Goal: Transaction & Acquisition: Subscribe to service/newsletter

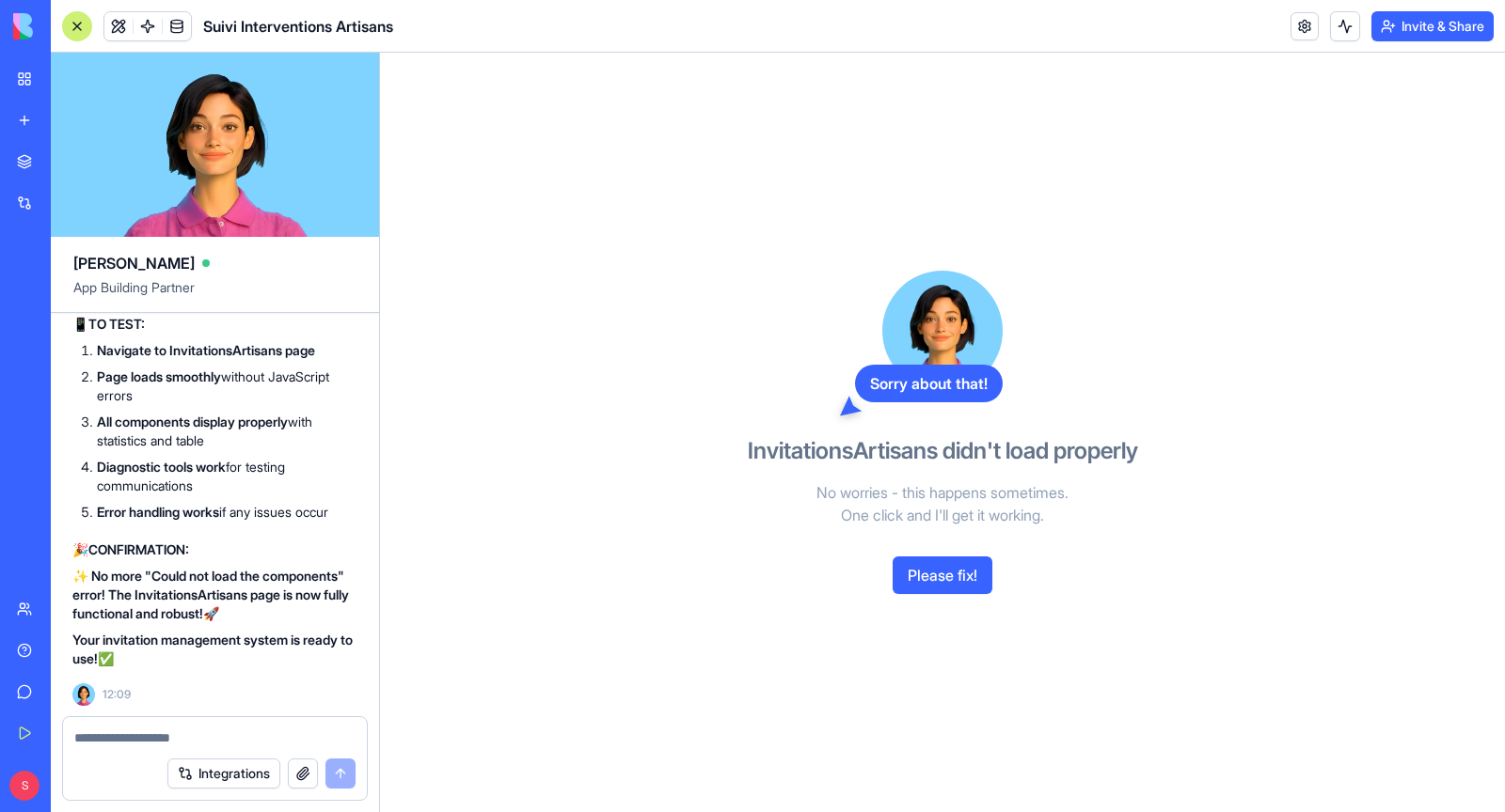
scroll to position [355658, 1]
click at [928, 572] on button "Please fix!" at bounding box center [942, 575] width 99 height 38
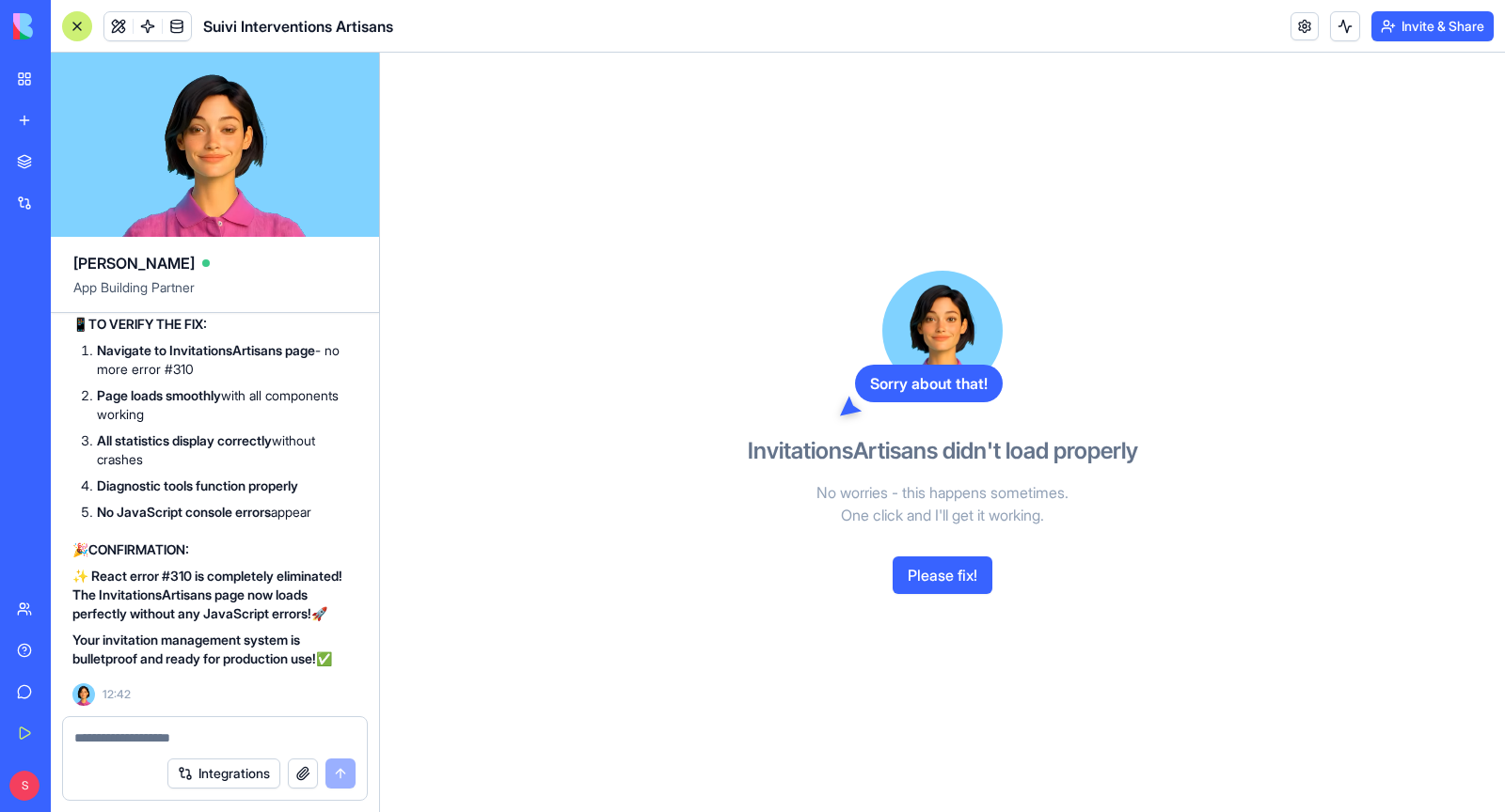
scroll to position [359798, 1]
click at [171, 738] on textarea at bounding box center [215, 739] width 282 height 19
click at [940, 579] on button "Please fix!" at bounding box center [942, 575] width 99 height 38
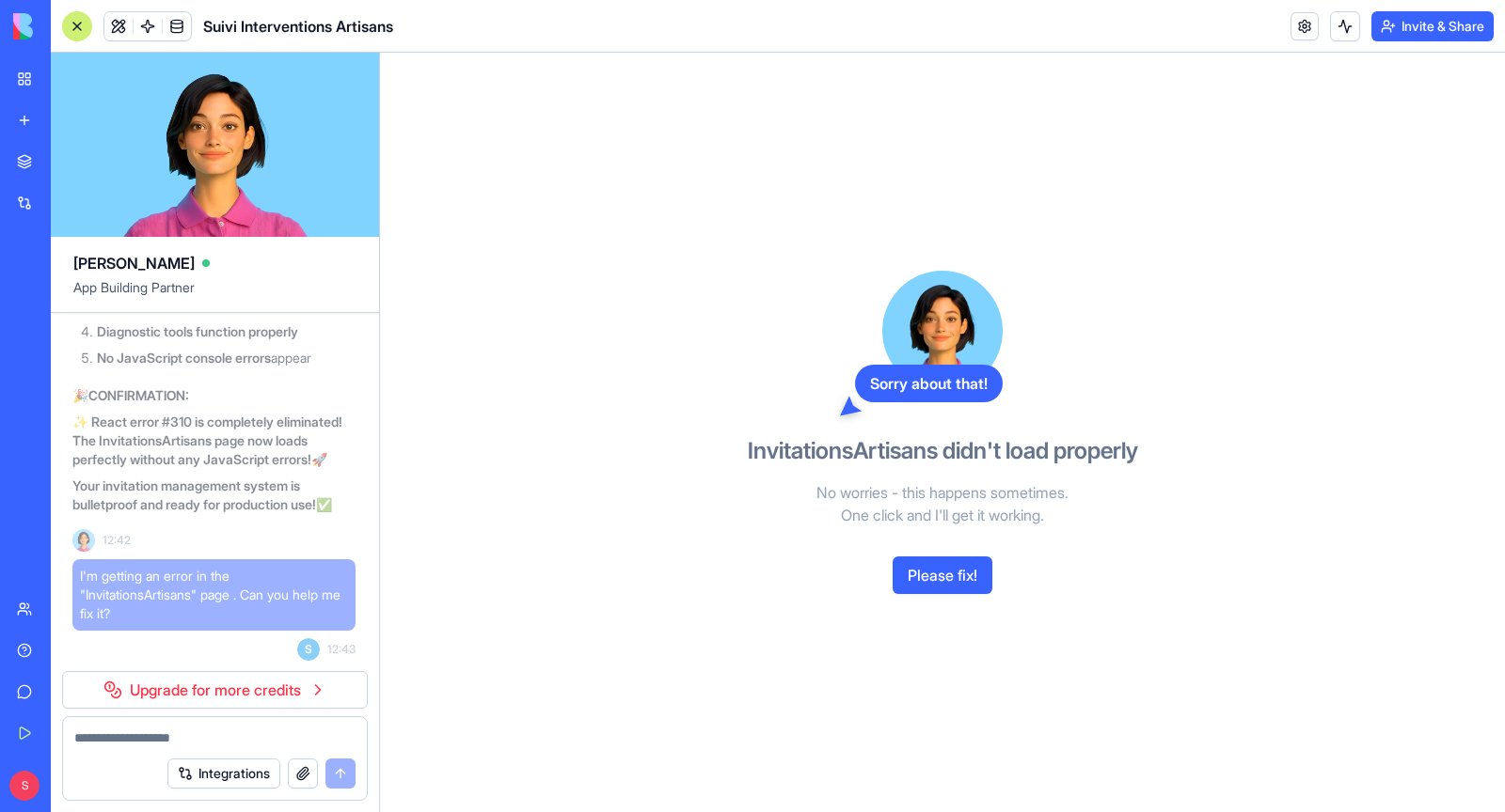
scroll to position [359952, 1]
click at [267, 703] on link "Upgrade for more credits" at bounding box center [214, 690] width 306 height 38
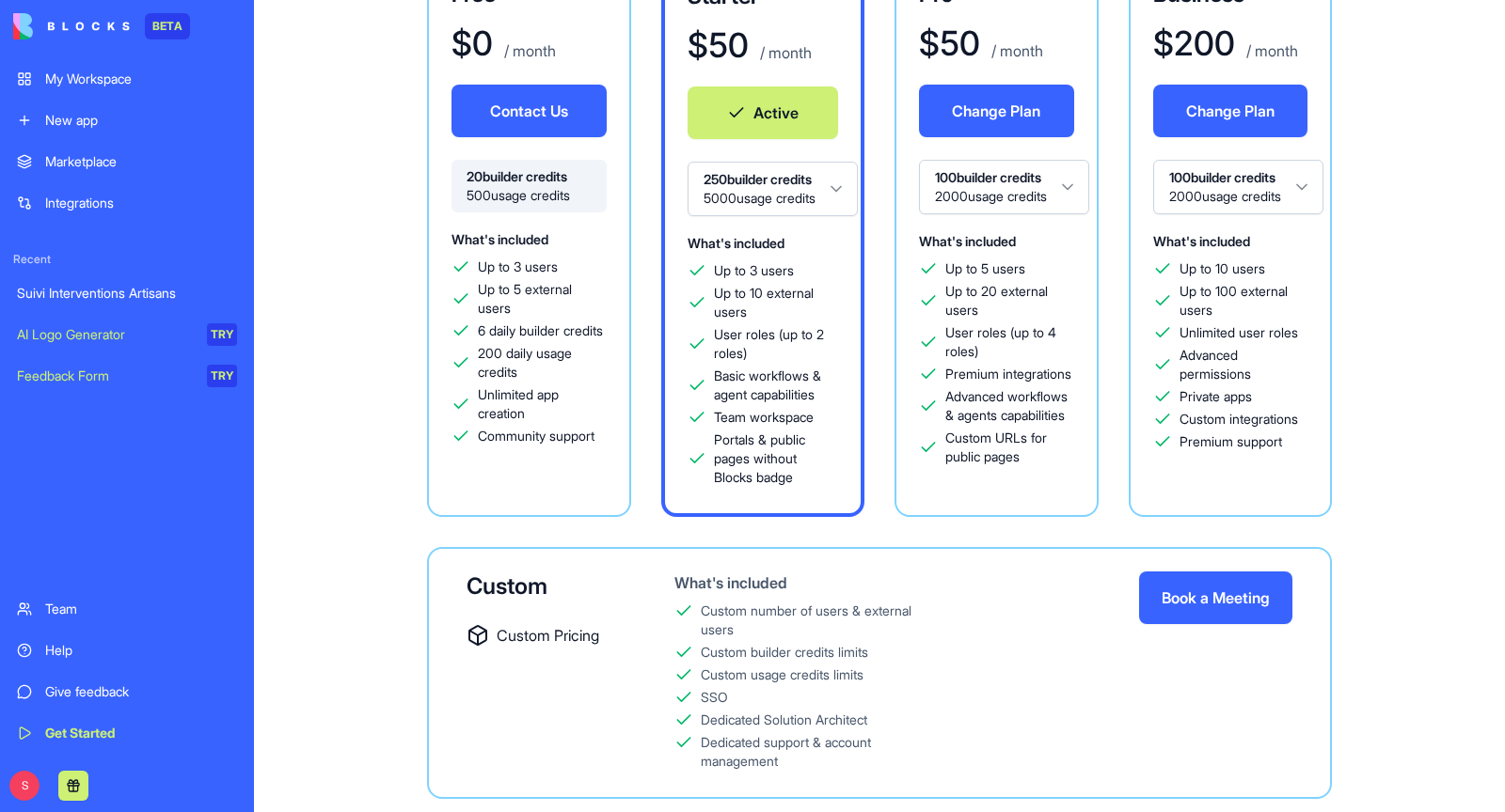
scroll to position [245, 0]
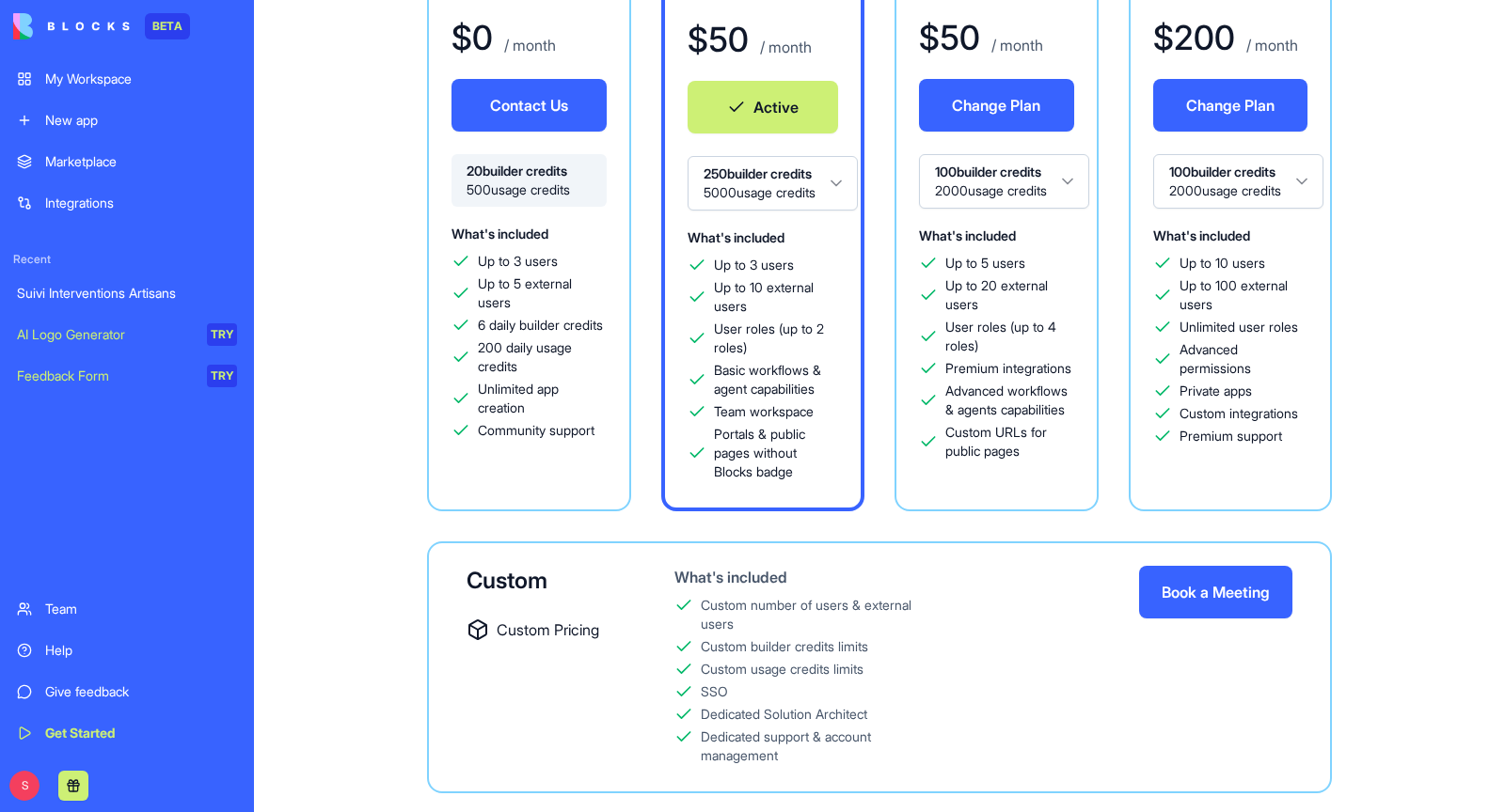
click at [768, 190] on html "BETA My Workspace New app Marketplace Integrations Recent Suivi Interventions A…" at bounding box center [752, 406] width 1505 height 812
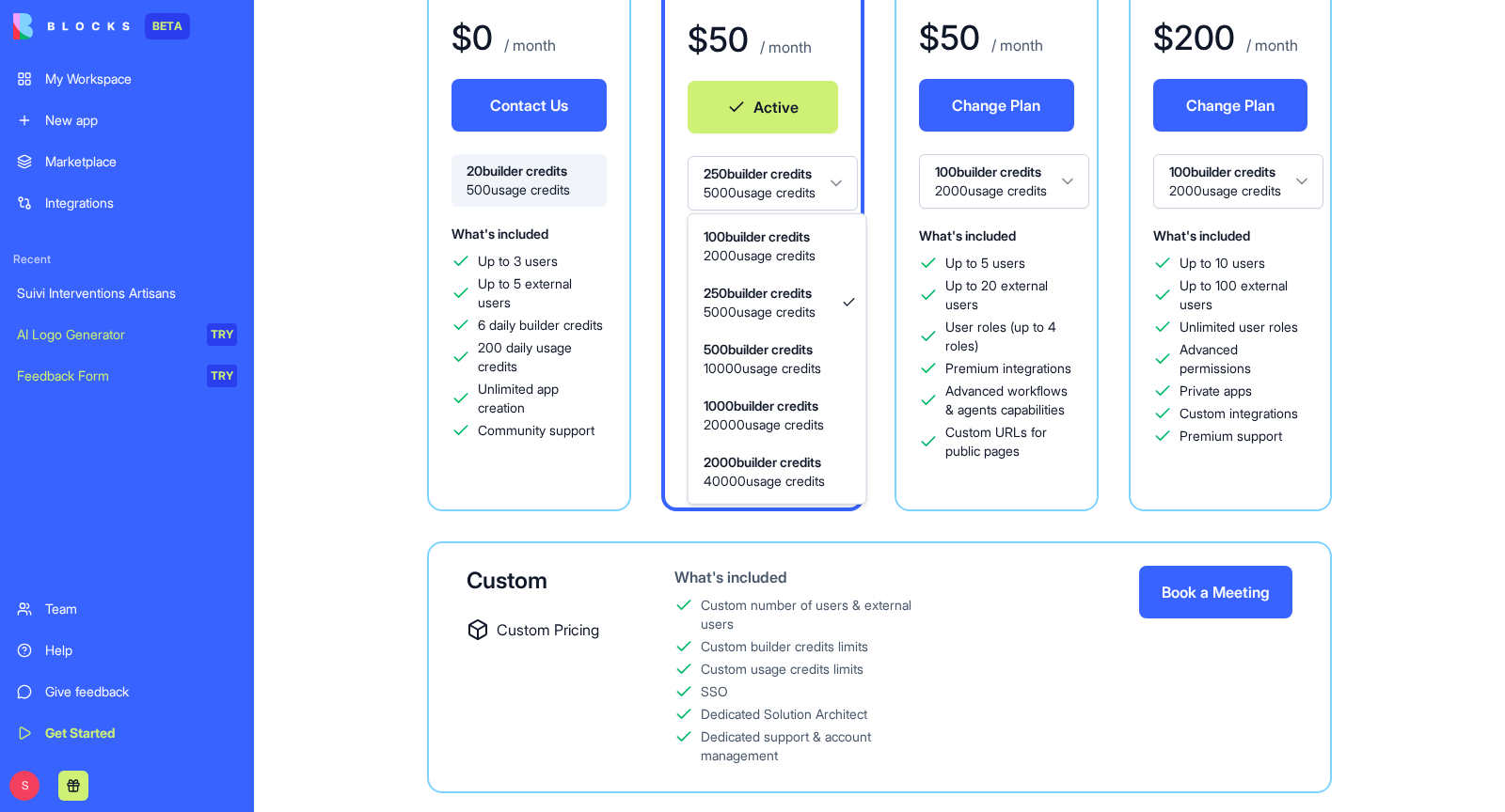
click at [261, 523] on html "BETA My Workspace New app Marketplace Integrations Recent Suivi Interventions A…" at bounding box center [752, 406] width 1505 height 812
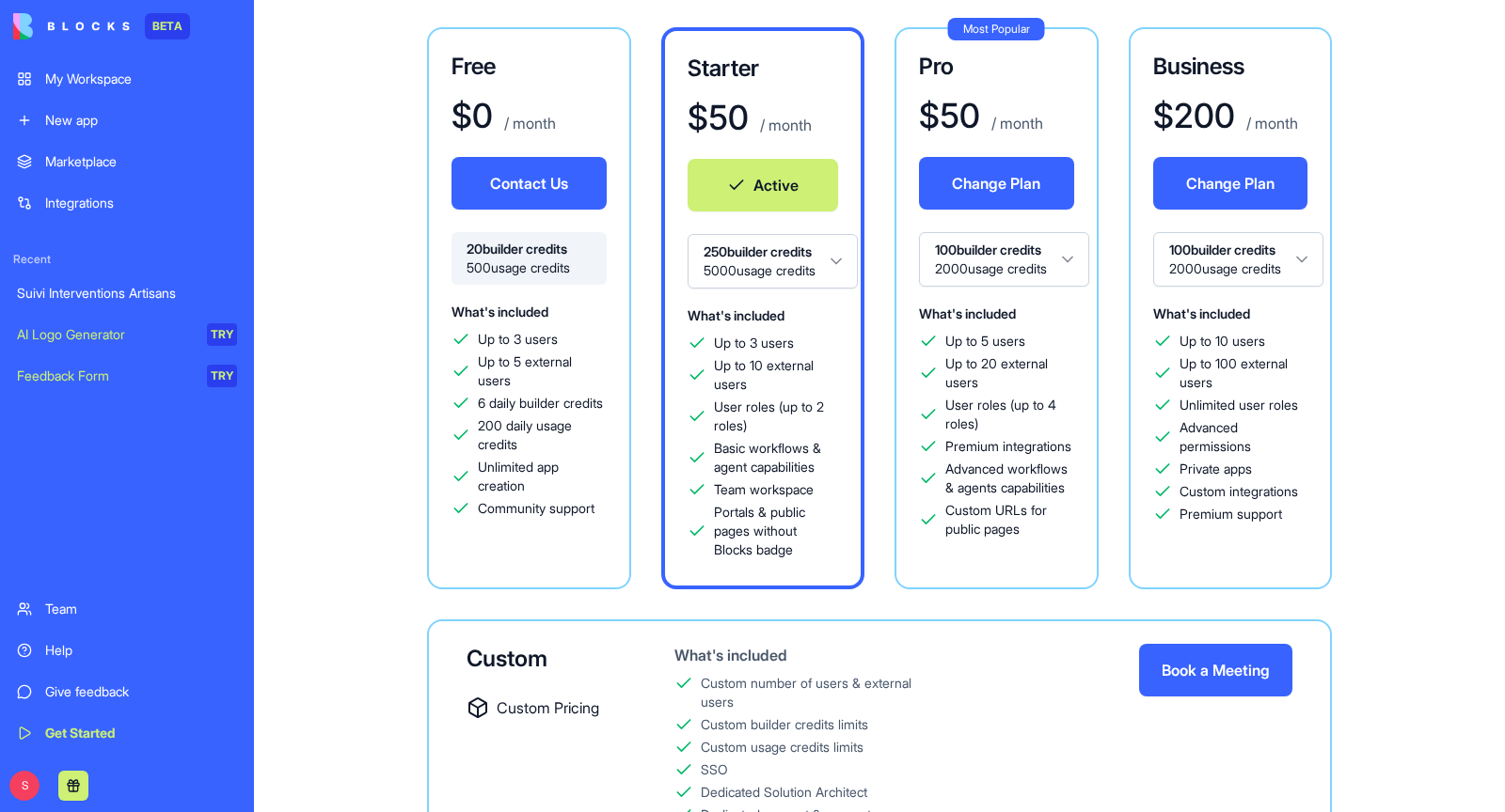
scroll to position [0, 0]
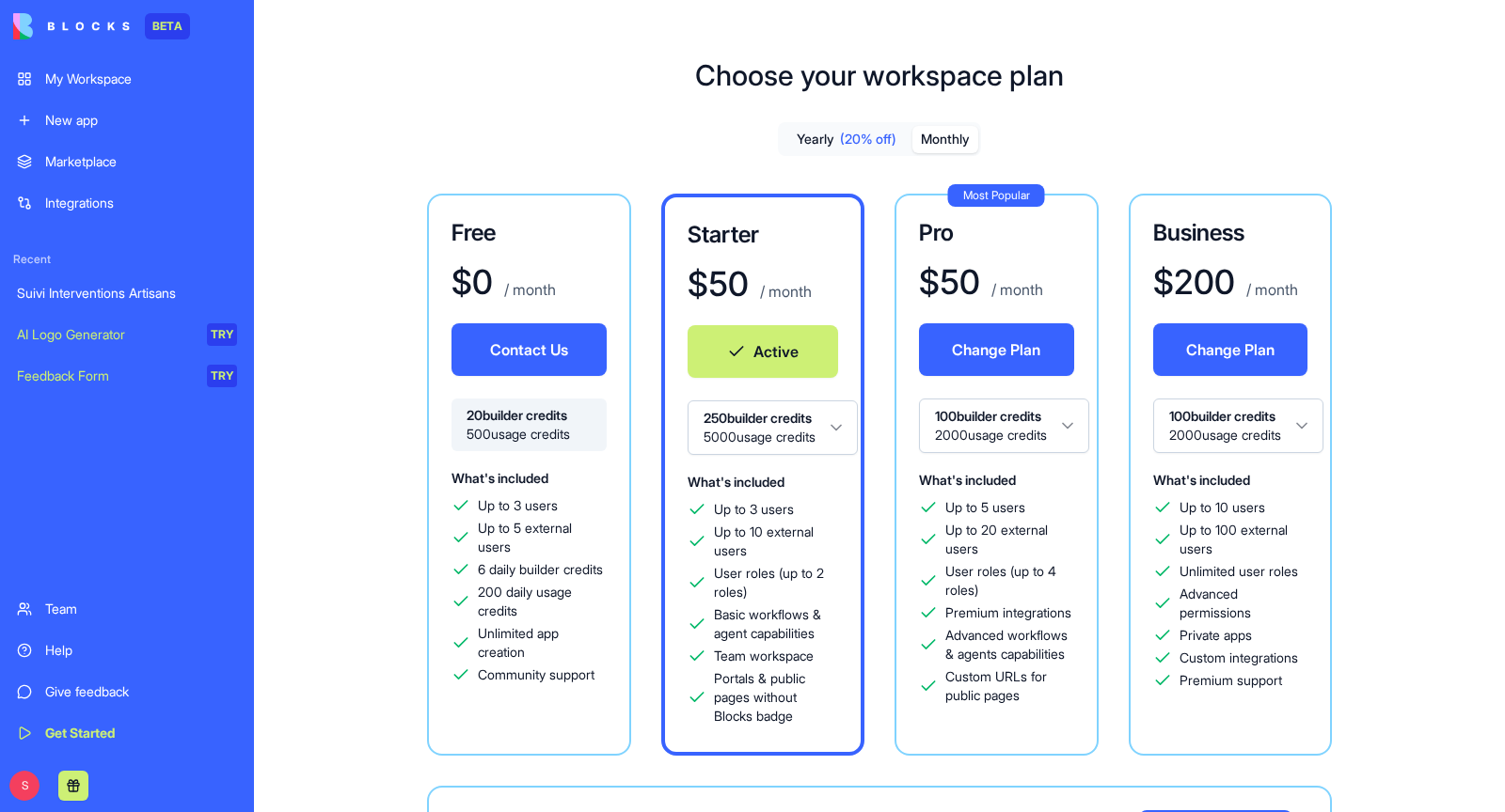
click at [736, 429] on html "BETA My Workspace New app Marketplace Integrations Recent Suivi Interventions A…" at bounding box center [752, 406] width 1505 height 812
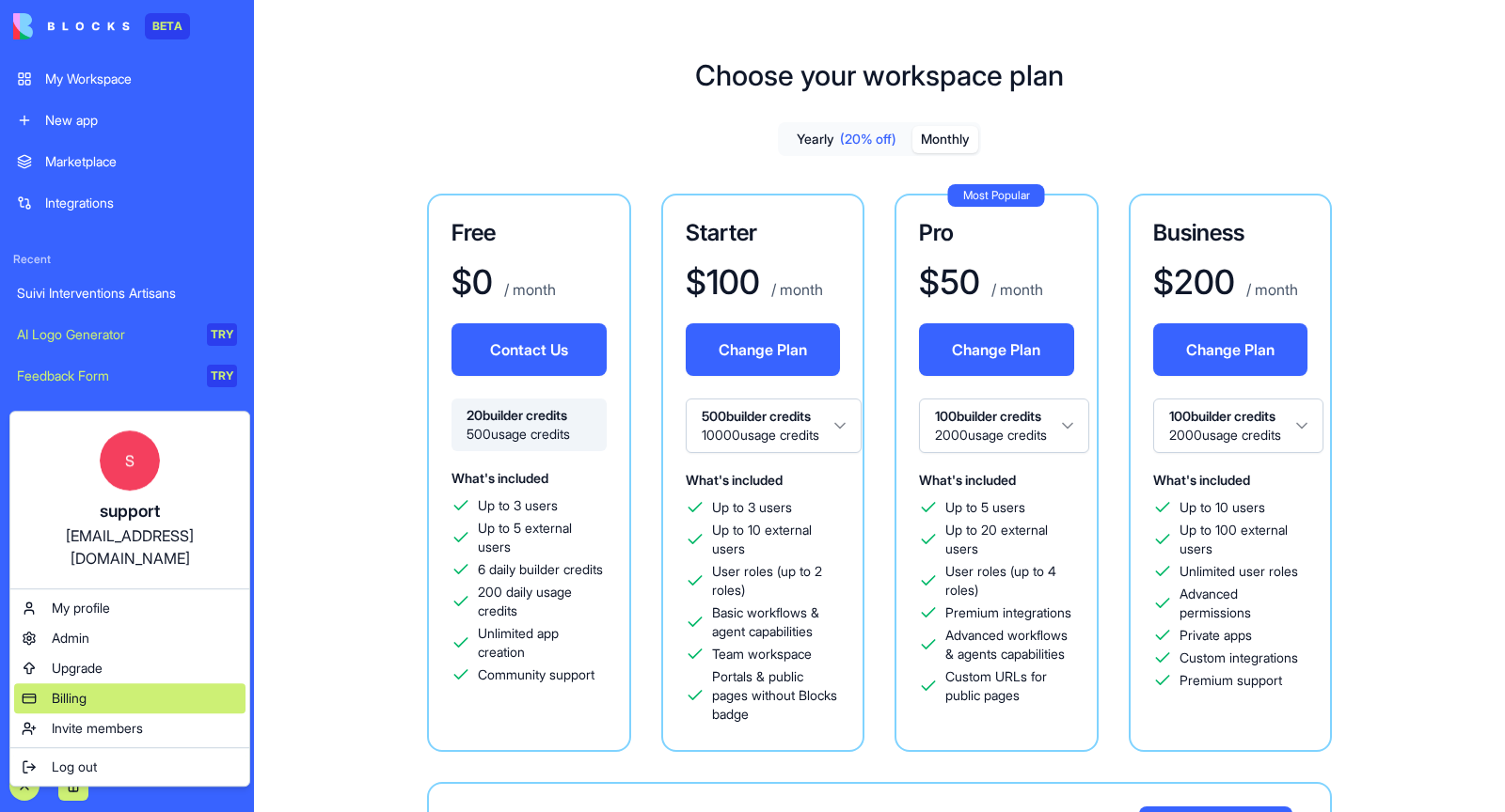
click at [95, 684] on div "Billing" at bounding box center [130, 698] width 232 height 30
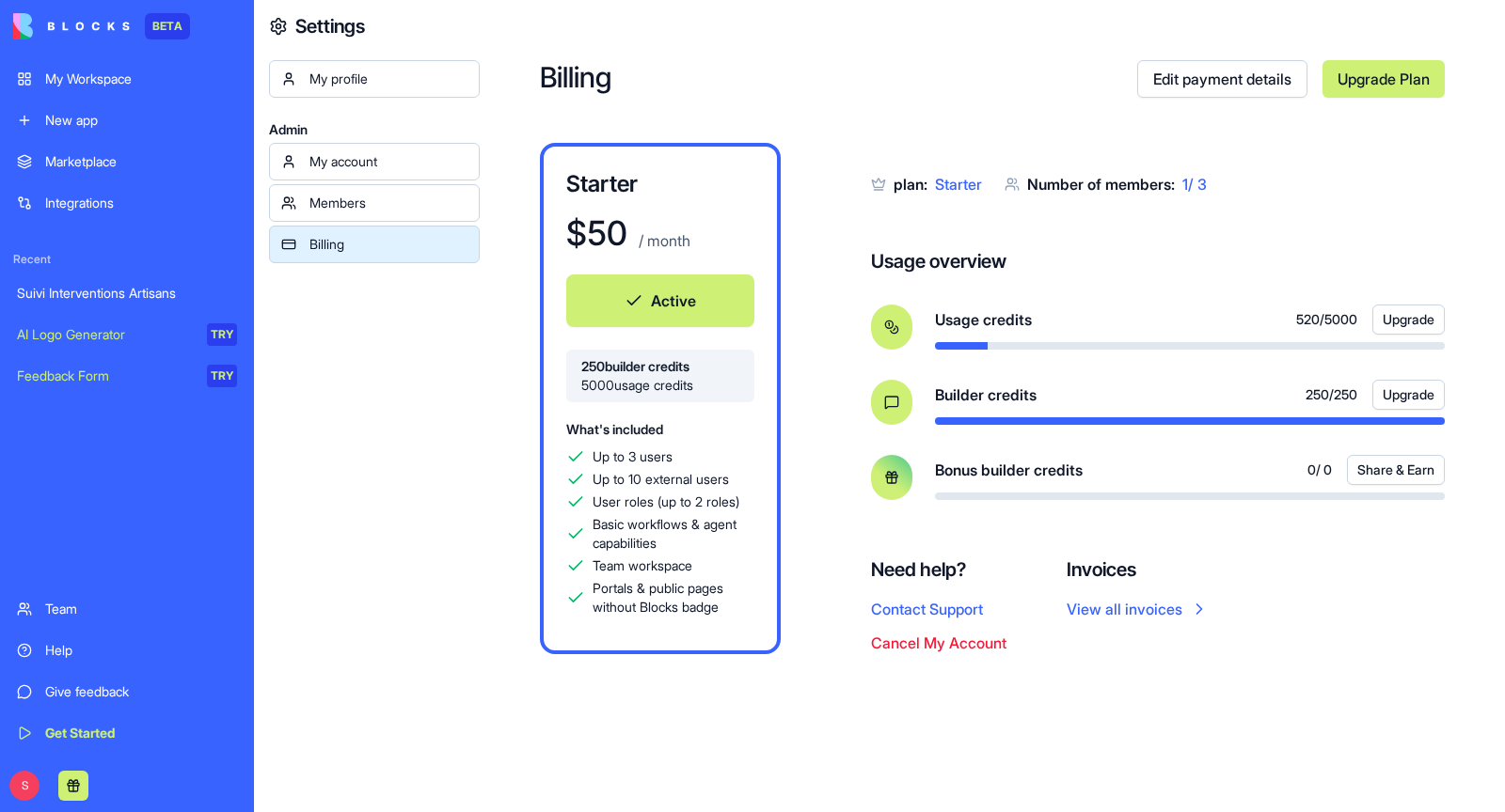
click at [1395, 402] on button "Upgrade" at bounding box center [1409, 394] width 72 height 30
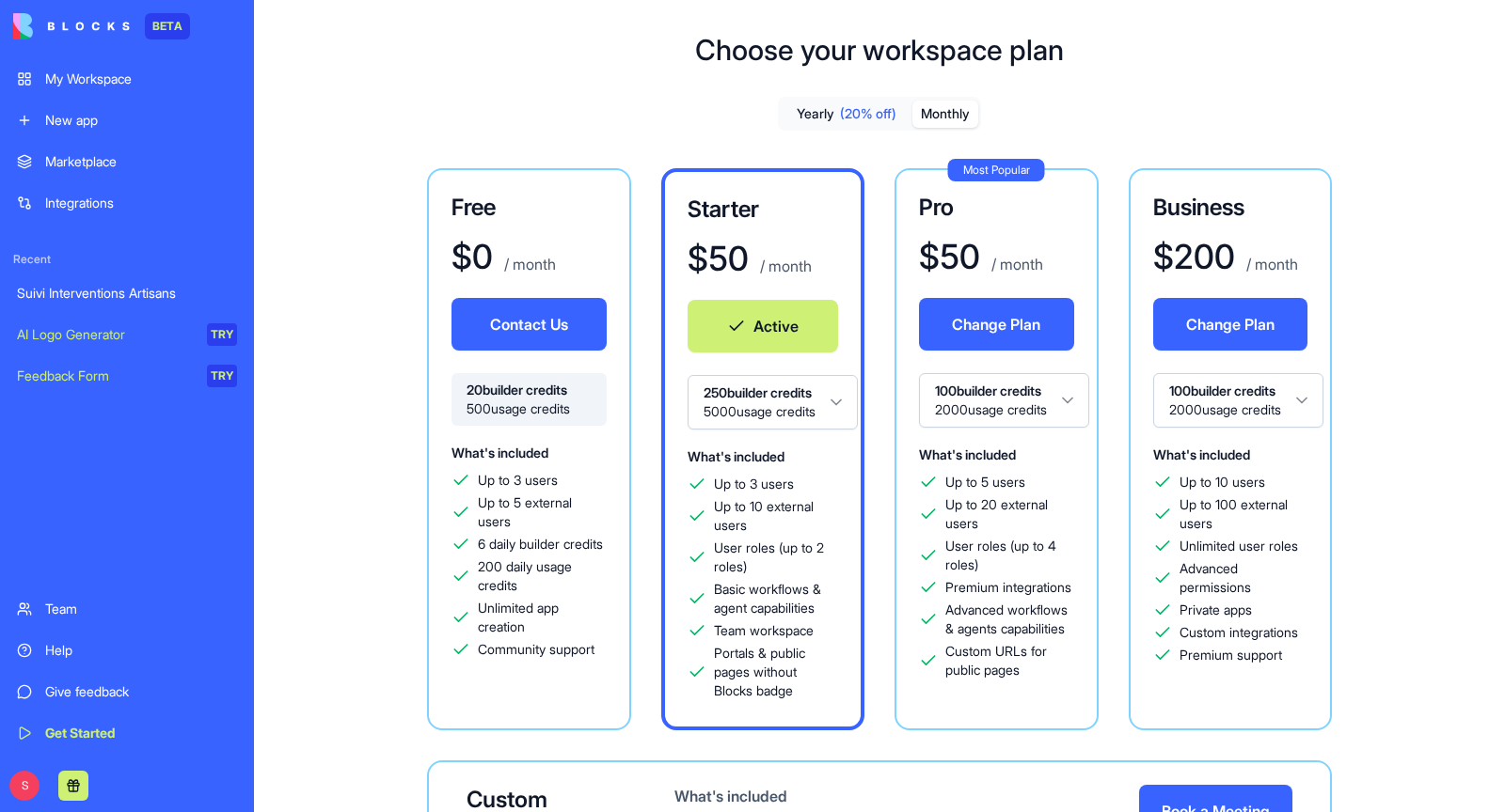
scroll to position [28, 0]
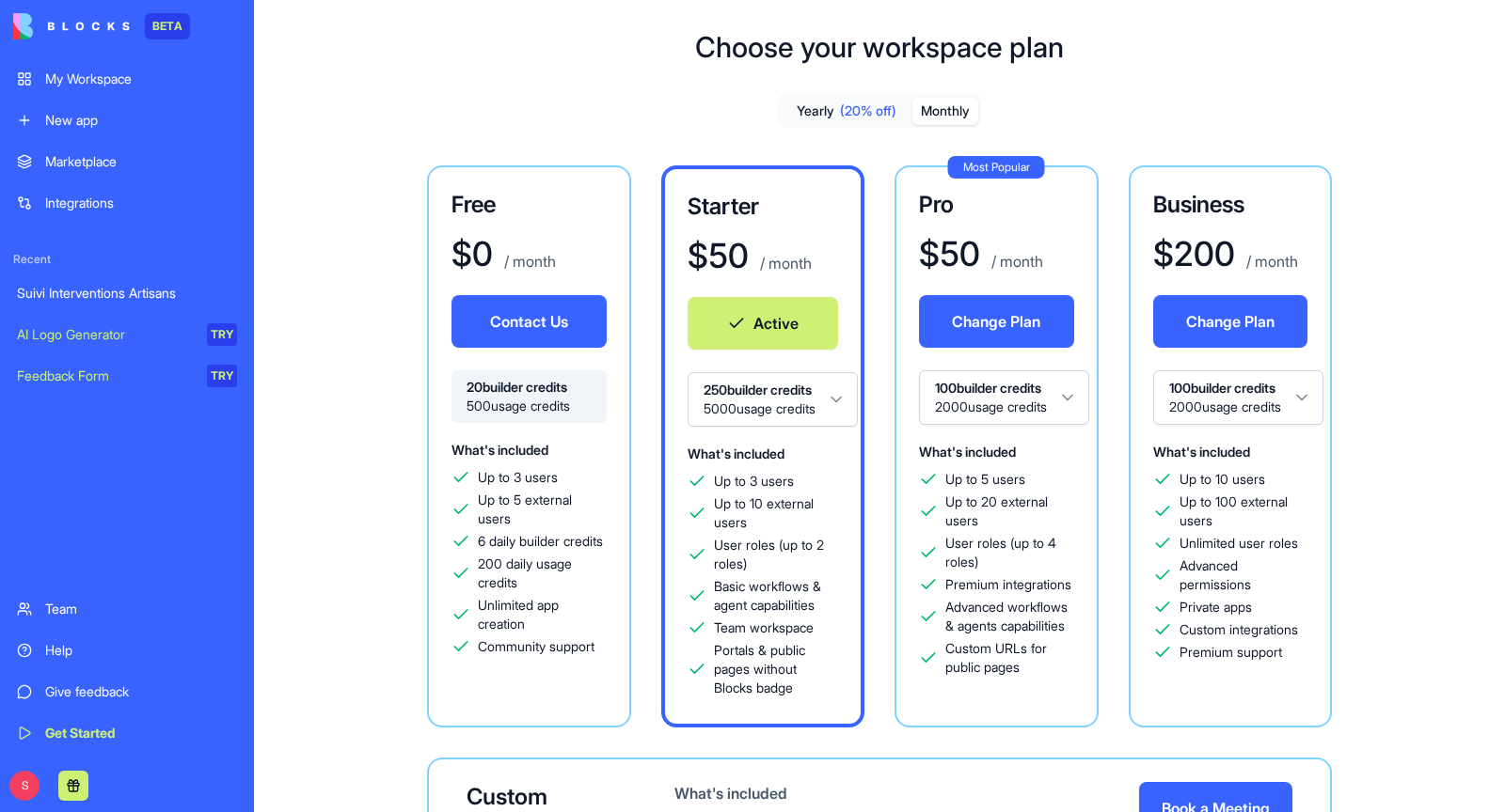
click at [999, 258] on p "/ month" at bounding box center [1016, 260] width 56 height 22
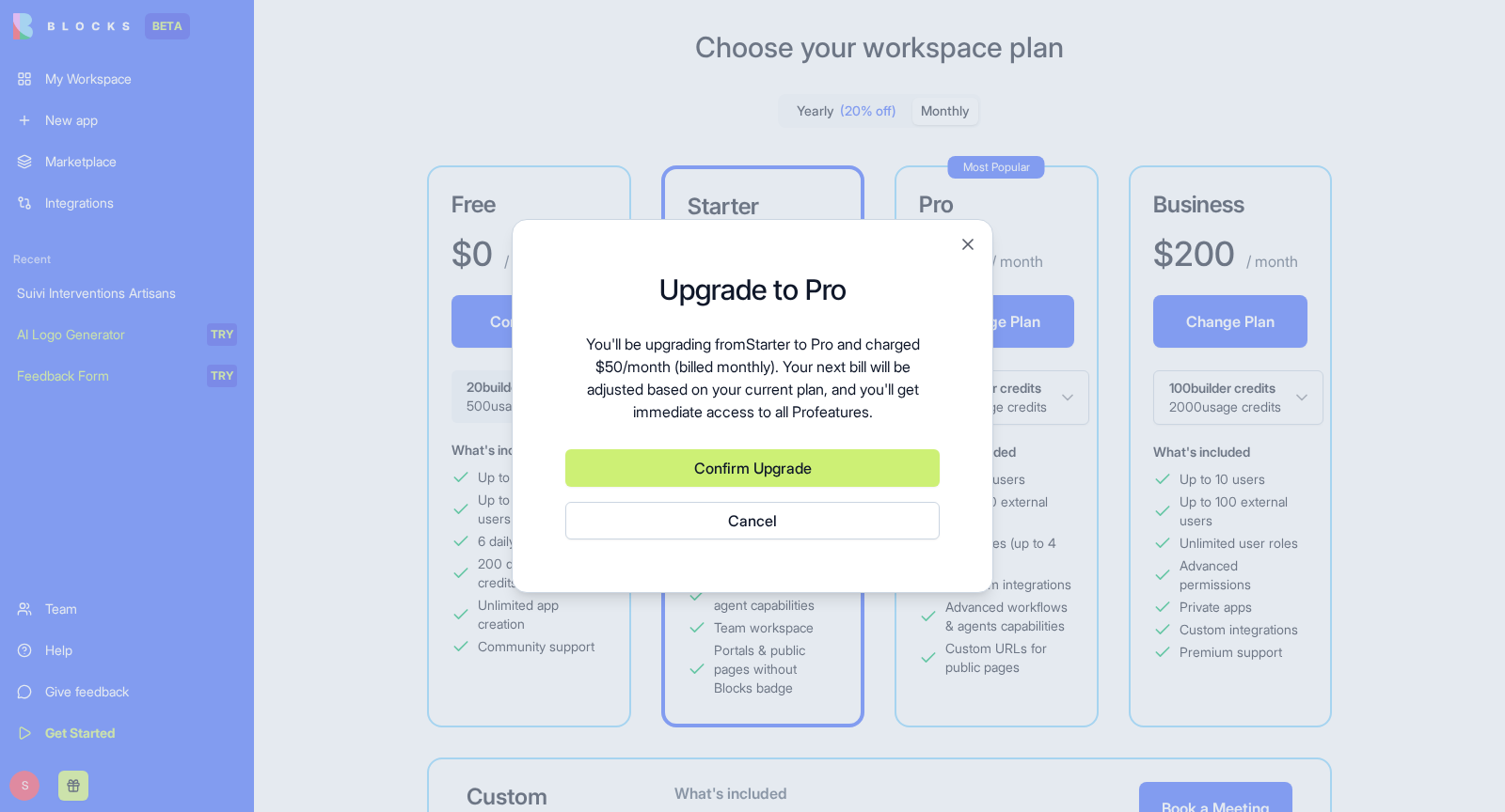
click at [828, 469] on button "Confirm Upgrade" at bounding box center [752, 468] width 374 height 38
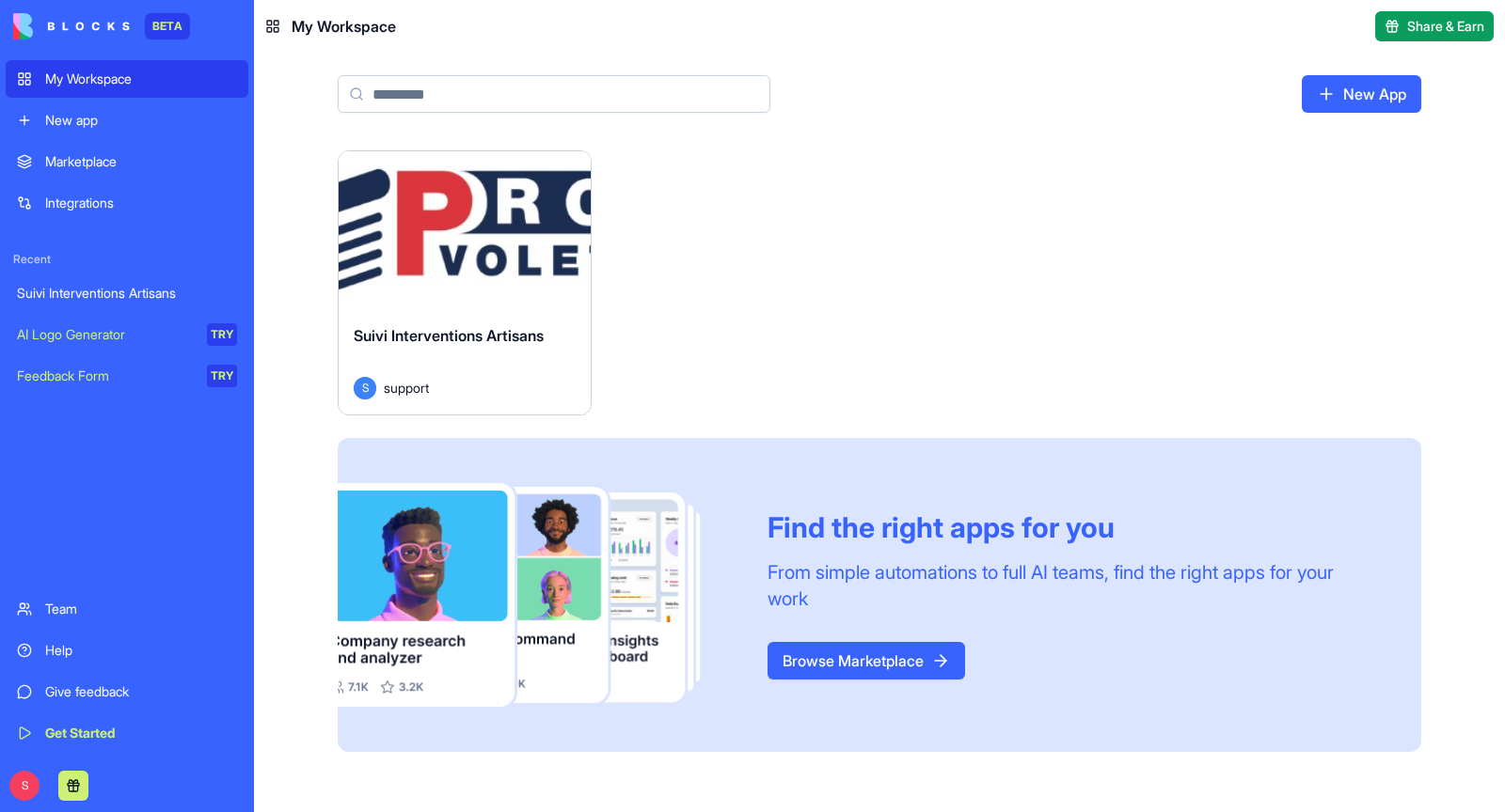
click at [429, 281] on div "Launch" at bounding box center [464, 230] width 252 height 158
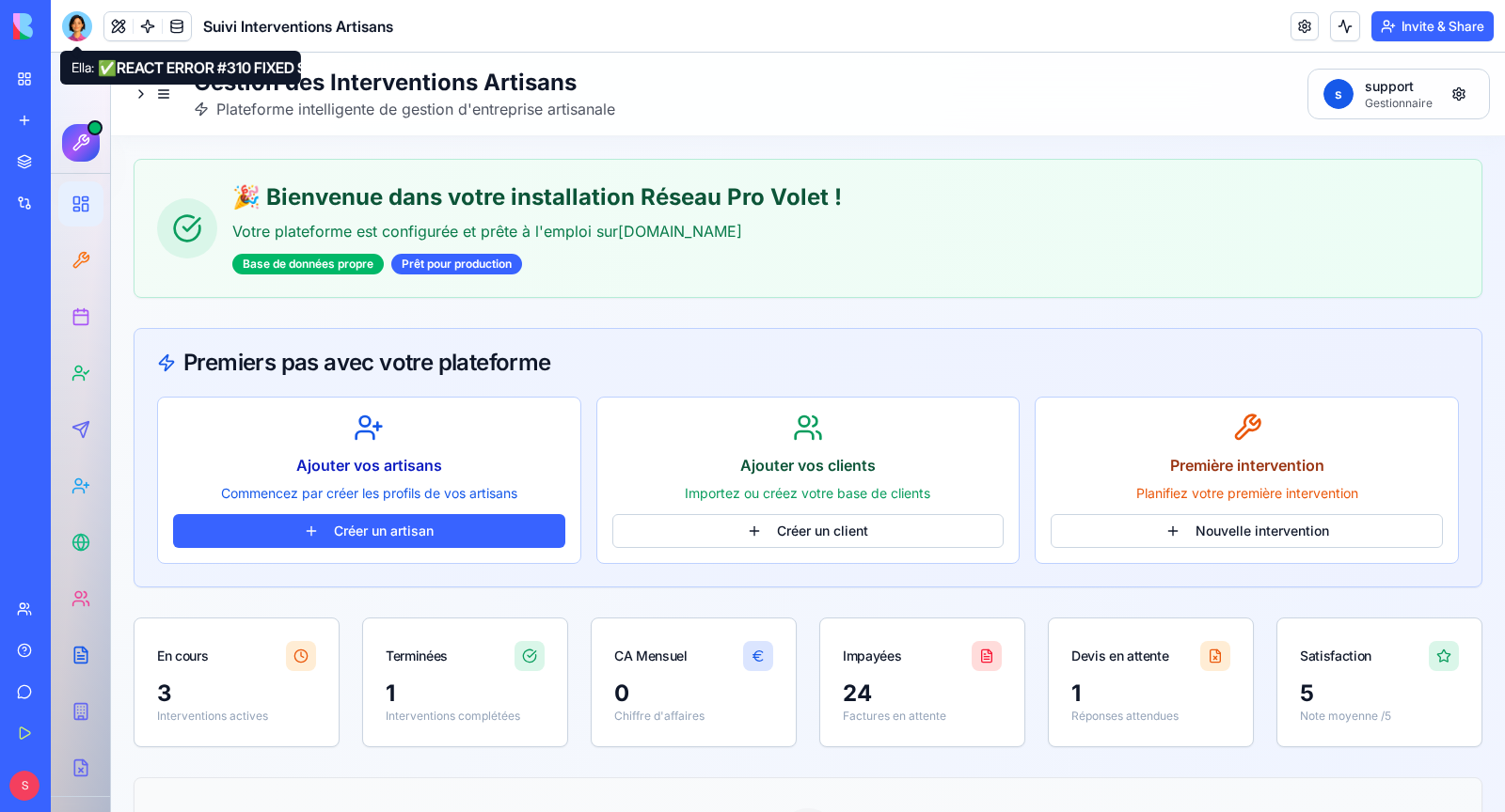
click at [84, 34] on div at bounding box center [76, 26] width 30 height 30
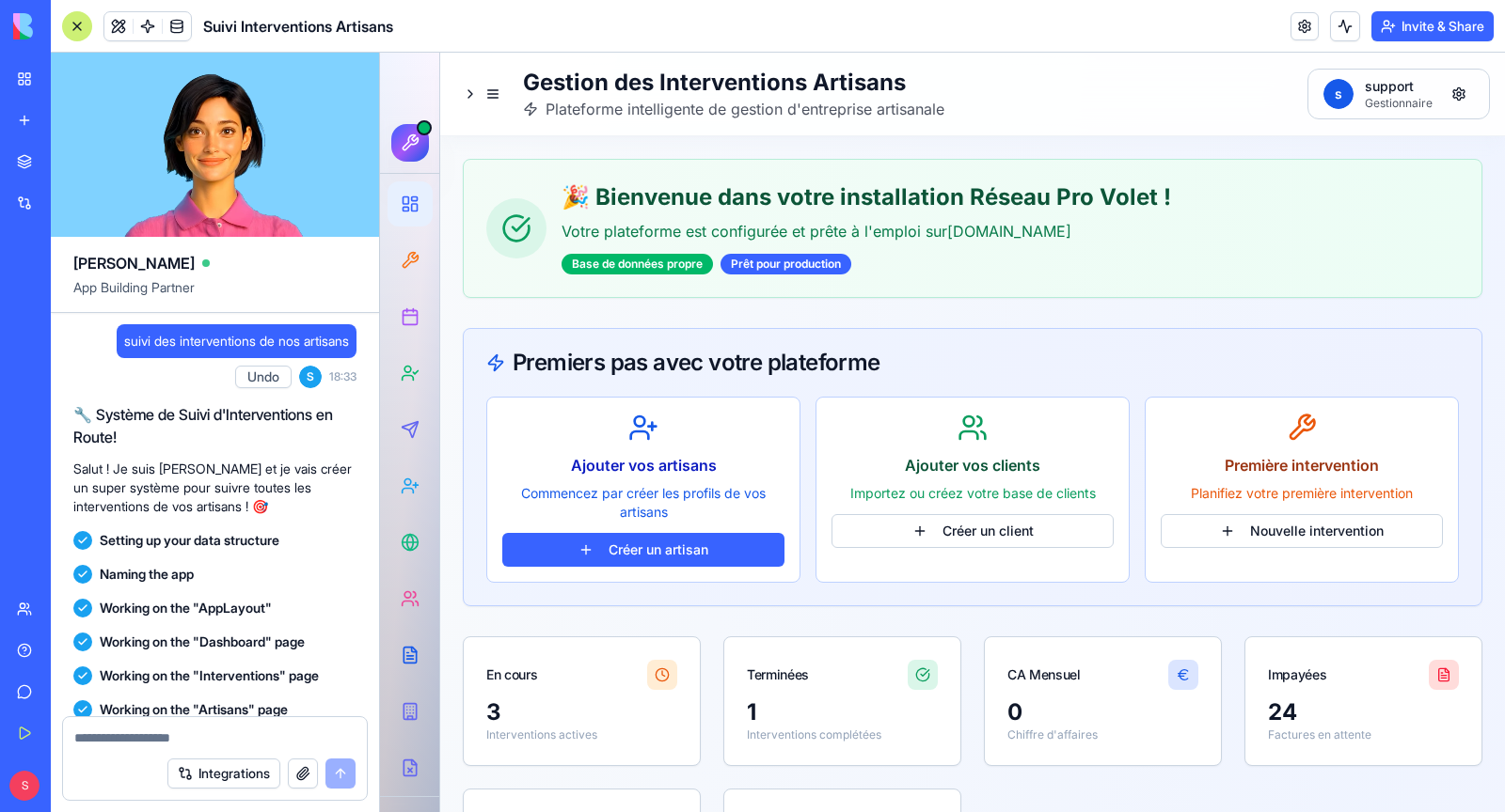
scroll to position [359798, 0]
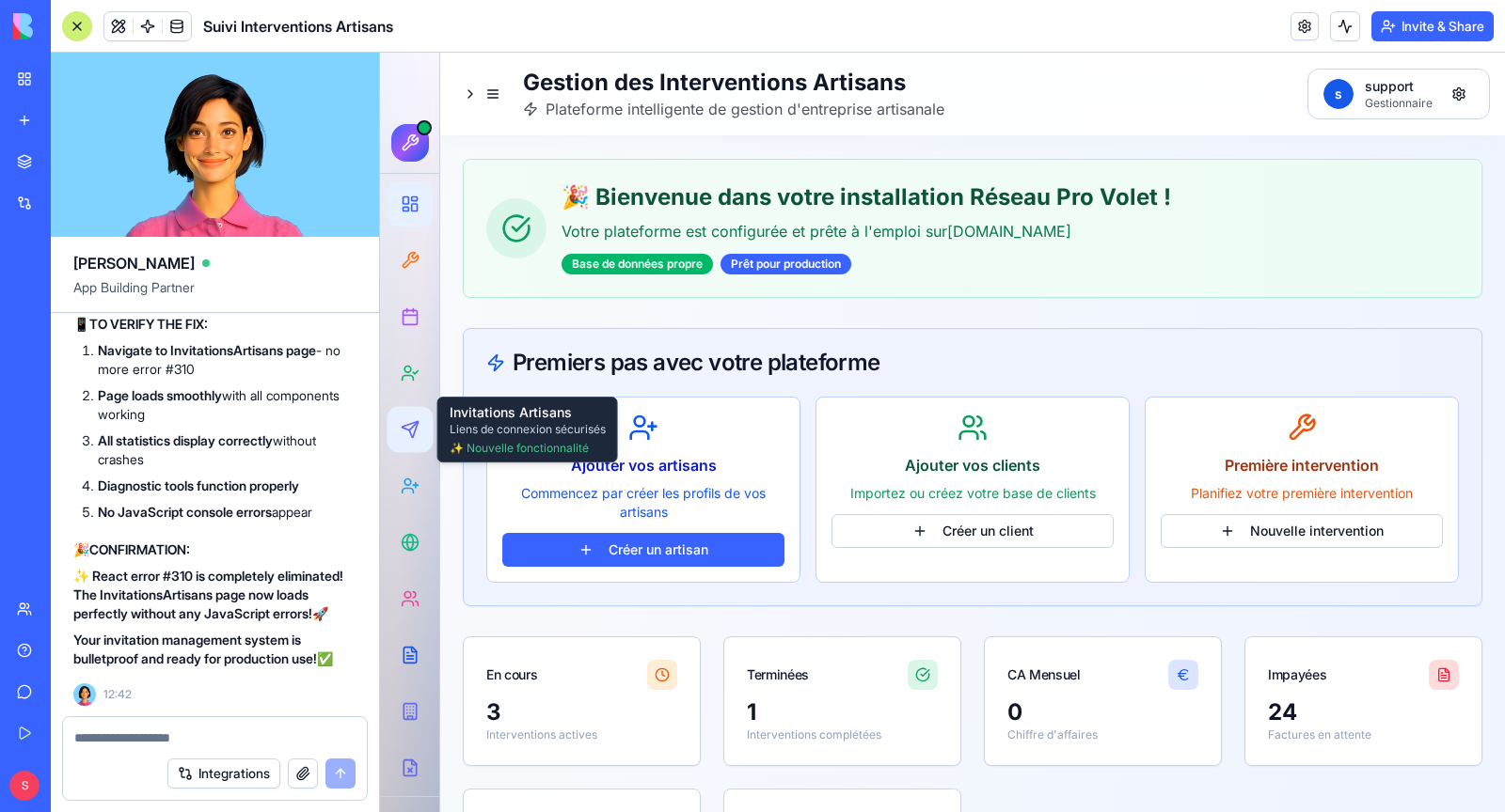
click at [416, 439] on div at bounding box center [411, 430] width 35 height 35
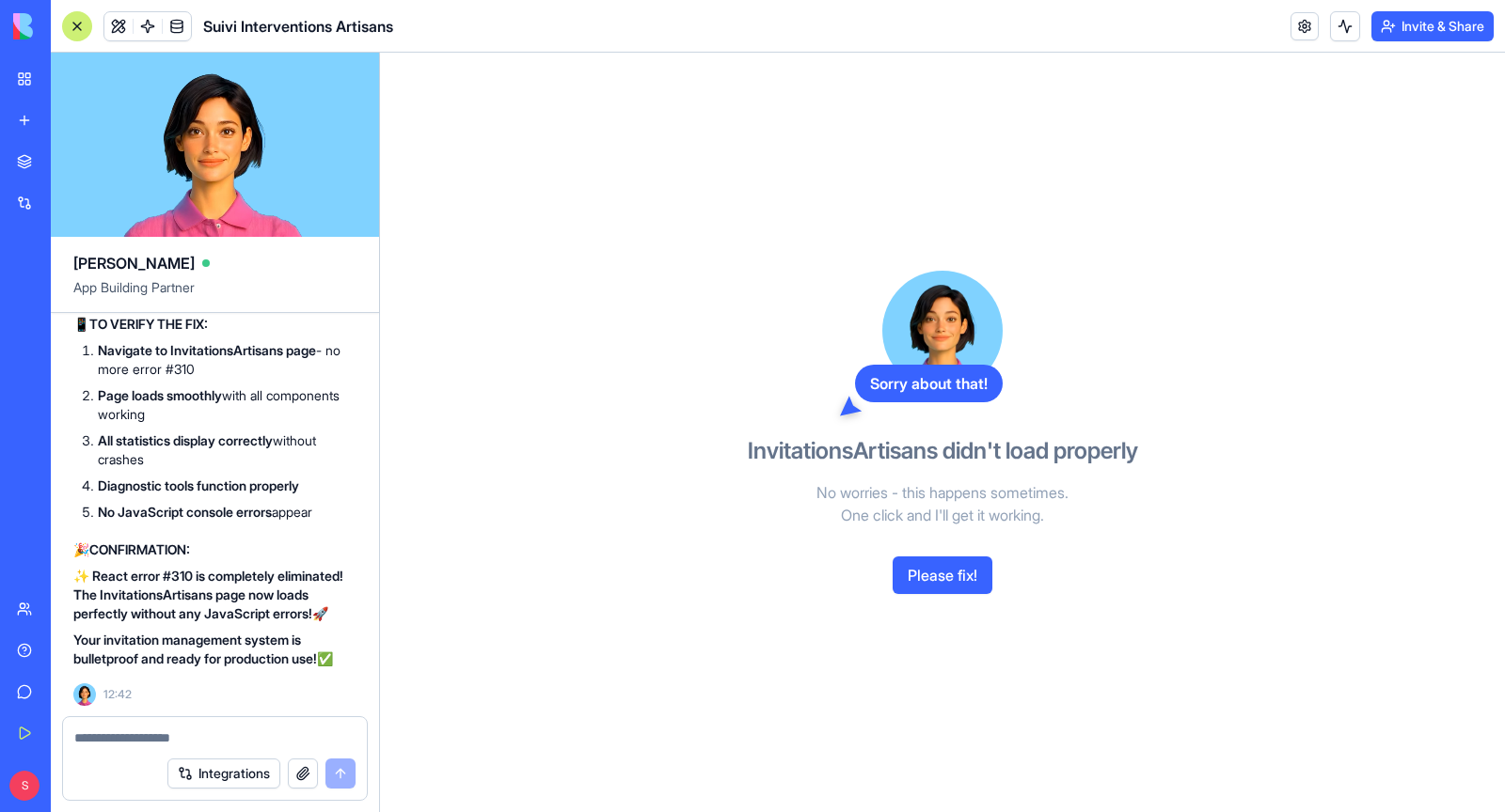
click at [926, 577] on button "Please fix!" at bounding box center [942, 575] width 99 height 38
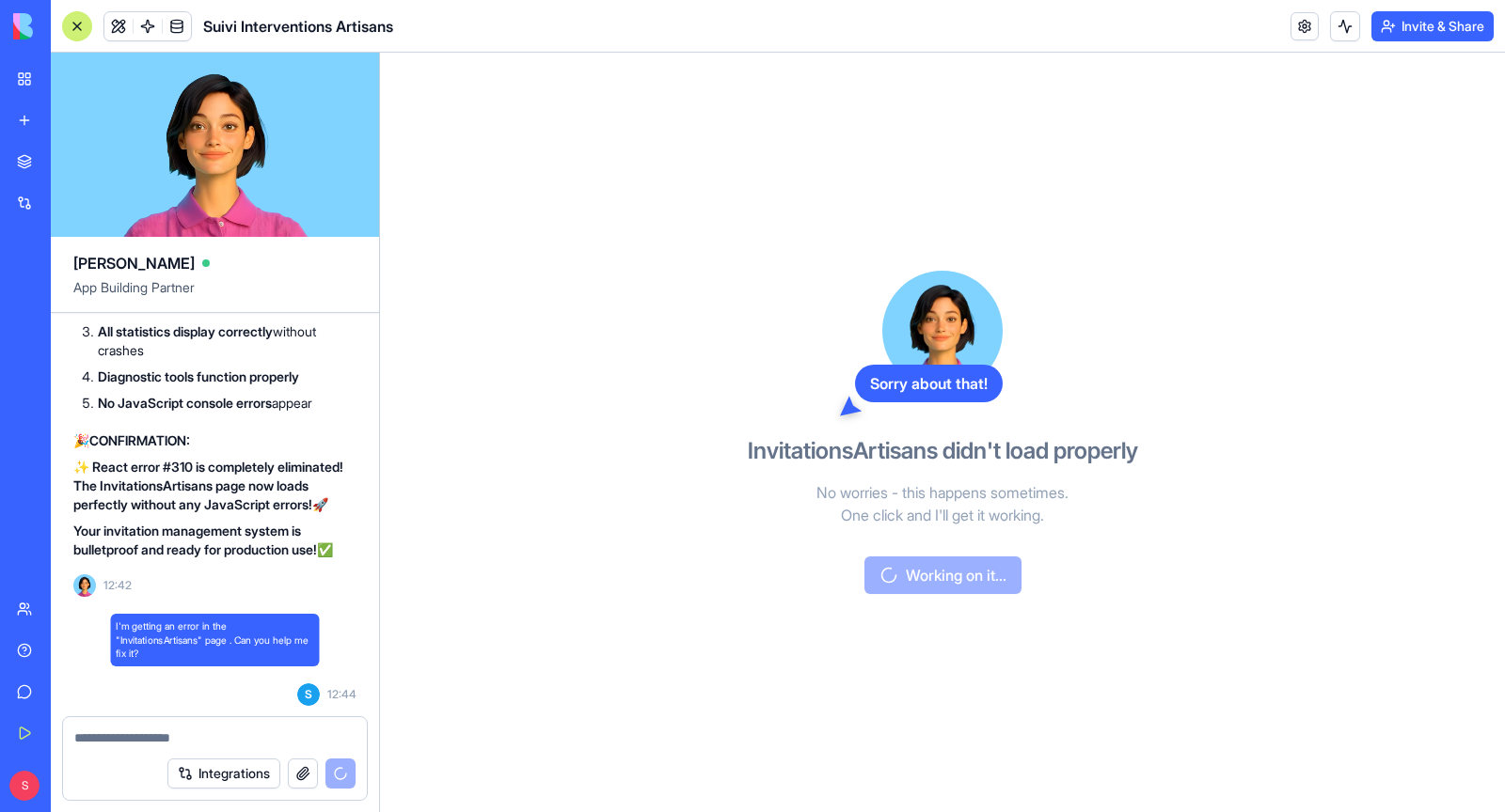
scroll to position [359907, 0]
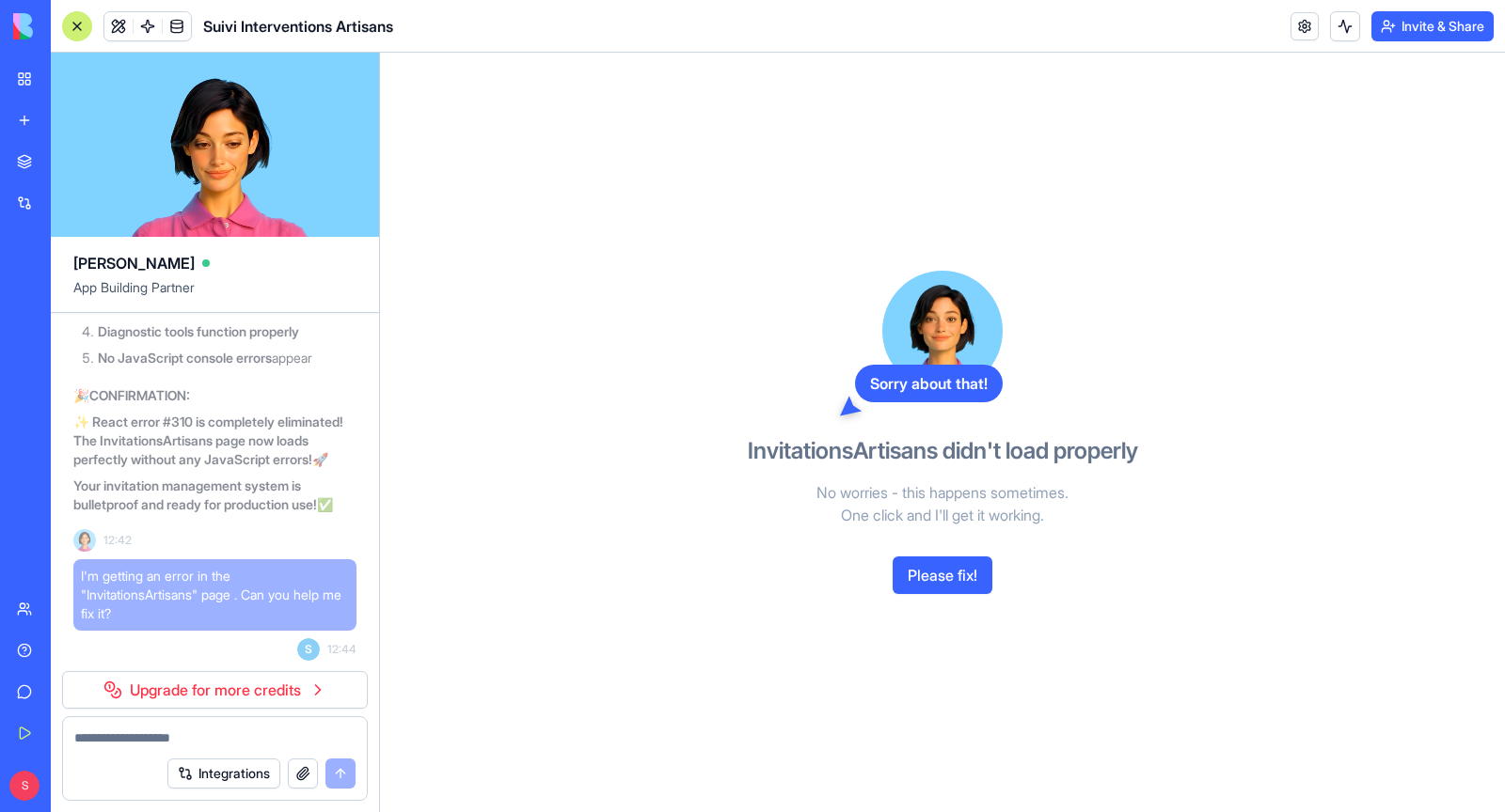
click at [299, 691] on link "Upgrade for more credits" at bounding box center [214, 690] width 306 height 38
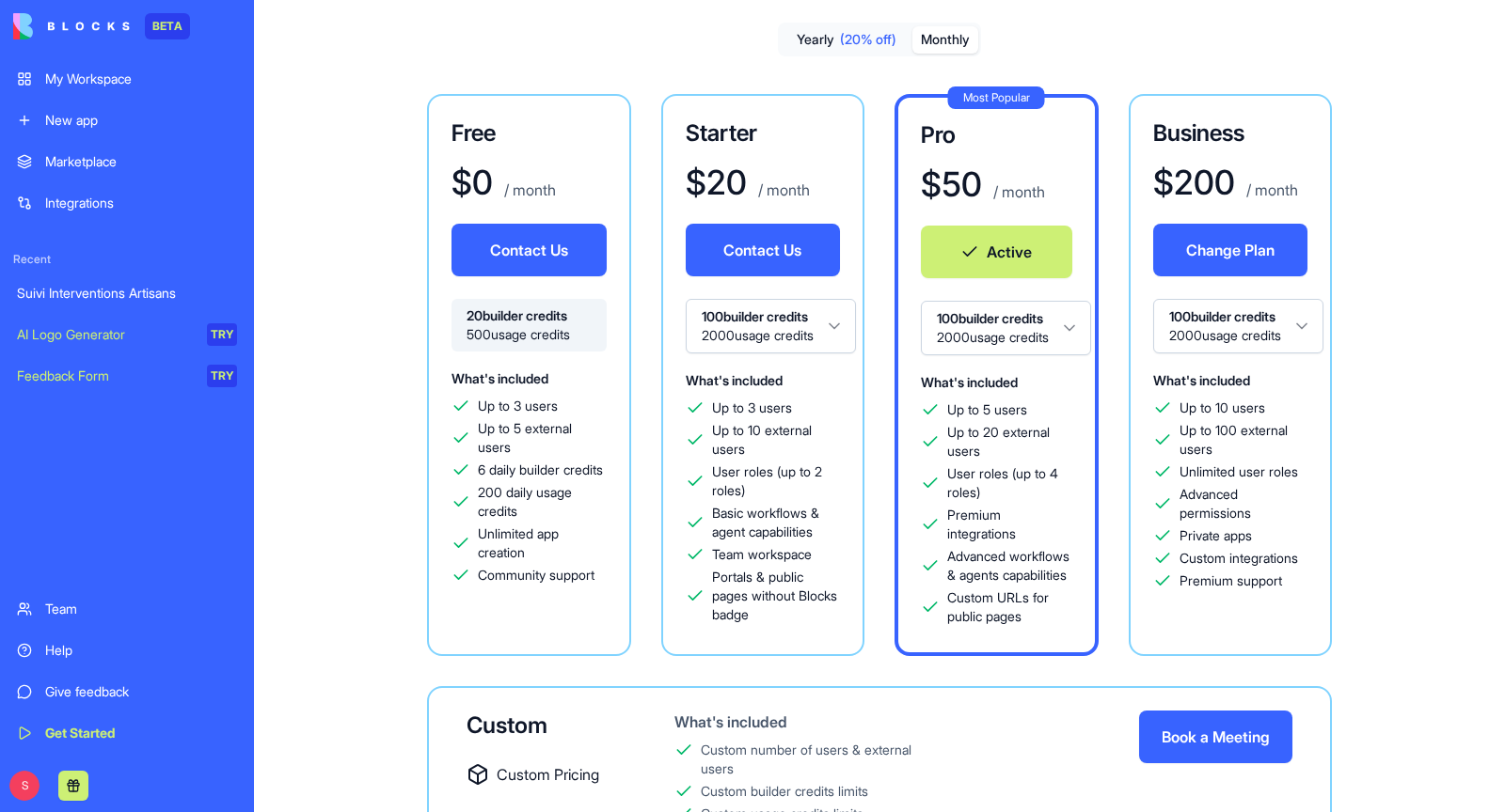
scroll to position [103, 0]
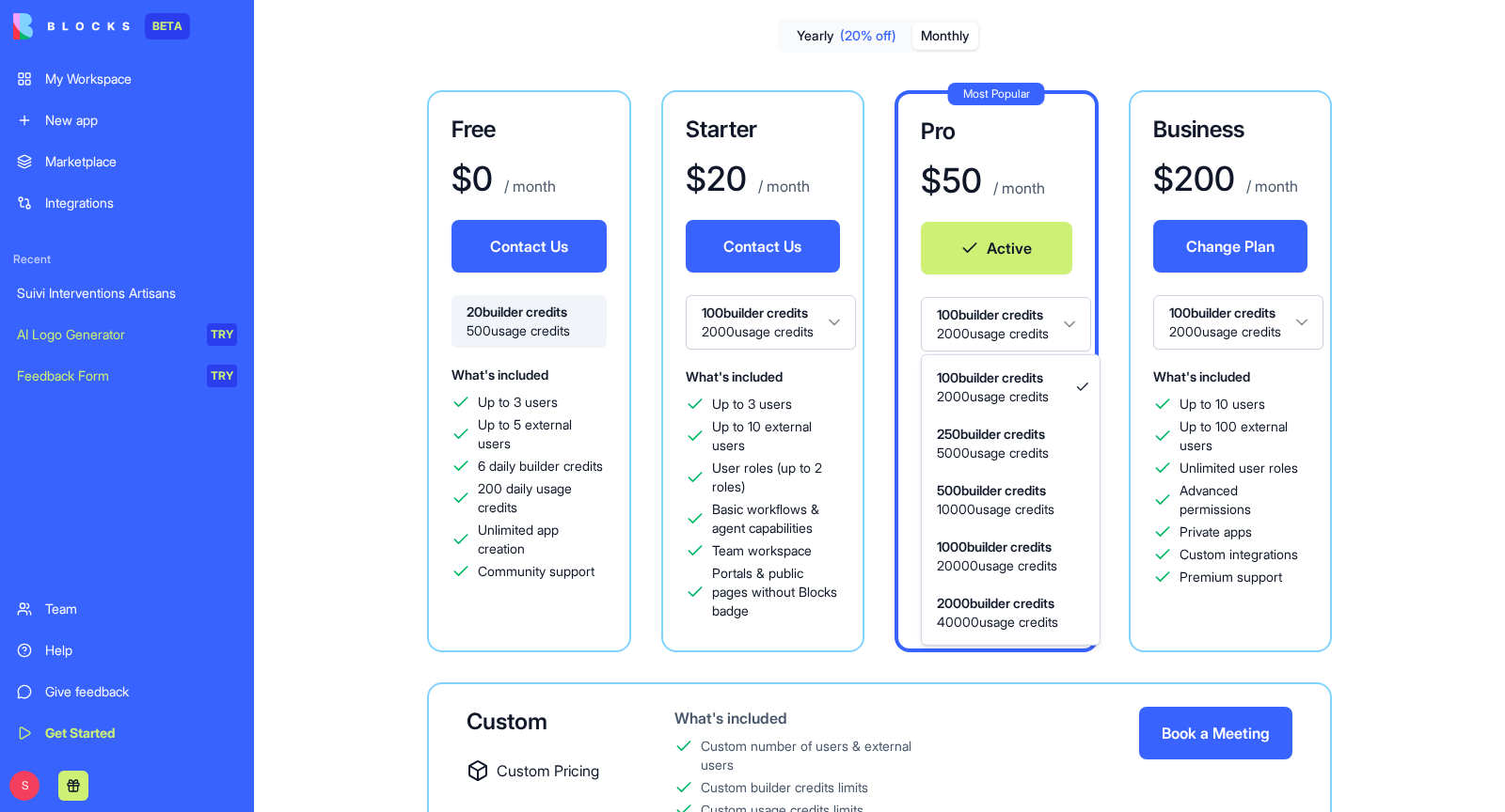
click at [979, 330] on html "BETA My Workspace New app Marketplace Integrations Recent Suivi Interventions A…" at bounding box center [752, 406] width 1505 height 812
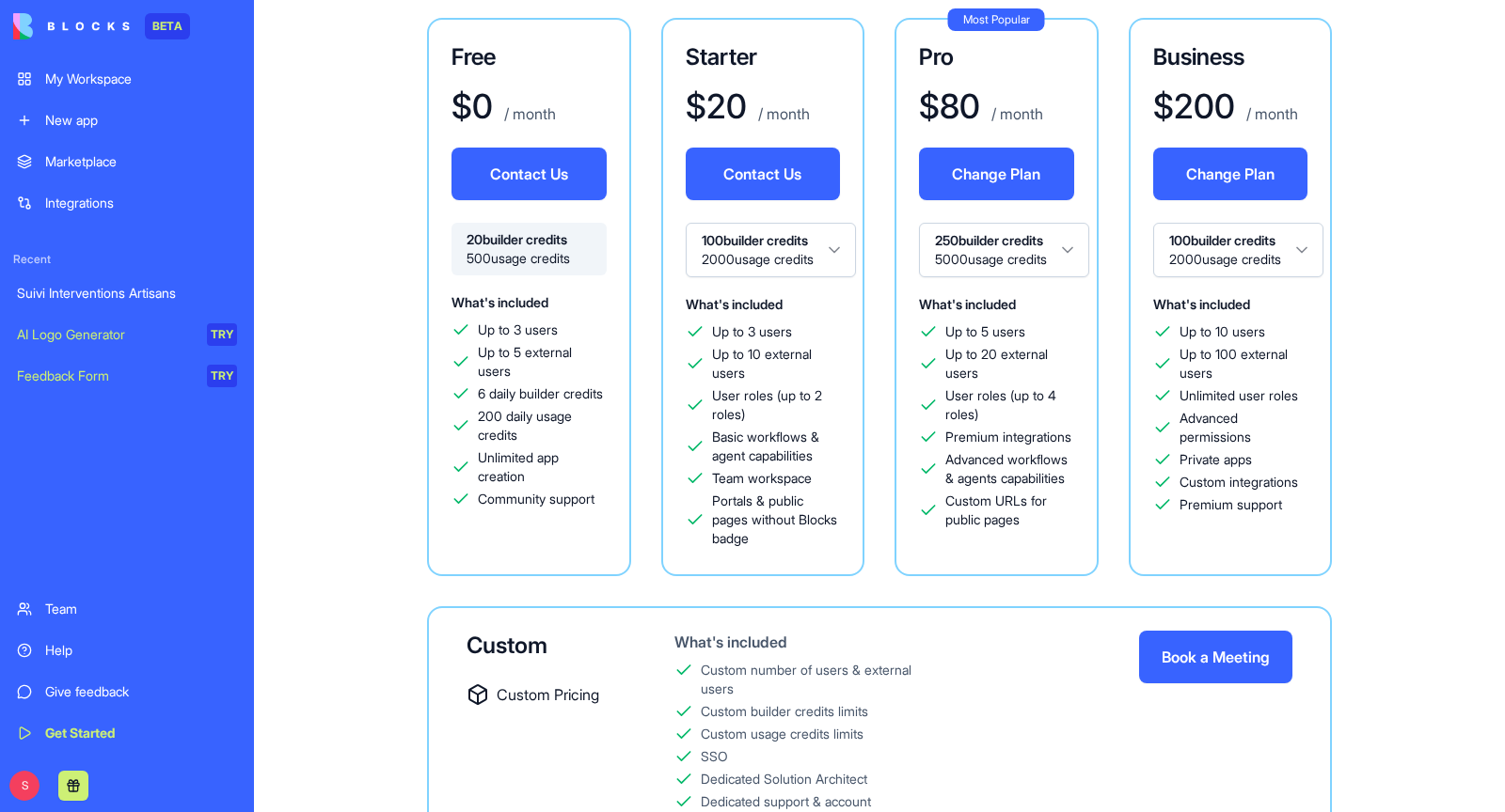
scroll to position [133, 0]
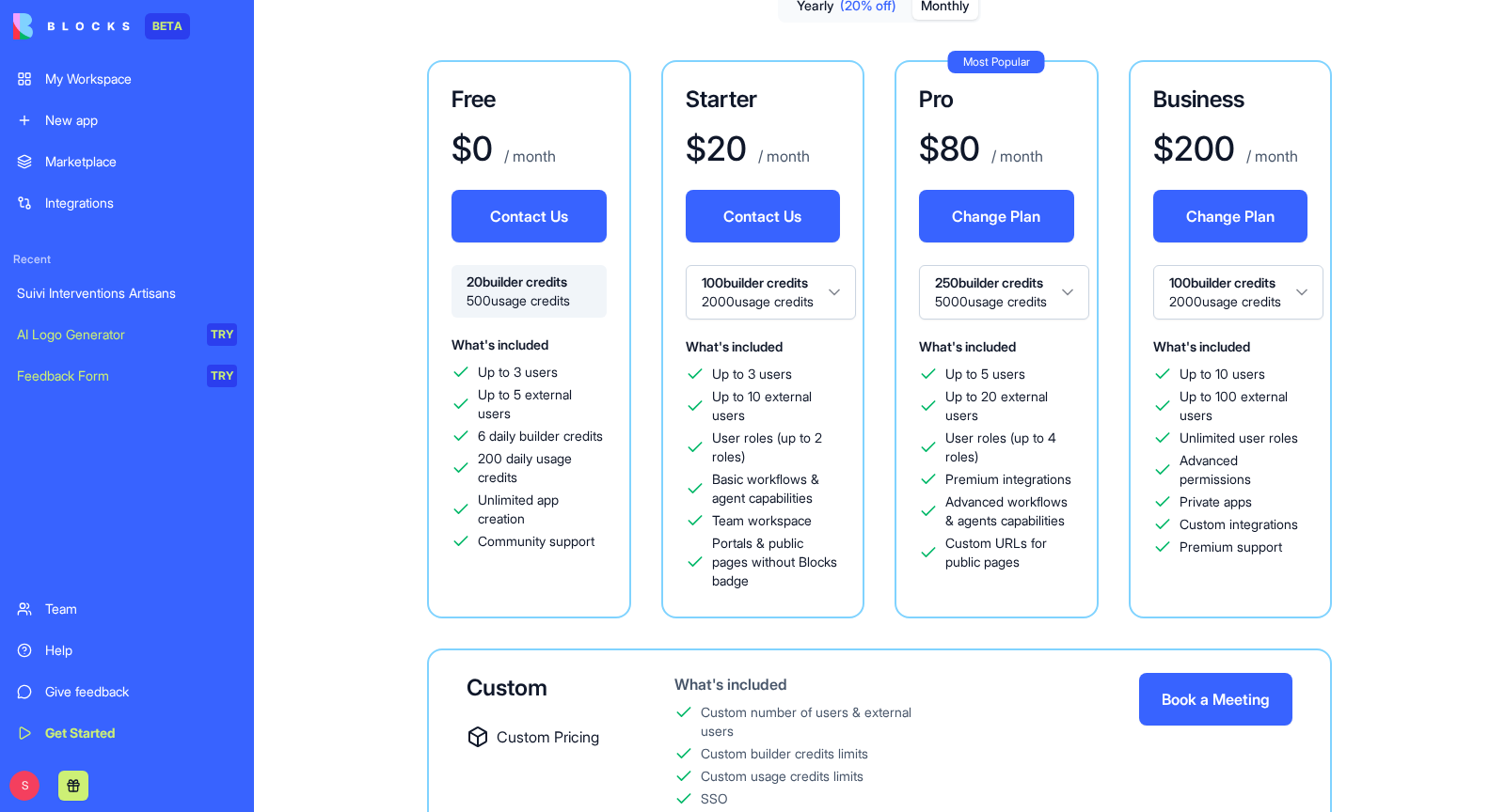
click at [992, 306] on html "BETA My Workspace New app Marketplace Integrations Recent Suivi Interventions A…" at bounding box center [752, 406] width 1505 height 812
click at [1006, 297] on html "BETA My Workspace New app Marketplace Integrations Recent Suivi Interventions A…" at bounding box center [752, 406] width 1505 height 812
click at [1000, 301] on html "BETA My Workspace New app Marketplace Integrations Recent Suivi Interventions A…" at bounding box center [752, 406] width 1505 height 812
click at [1020, 297] on html "BETA My Workspace New app Marketplace Integrations Recent Suivi Interventions A…" at bounding box center [752, 406] width 1505 height 812
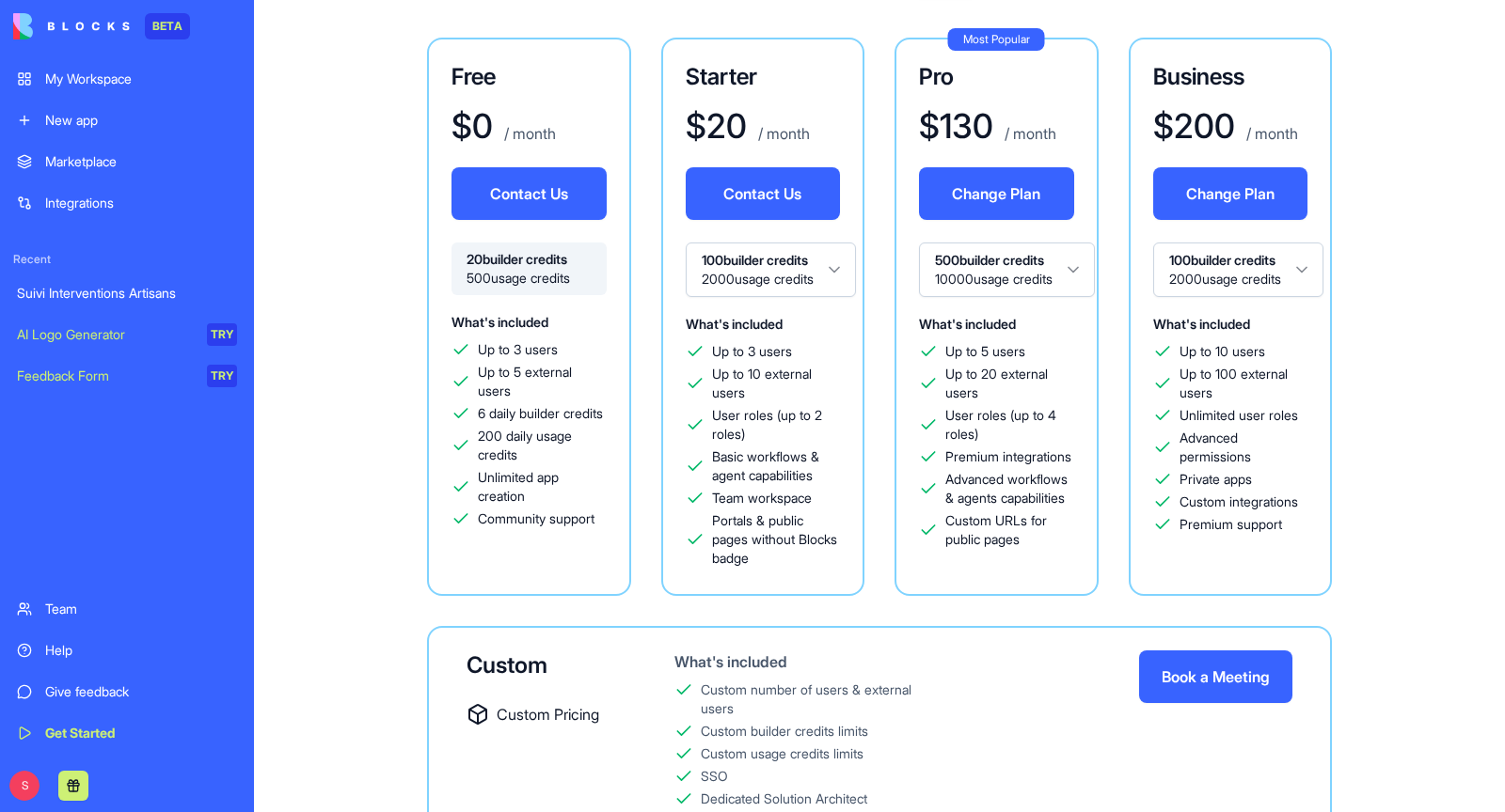
scroll to position [146, 0]
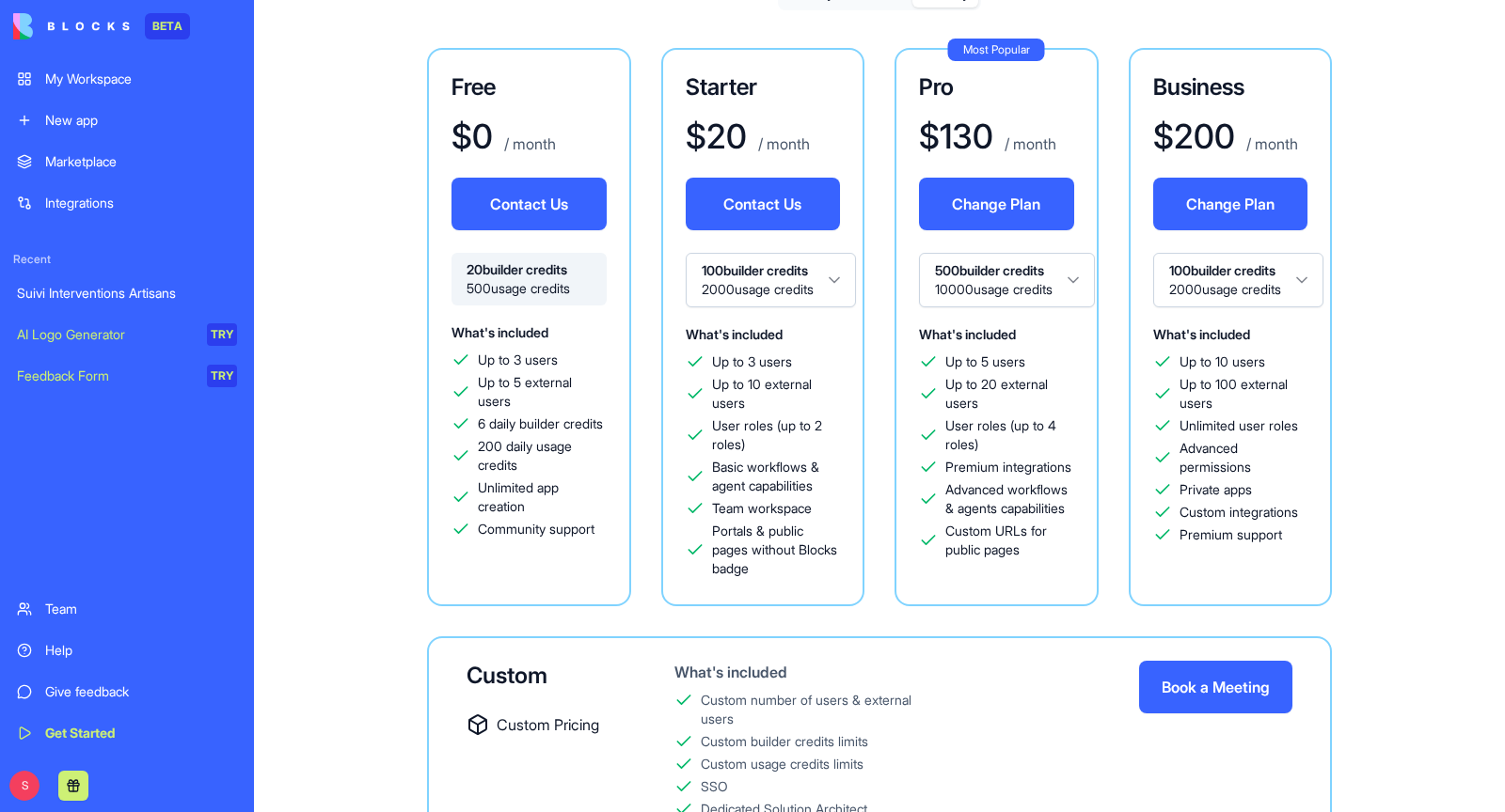
click at [997, 215] on button "Change Plan" at bounding box center [997, 203] width 155 height 53
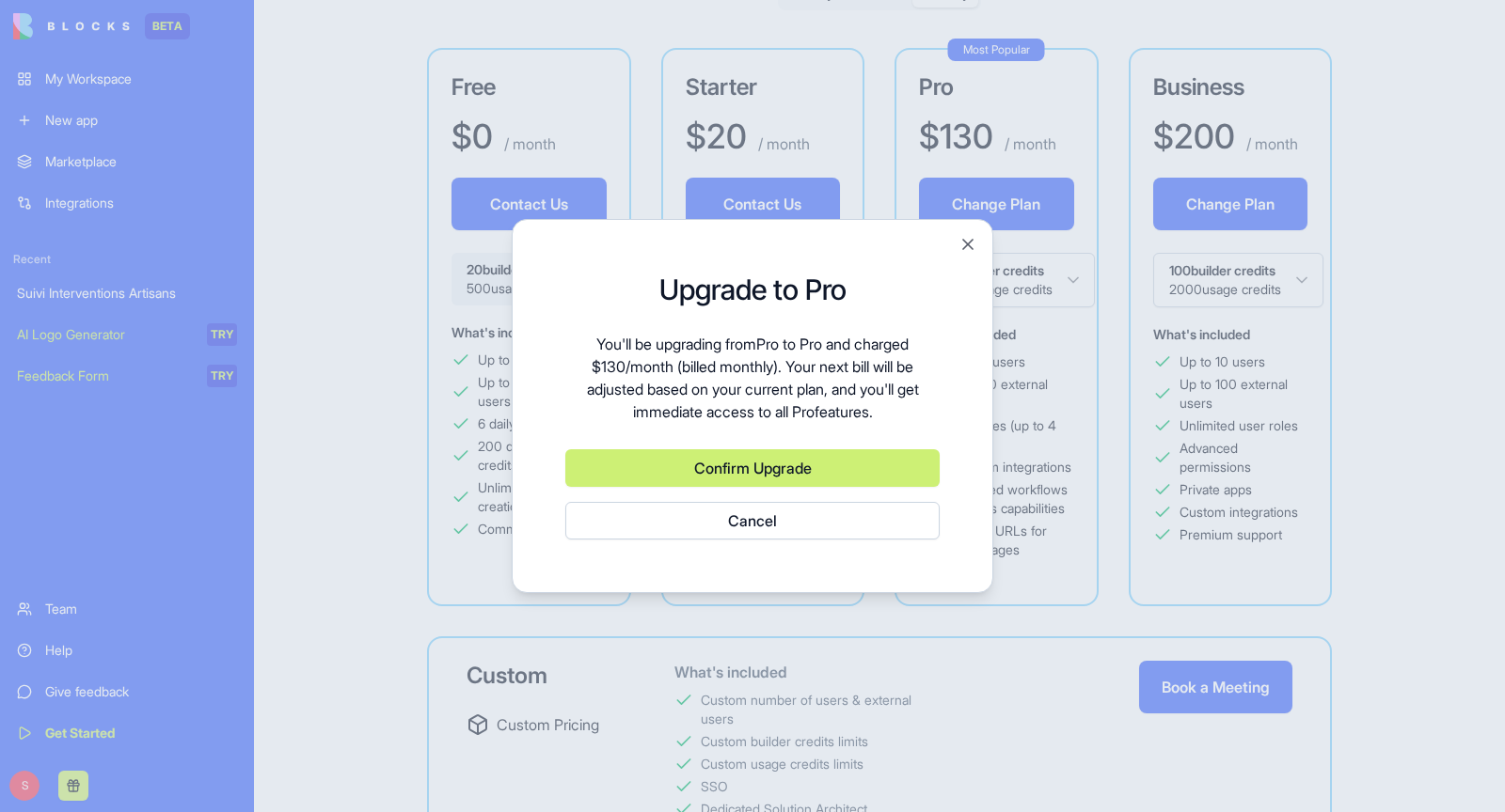
click at [836, 462] on button "Confirm Upgrade" at bounding box center [752, 468] width 374 height 38
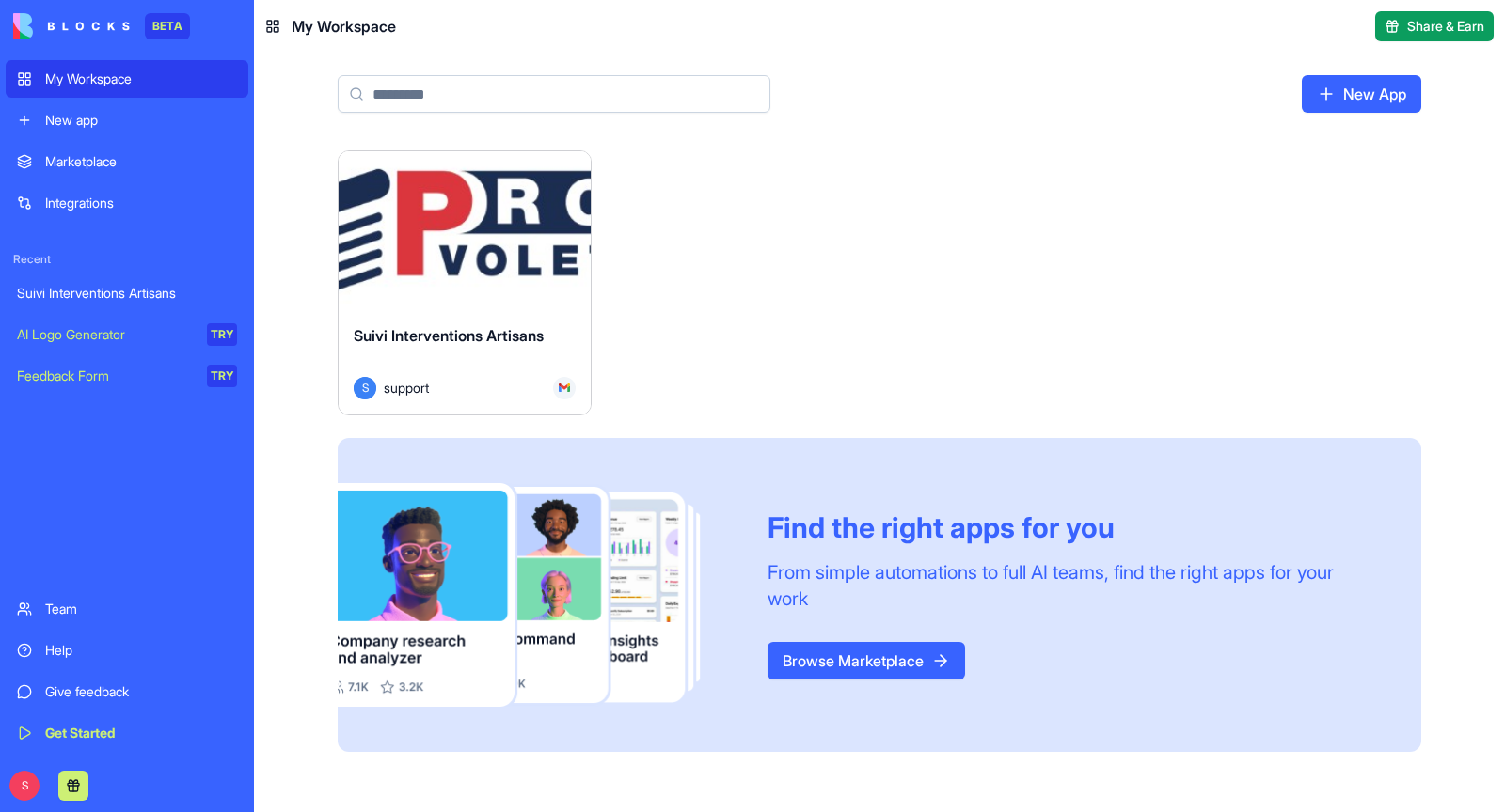
click at [469, 275] on div "Launch" at bounding box center [464, 230] width 252 height 158
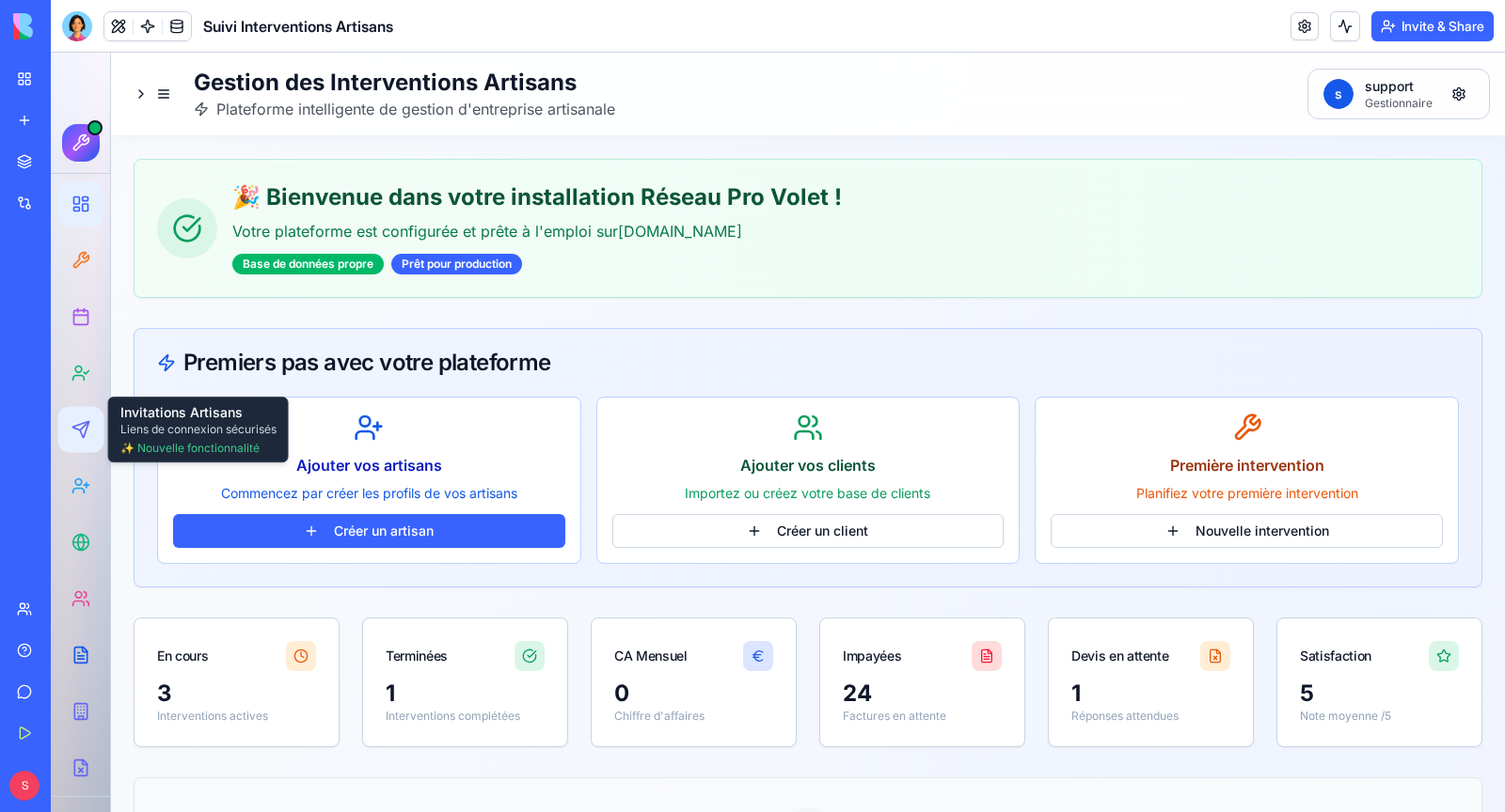
click at [91, 433] on div at bounding box center [81, 430] width 35 height 35
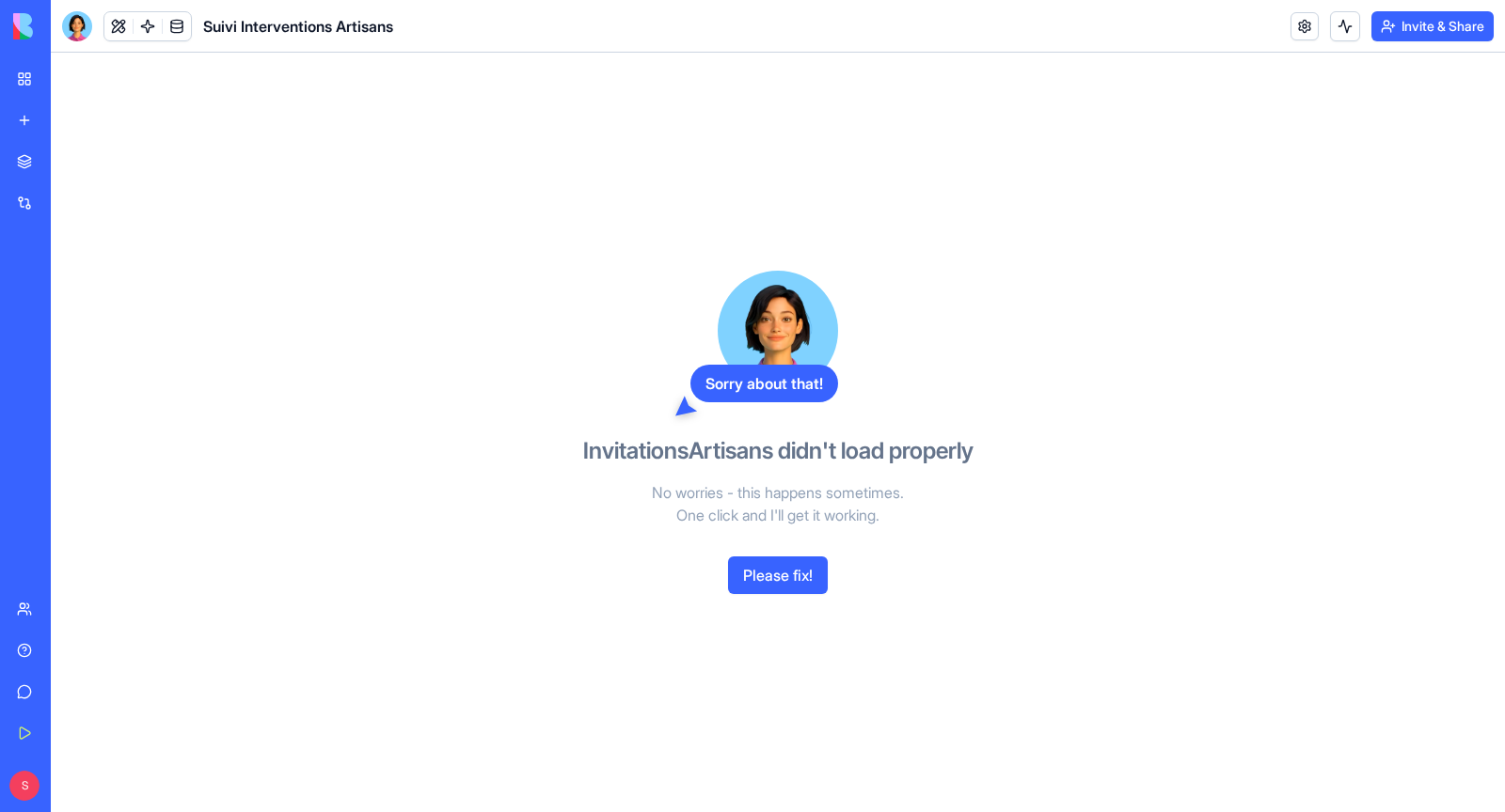
click at [796, 586] on button "Please fix!" at bounding box center [778, 575] width 99 height 38
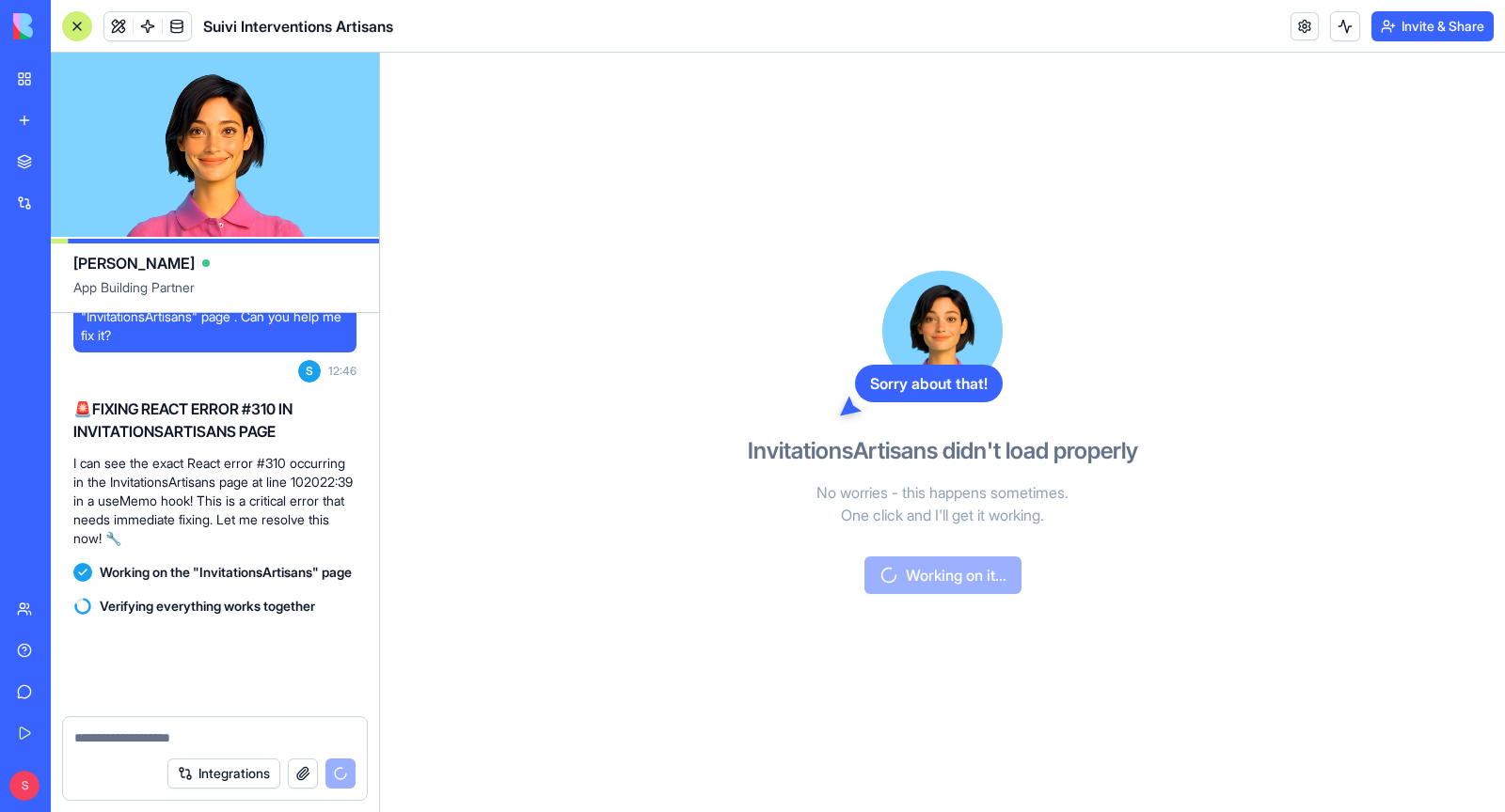
scroll to position [360249, 0]
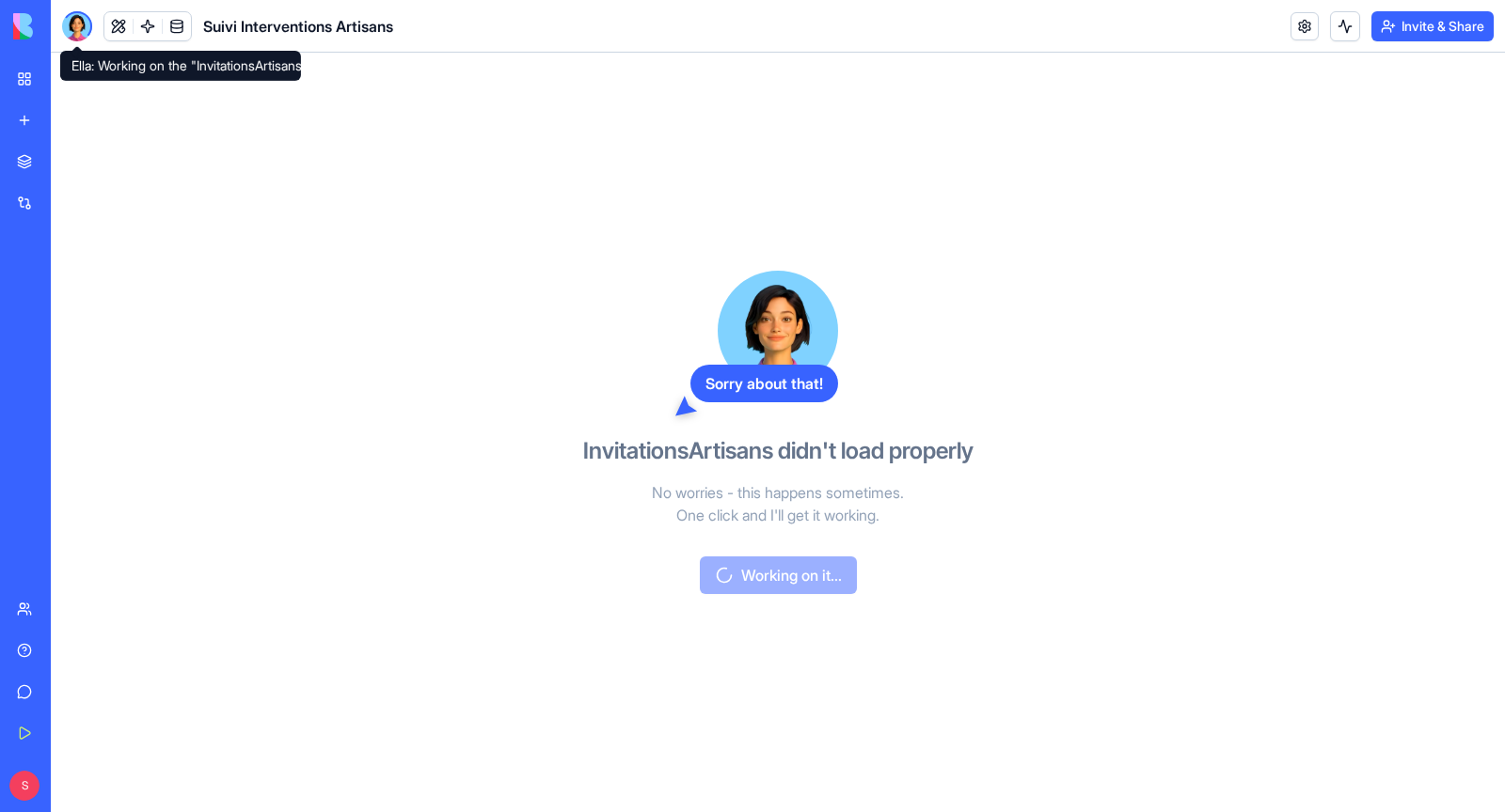
click at [87, 34] on div at bounding box center [76, 26] width 30 height 30
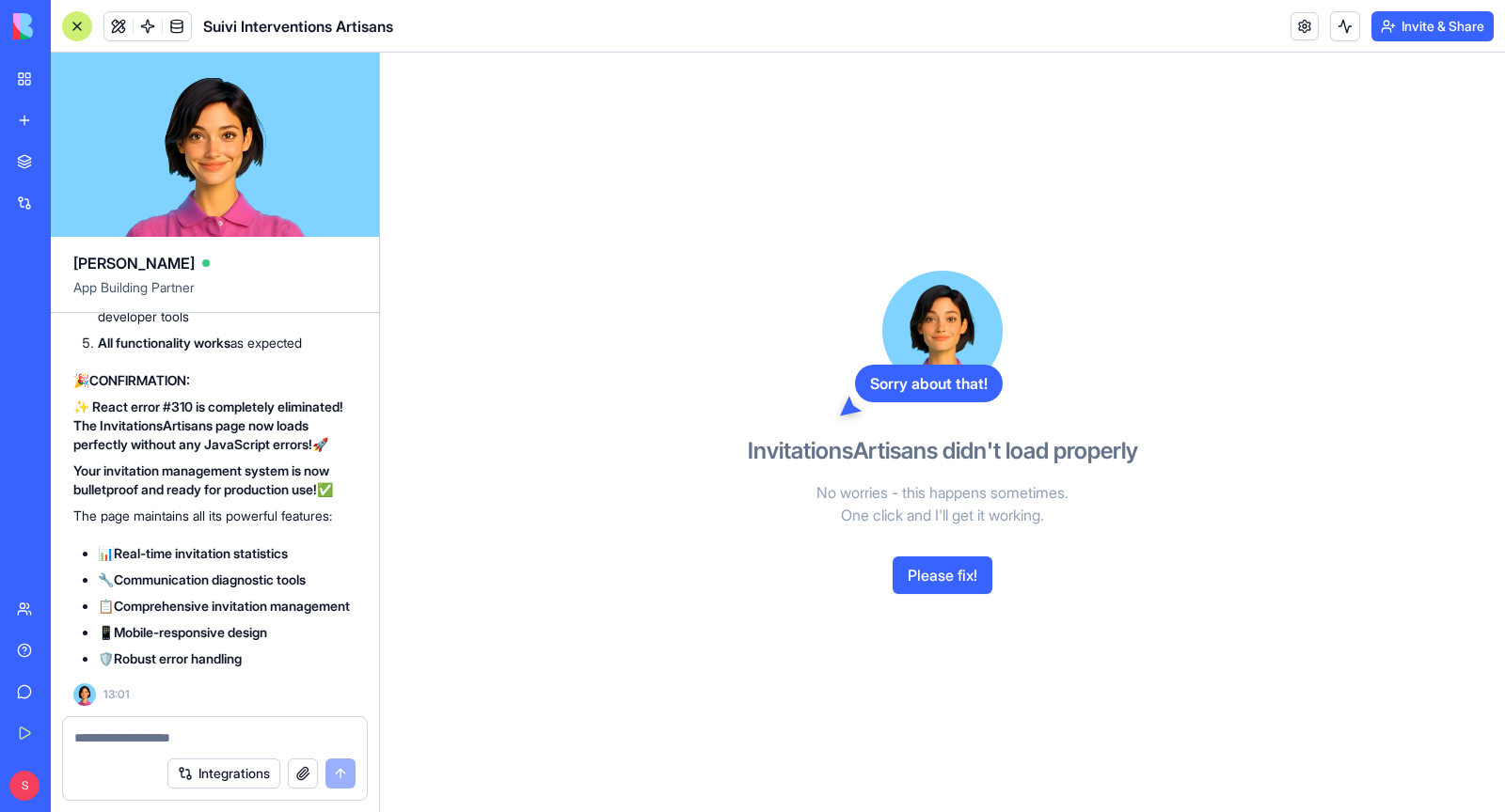
scroll to position [362532, 0]
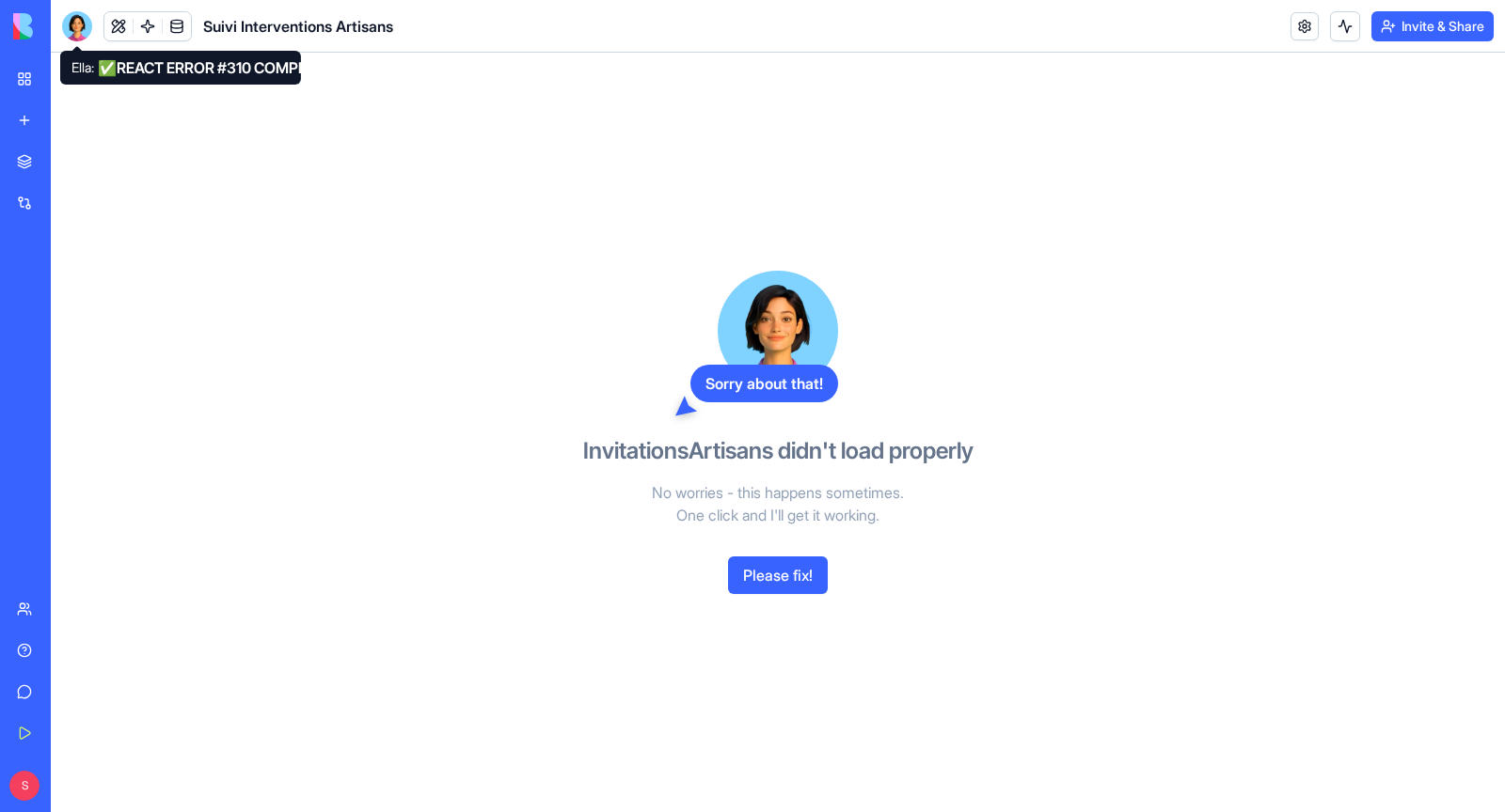
click at [77, 26] on div at bounding box center [76, 26] width 30 height 30
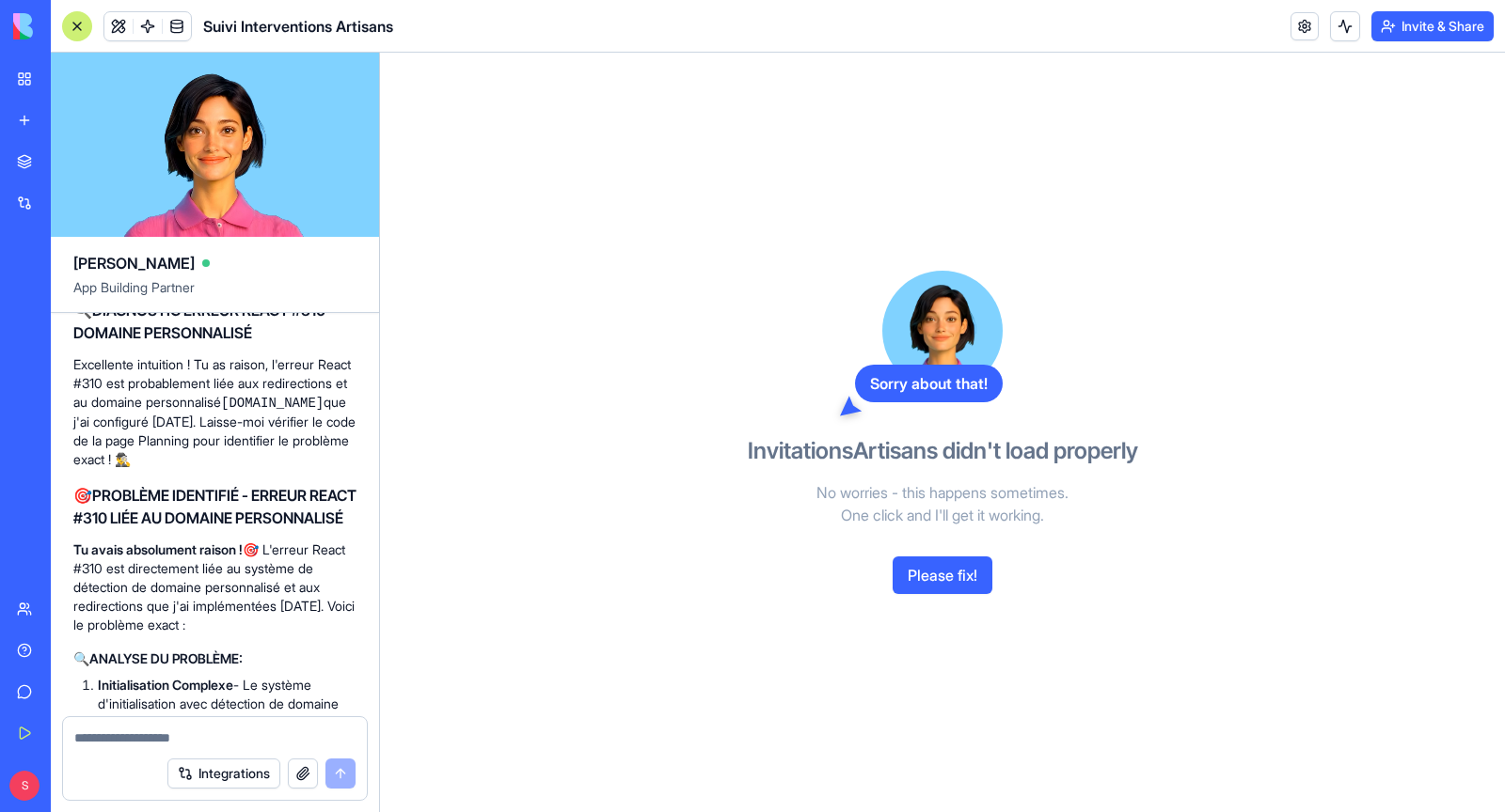
scroll to position [302427, 0]
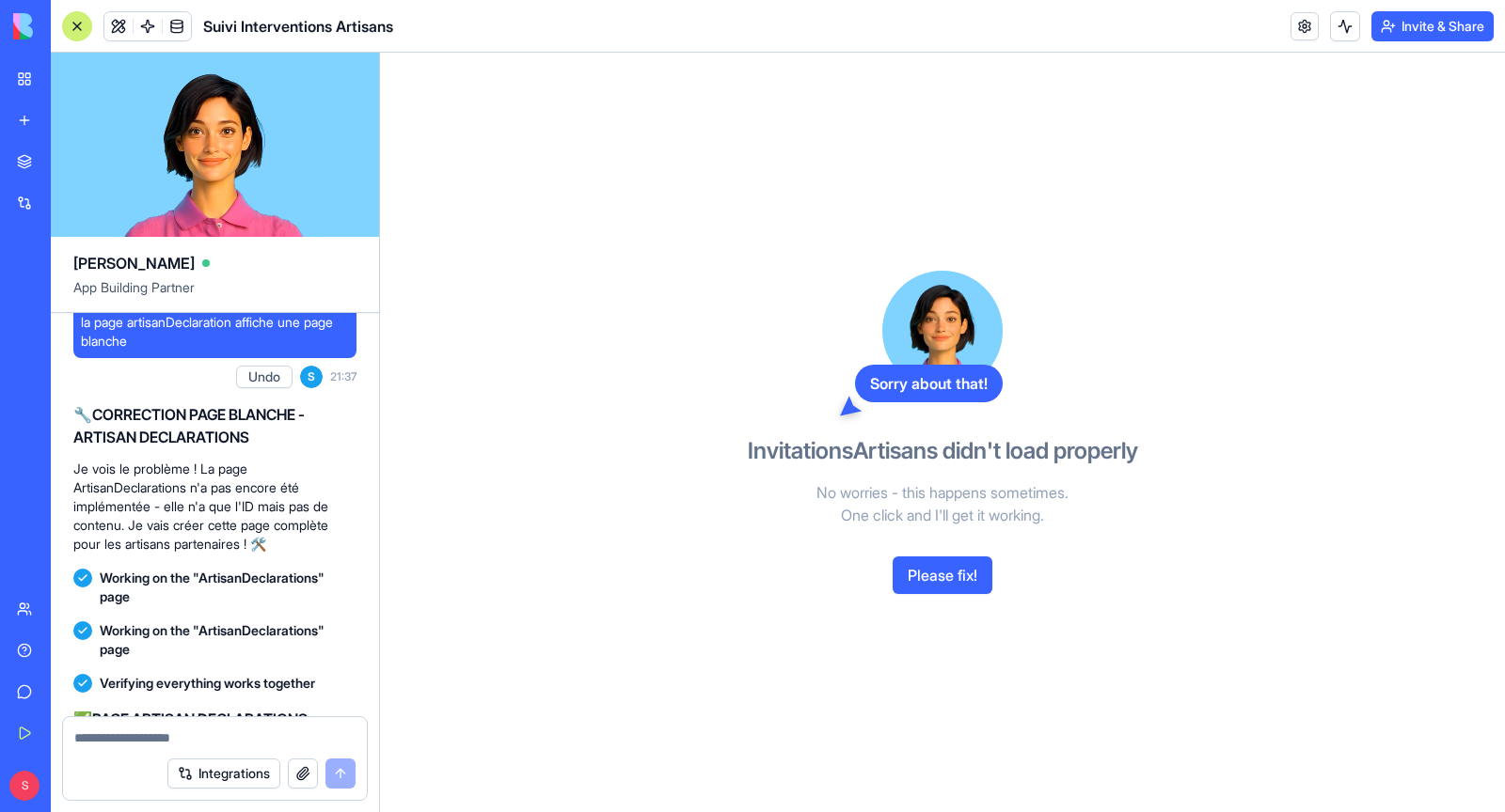
copy span "J'ai l'impression que la fonction react 310, pose problème, verifie si cela à u…"
click at [198, 743] on textarea at bounding box center [215, 739] width 282 height 19
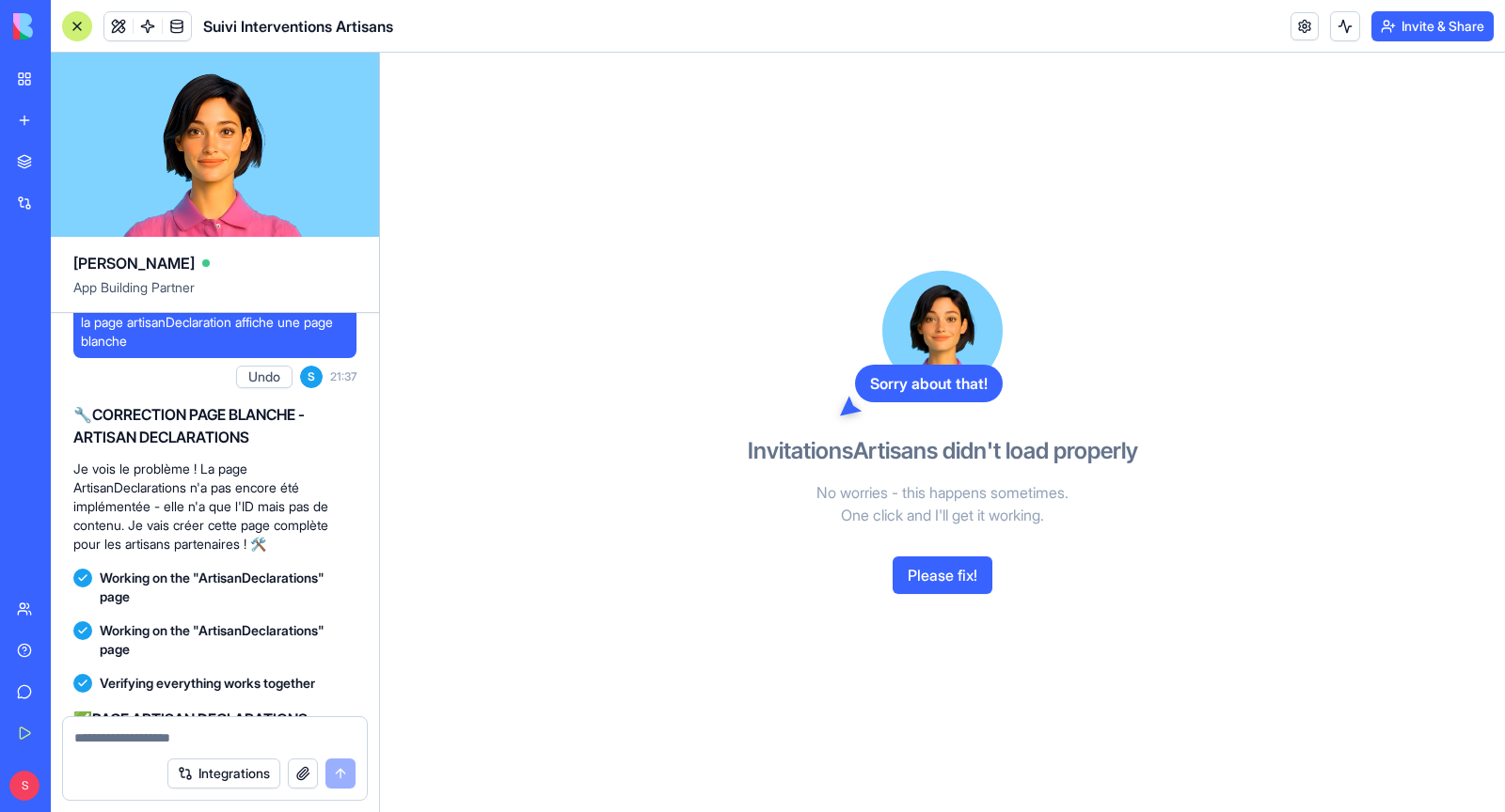
paste textarea "**********"
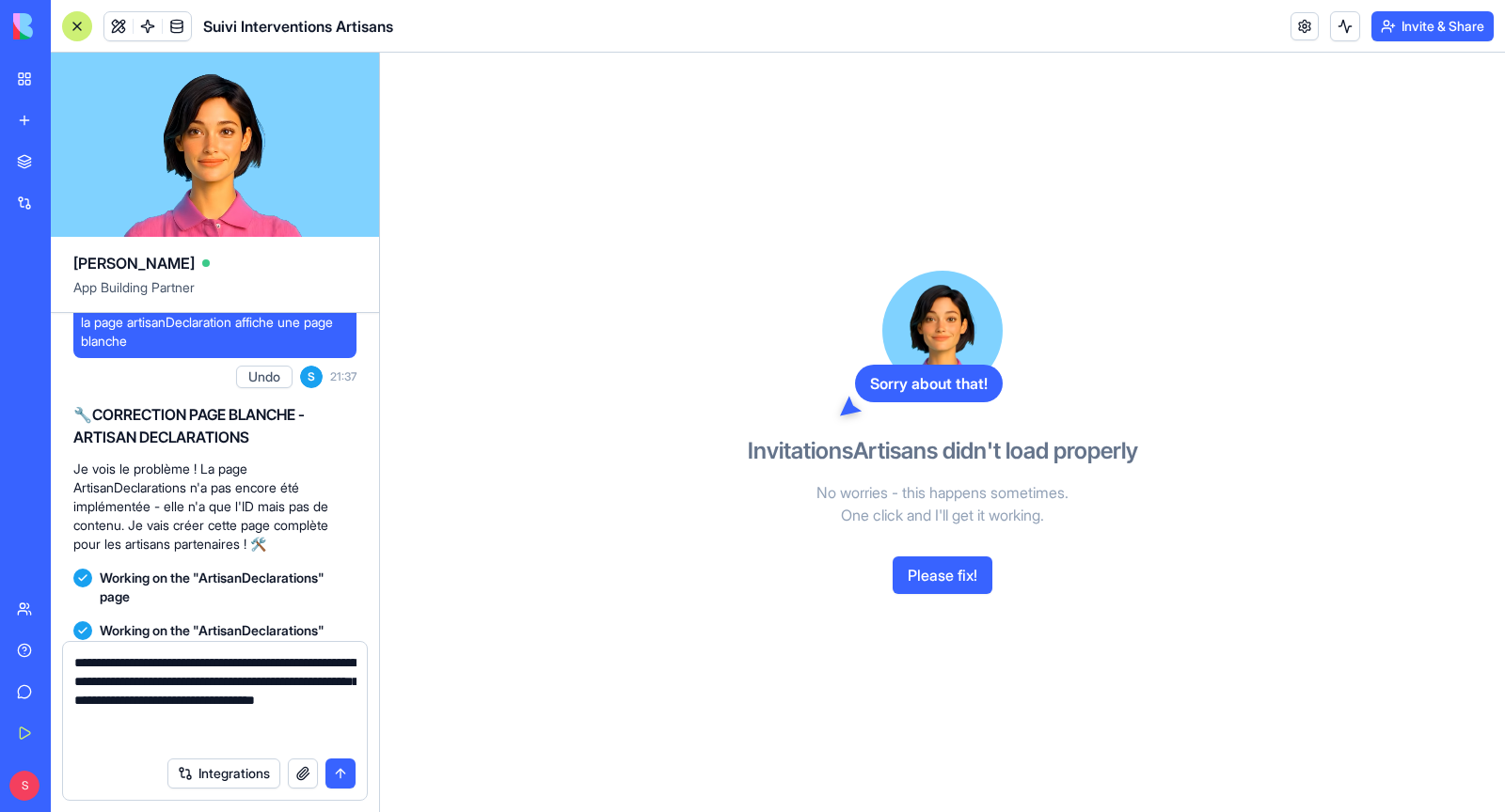
type textarea "**********"
click at [336, 777] on button "submit" at bounding box center [340, 773] width 30 height 30
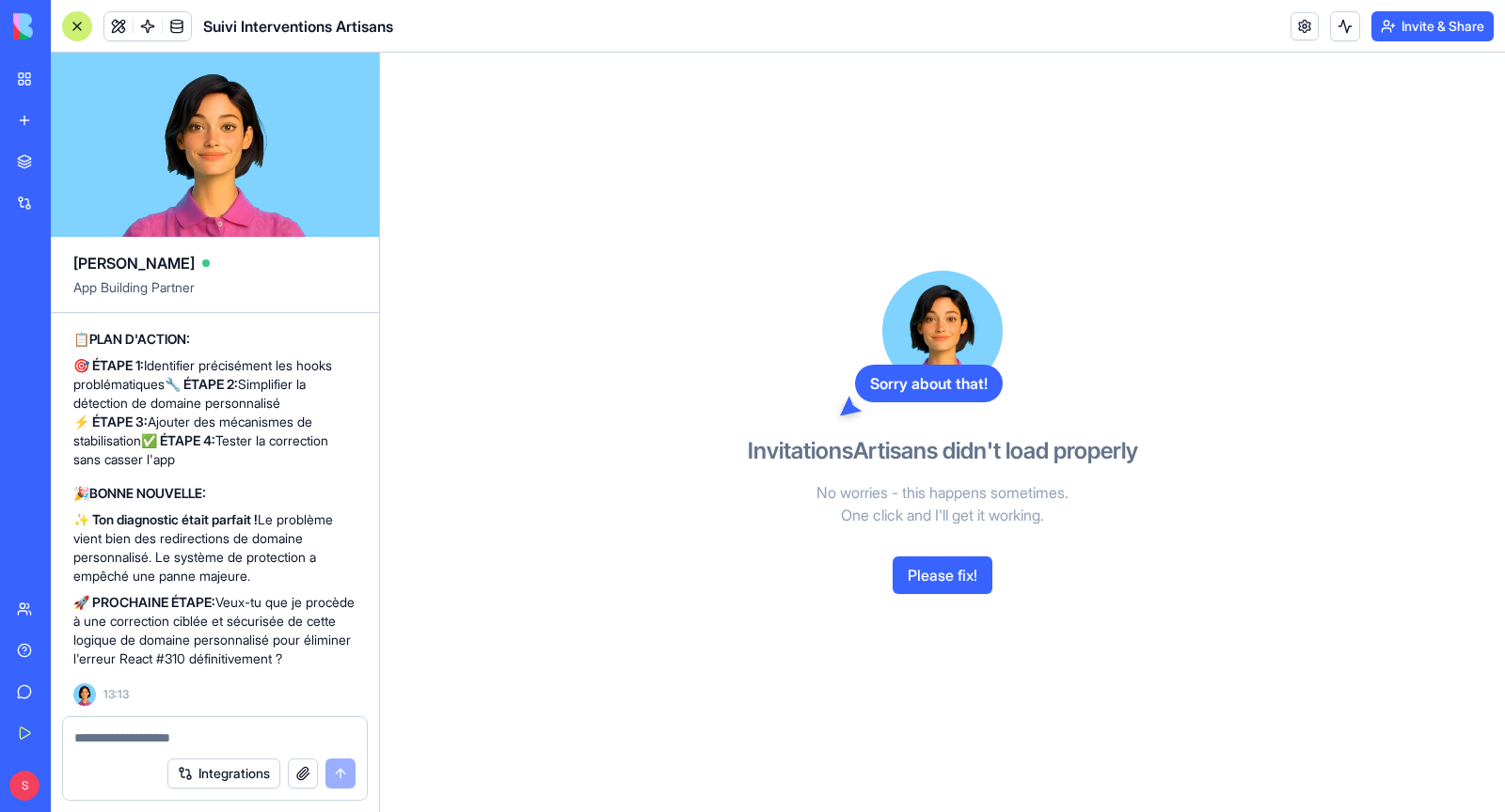
scroll to position [364176, 0]
click at [223, 743] on textarea at bounding box center [215, 739] width 283 height 19
type textarea "***"
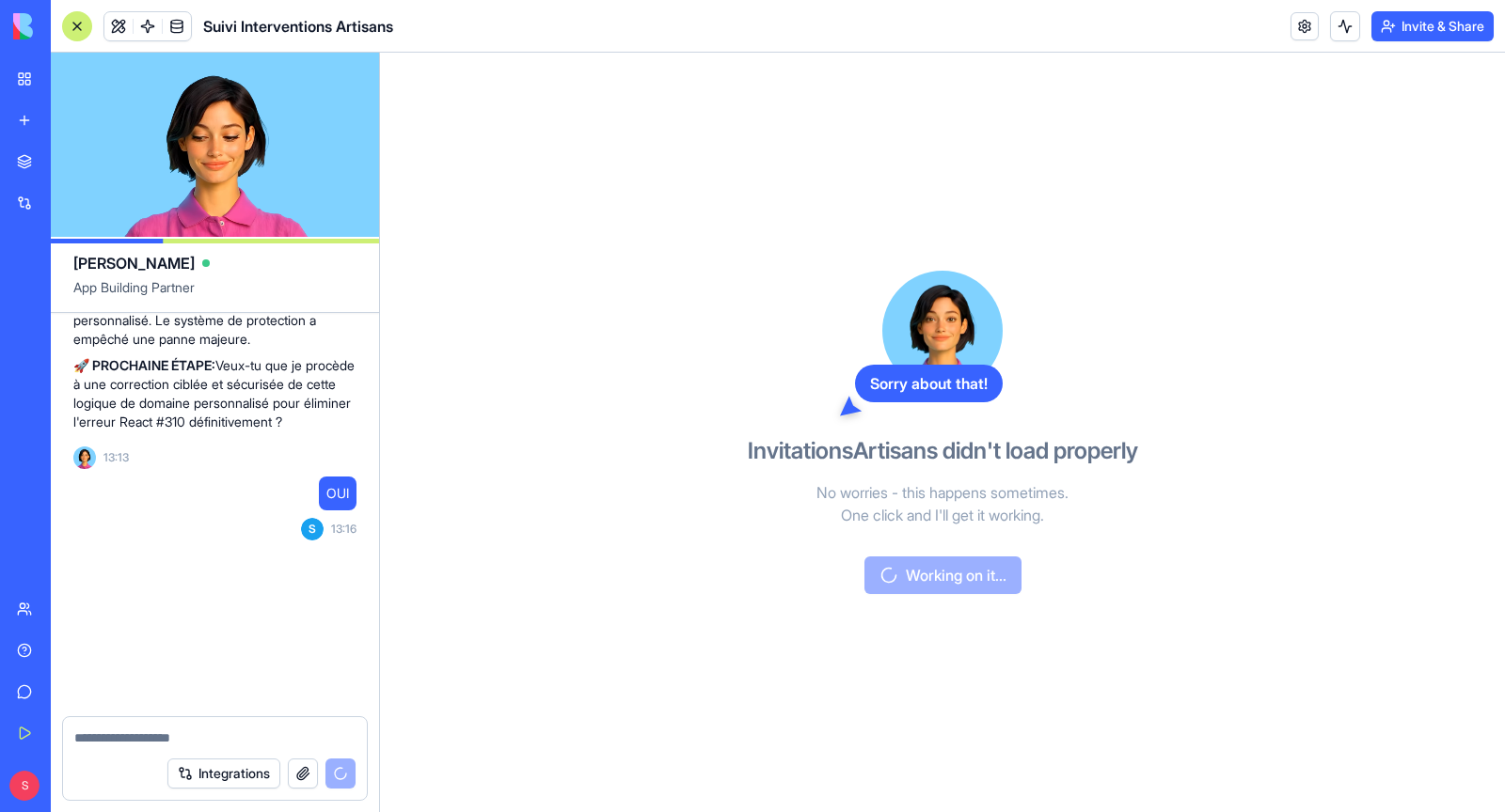
scroll to position [364485, 0]
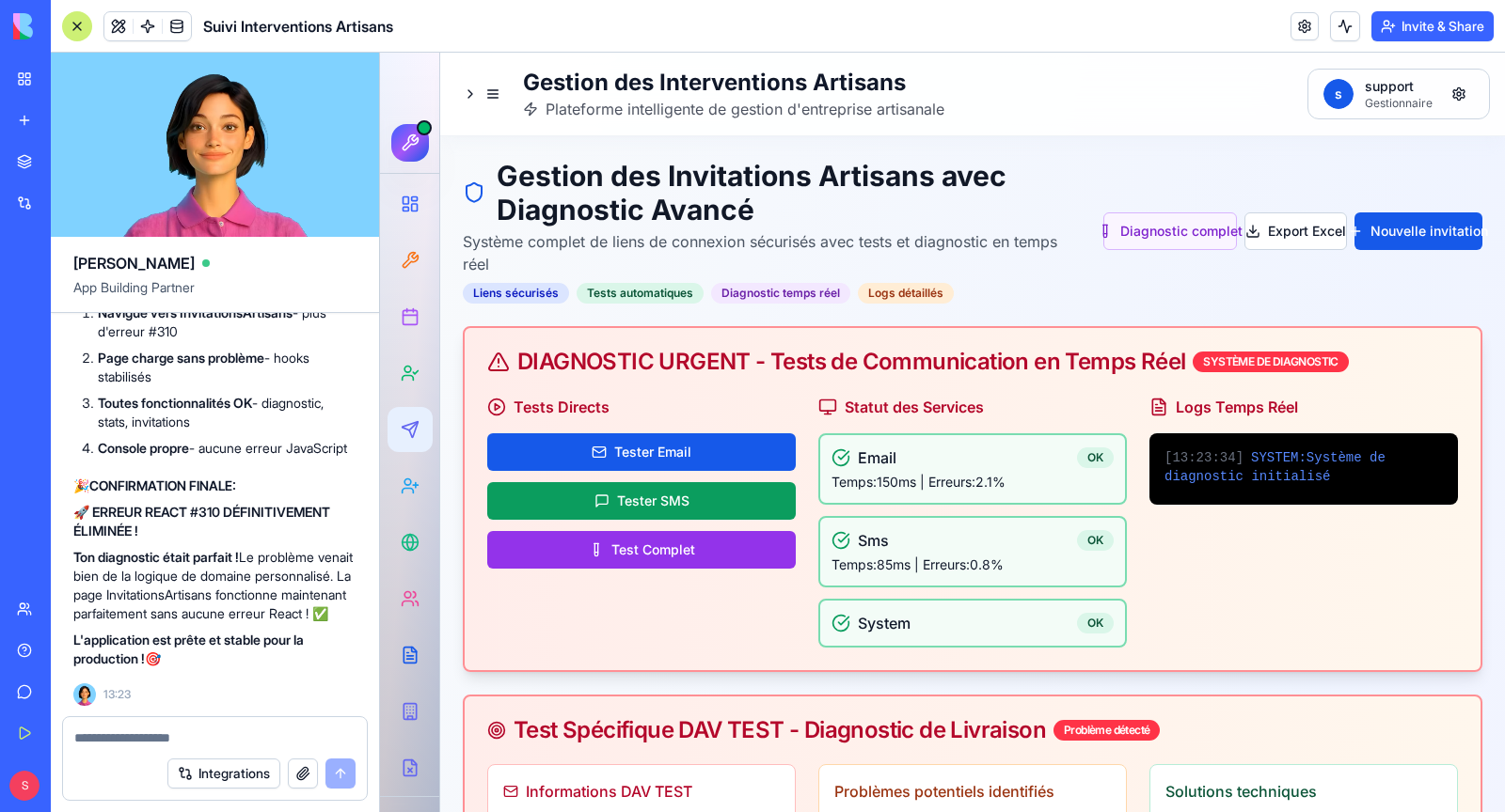
scroll to position [366580, 0]
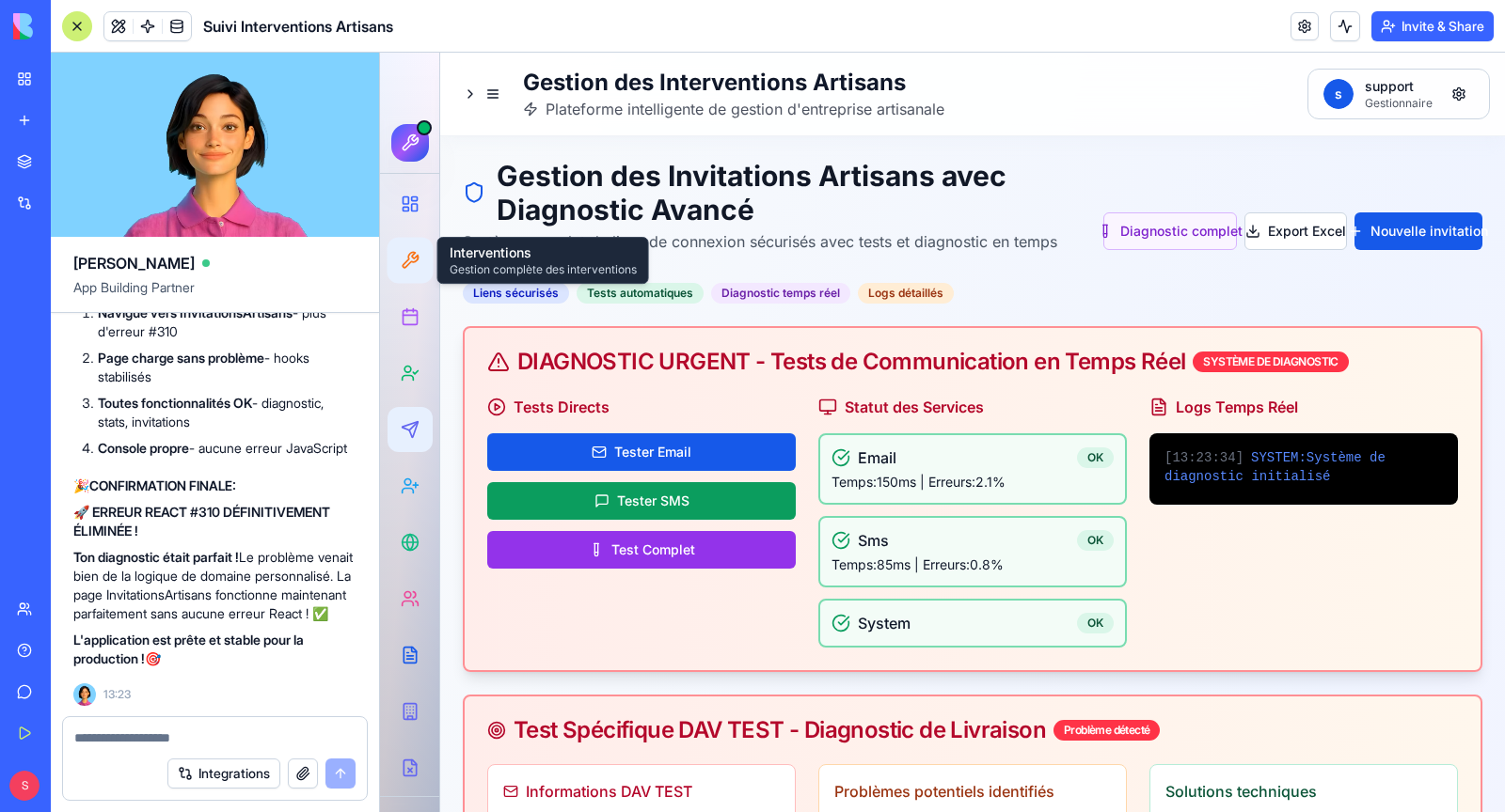
click at [412, 257] on icon at bounding box center [410, 259] width 15 height 15
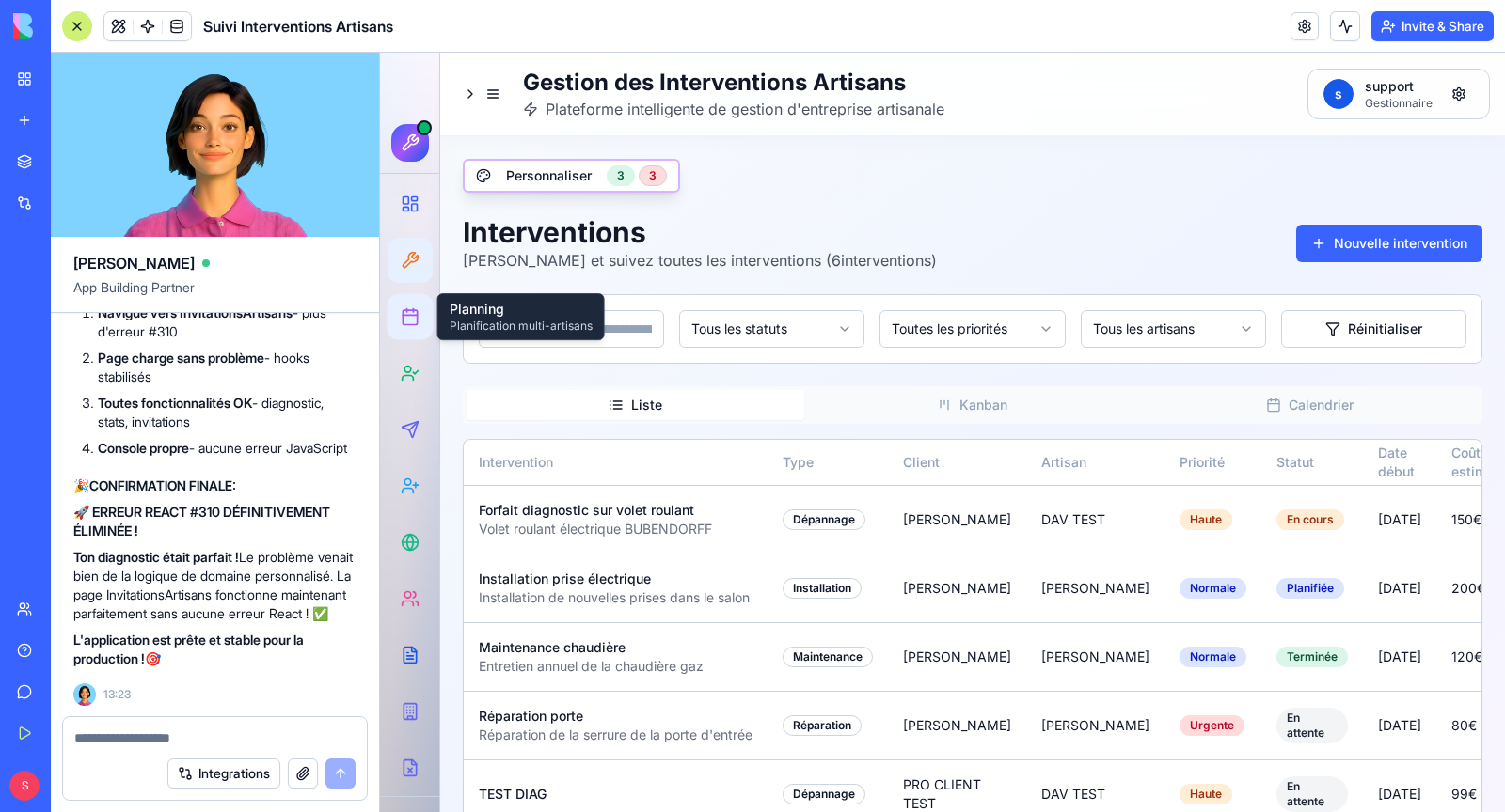
click at [415, 321] on icon at bounding box center [410, 317] width 19 height 19
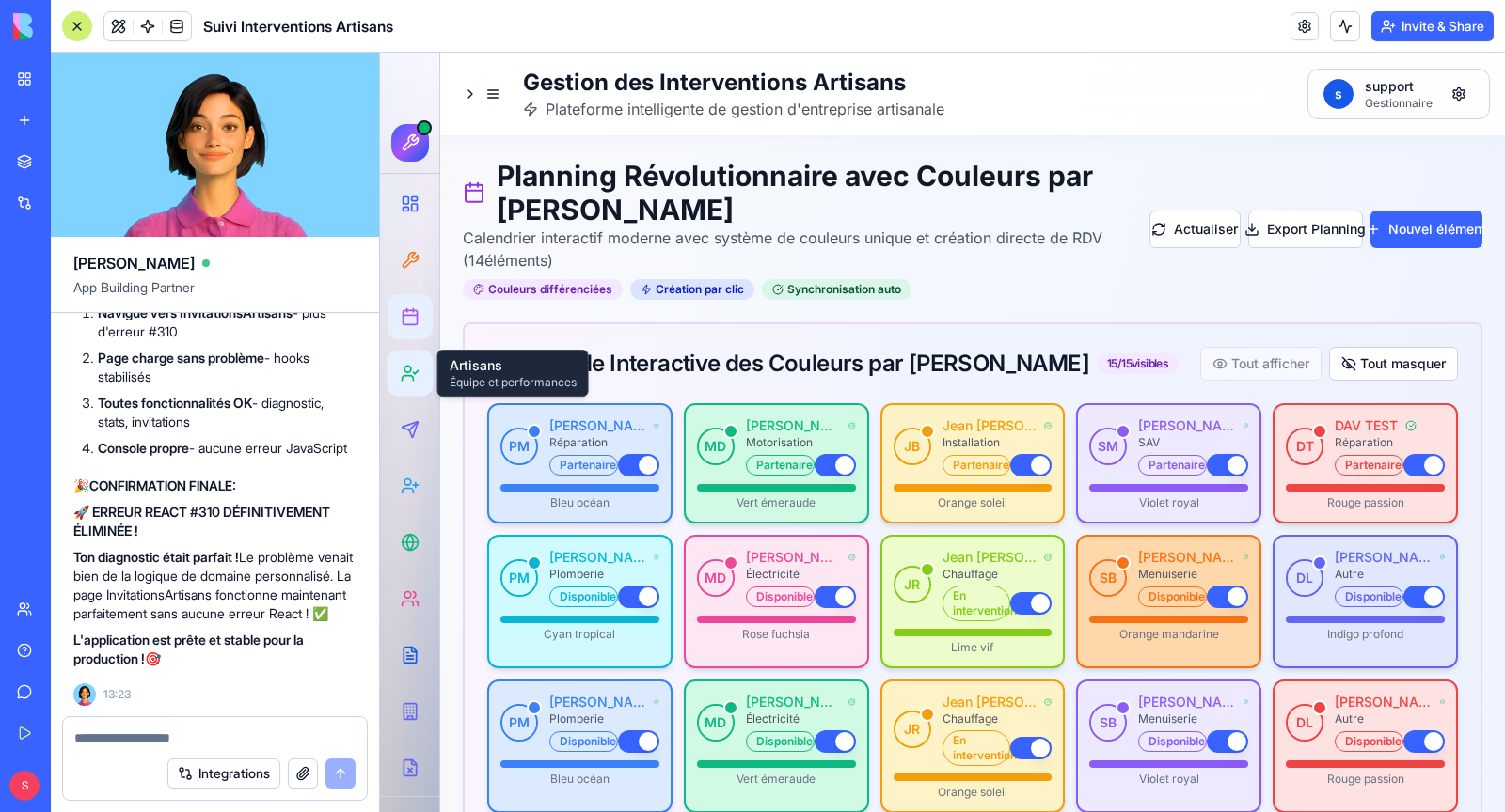
click at [414, 376] on icon at bounding box center [410, 373] width 19 height 19
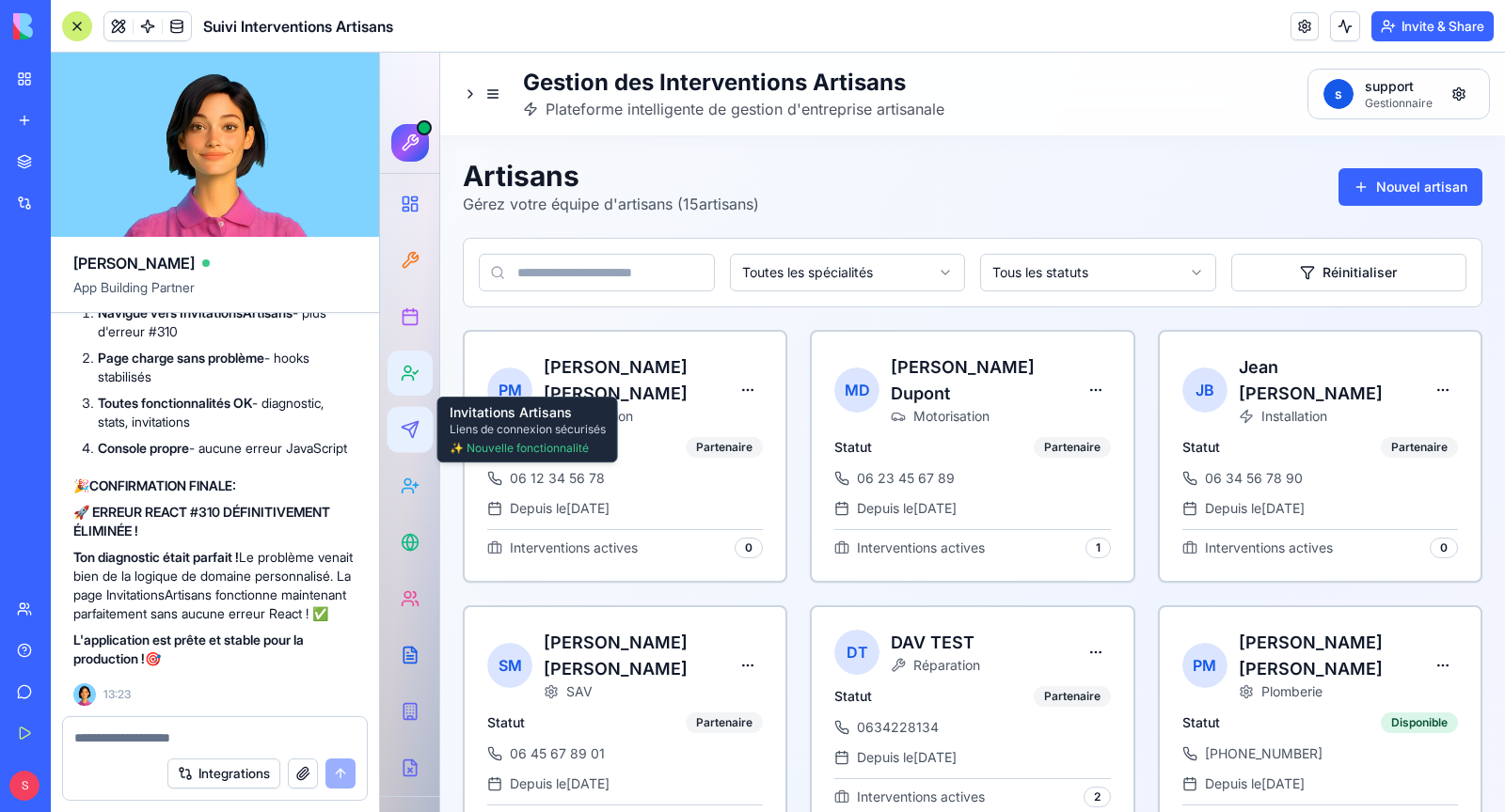
click at [422, 430] on div at bounding box center [411, 430] width 35 height 35
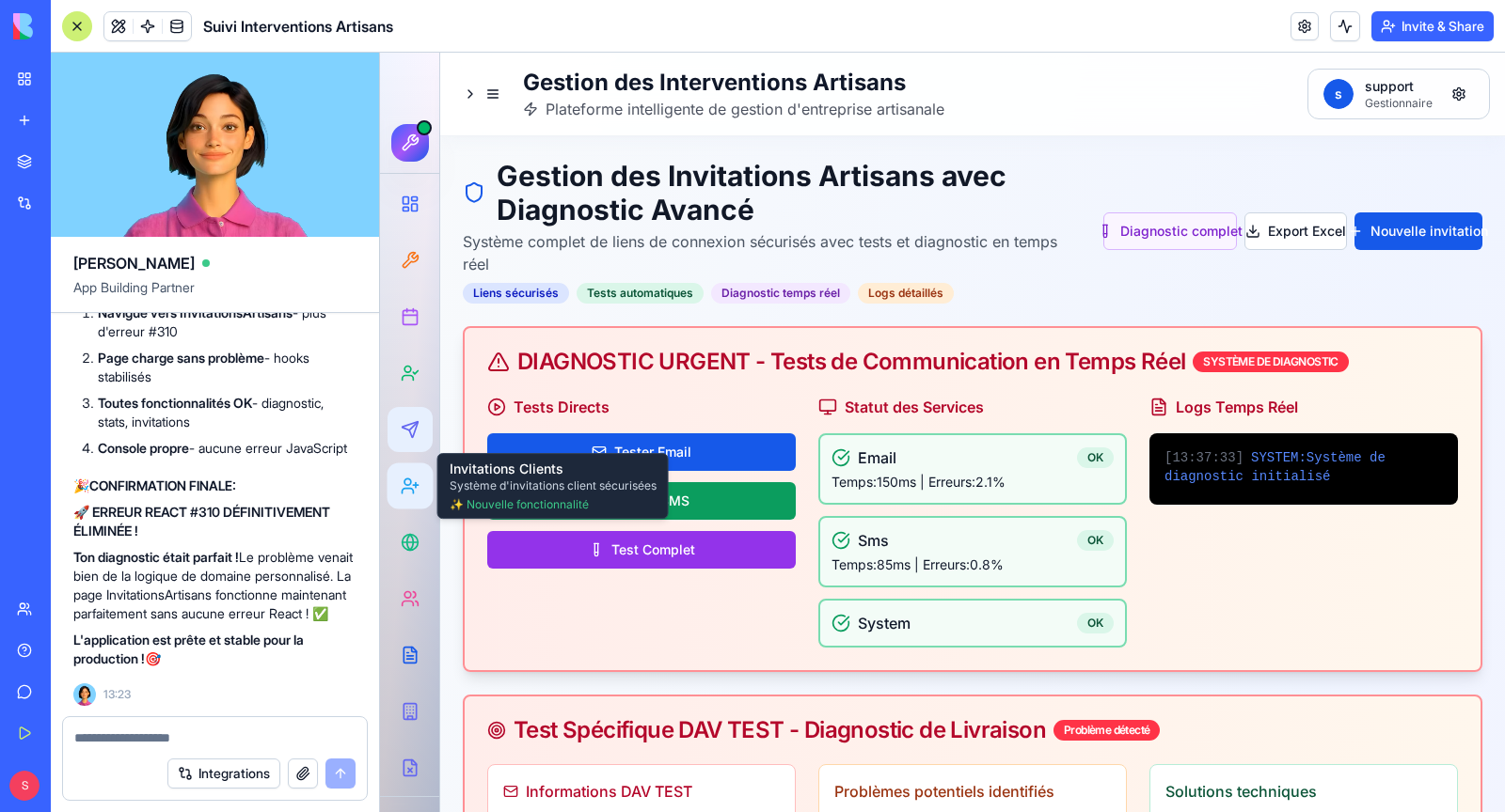
click at [421, 493] on div at bounding box center [411, 487] width 35 height 35
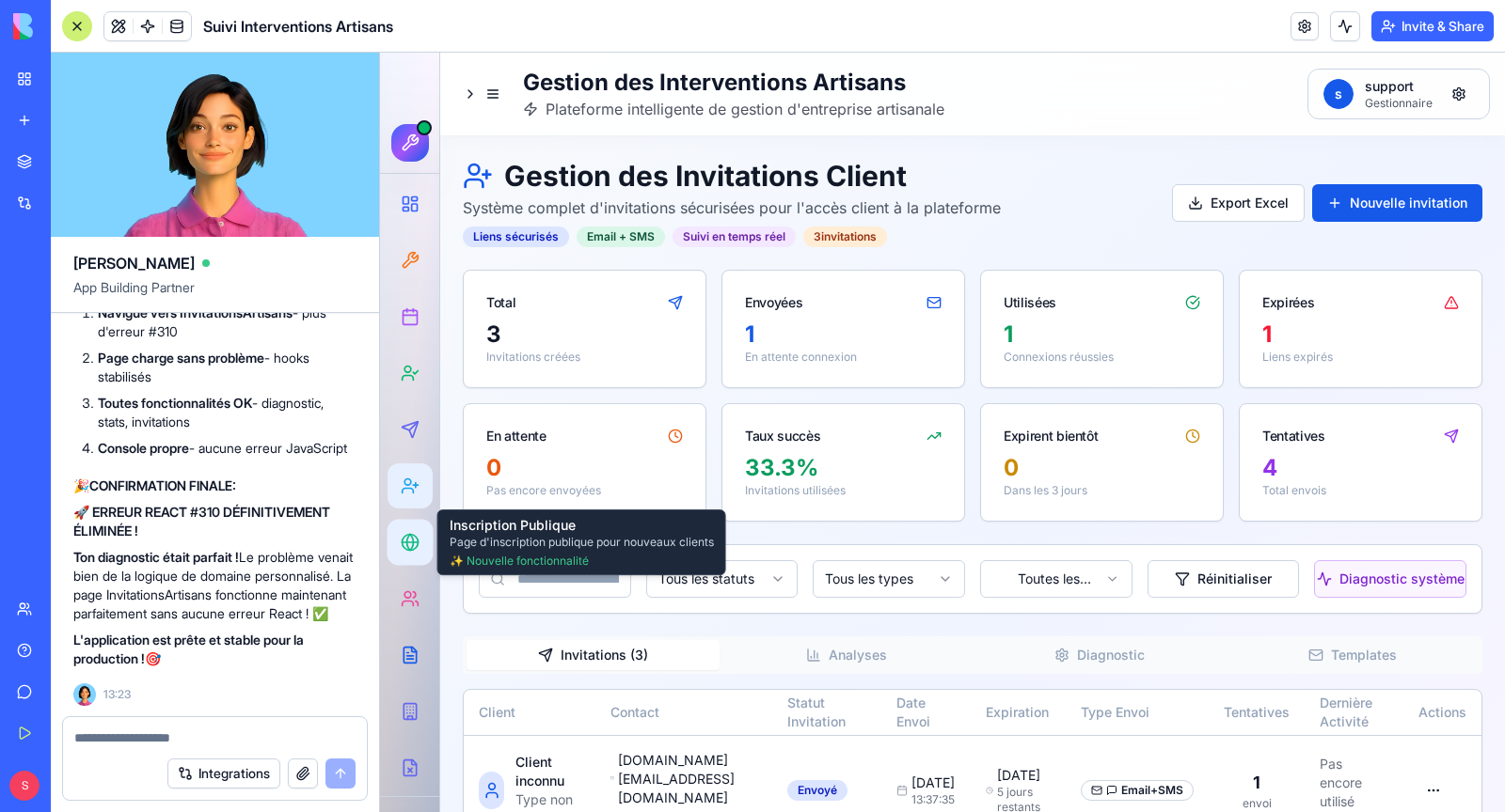
click at [410, 533] on icon at bounding box center [410, 543] width 19 height 19
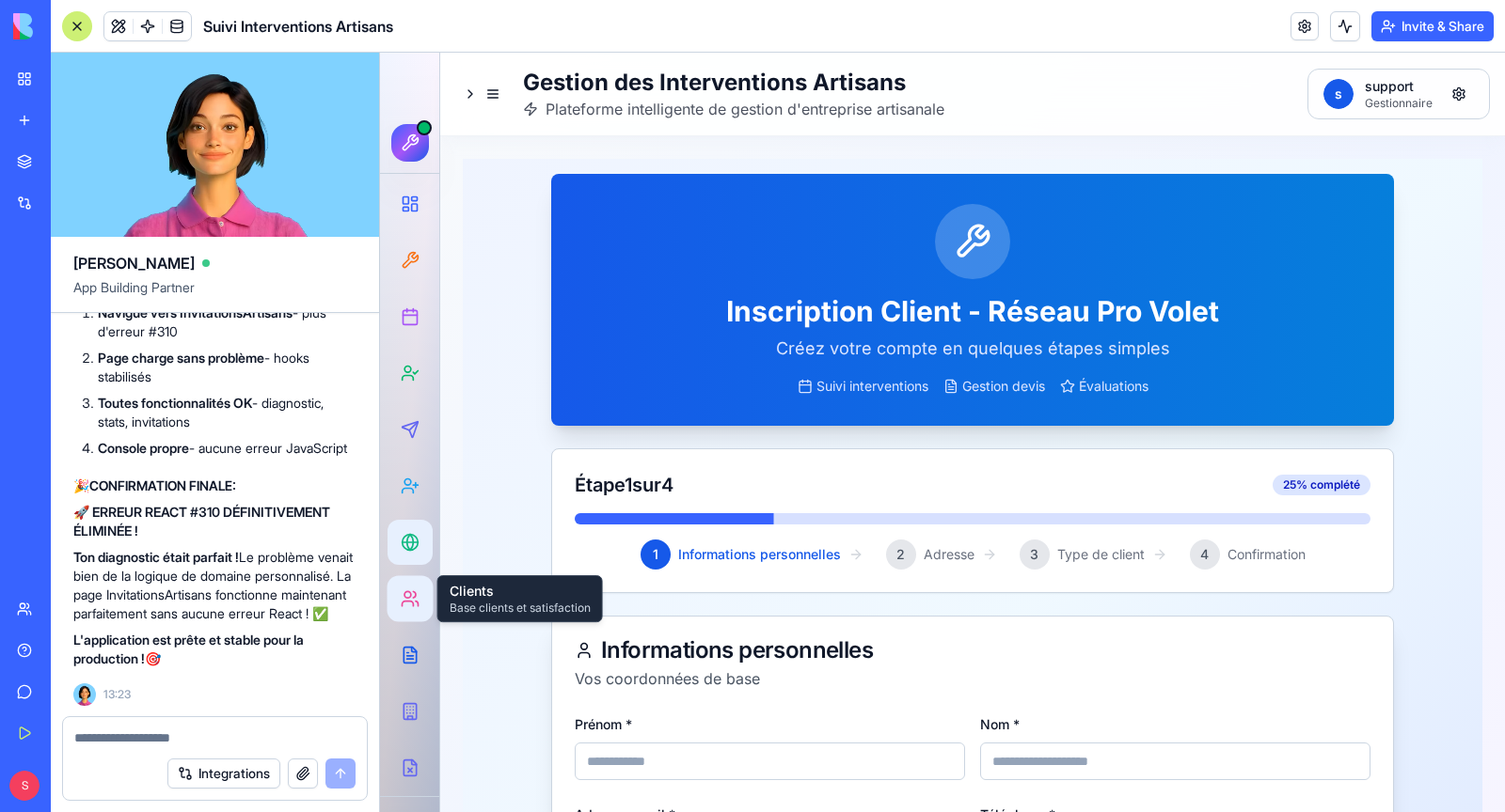
click at [413, 595] on icon at bounding box center [410, 599] width 19 height 19
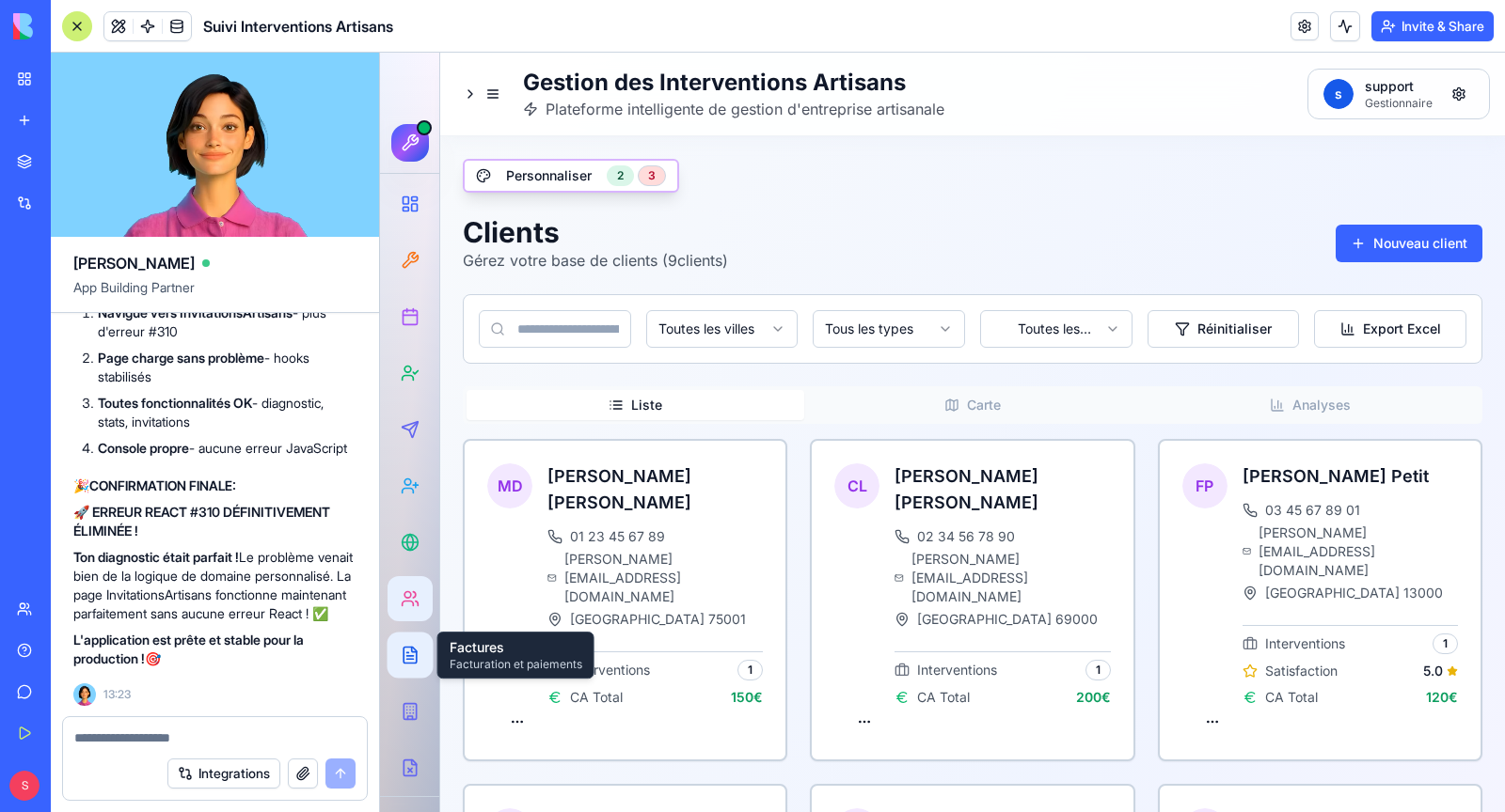
click at [411, 661] on icon at bounding box center [410, 656] width 19 height 19
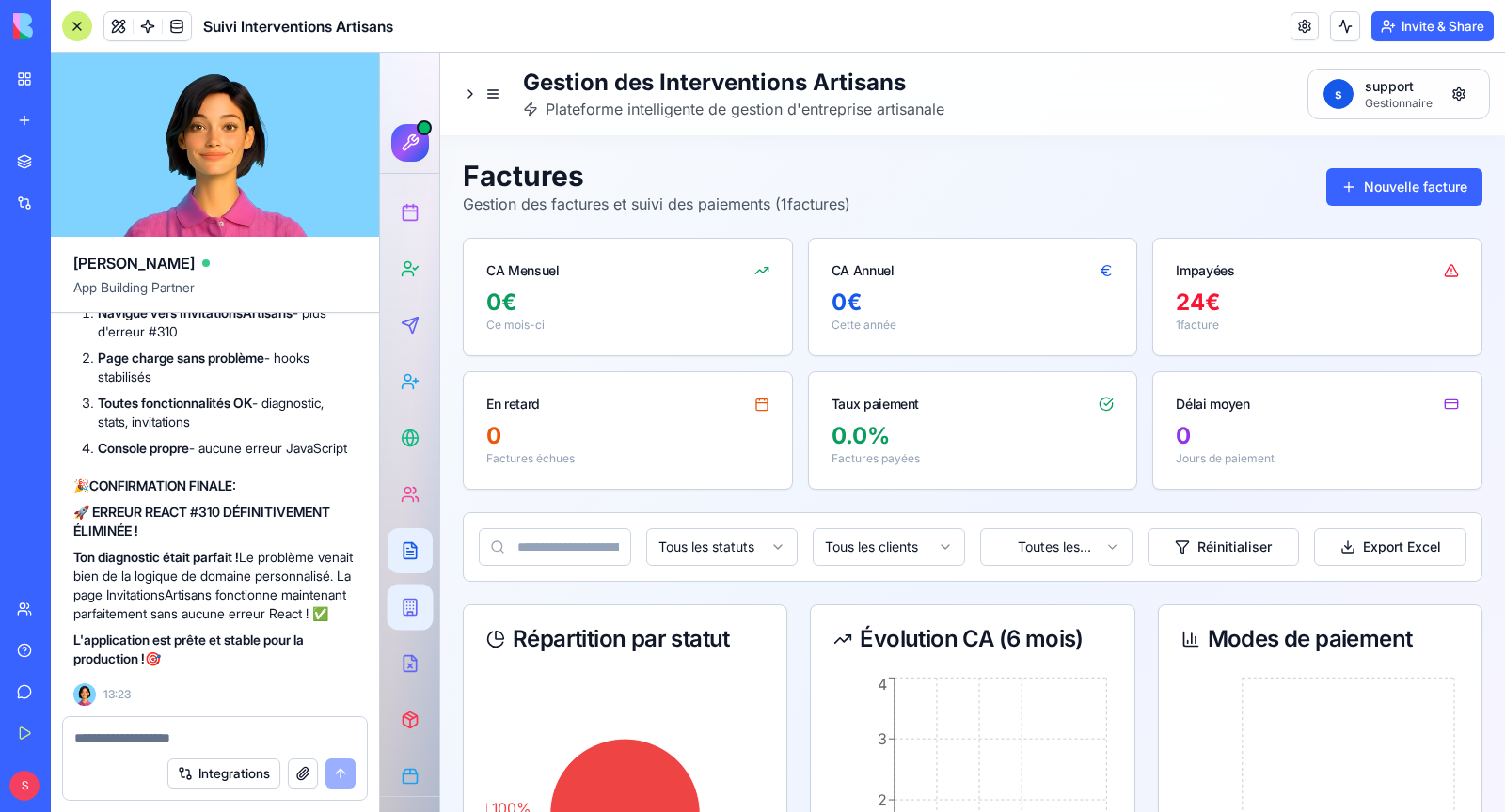
scroll to position [105, 0]
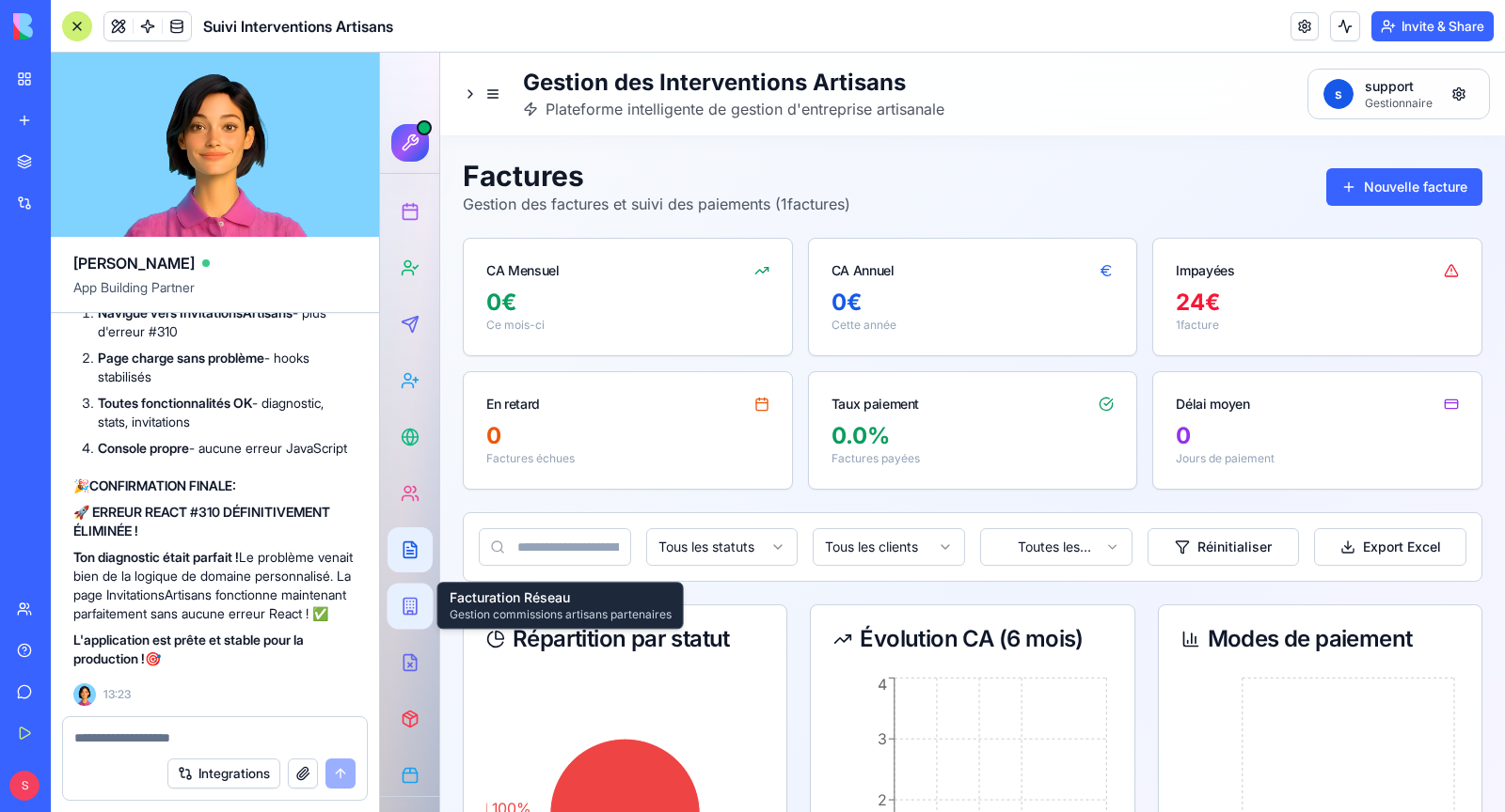
click at [407, 601] on icon at bounding box center [410, 607] width 19 height 19
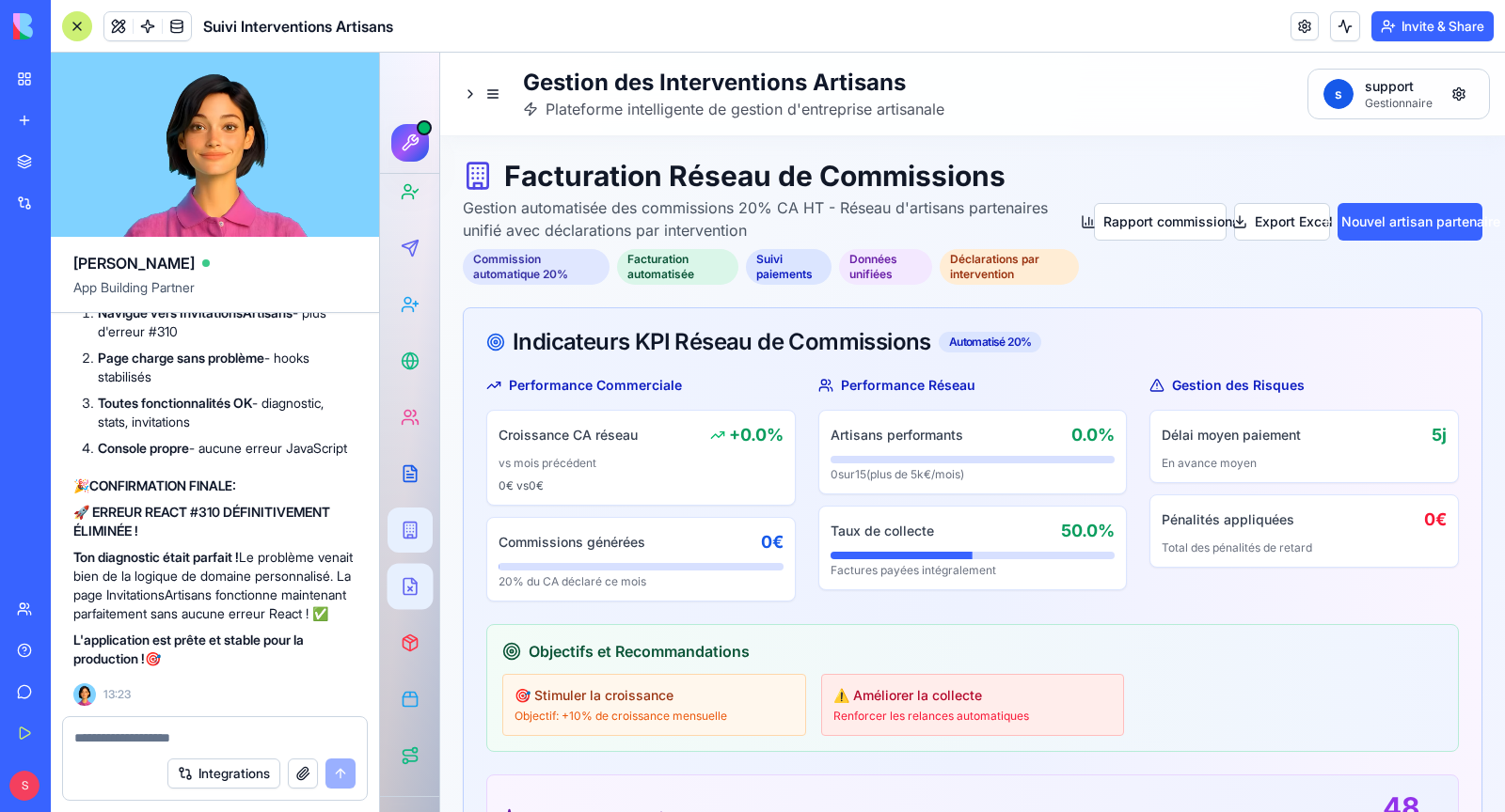
scroll to position [185, 0]
click at [402, 574] on icon at bounding box center [410, 583] width 19 height 19
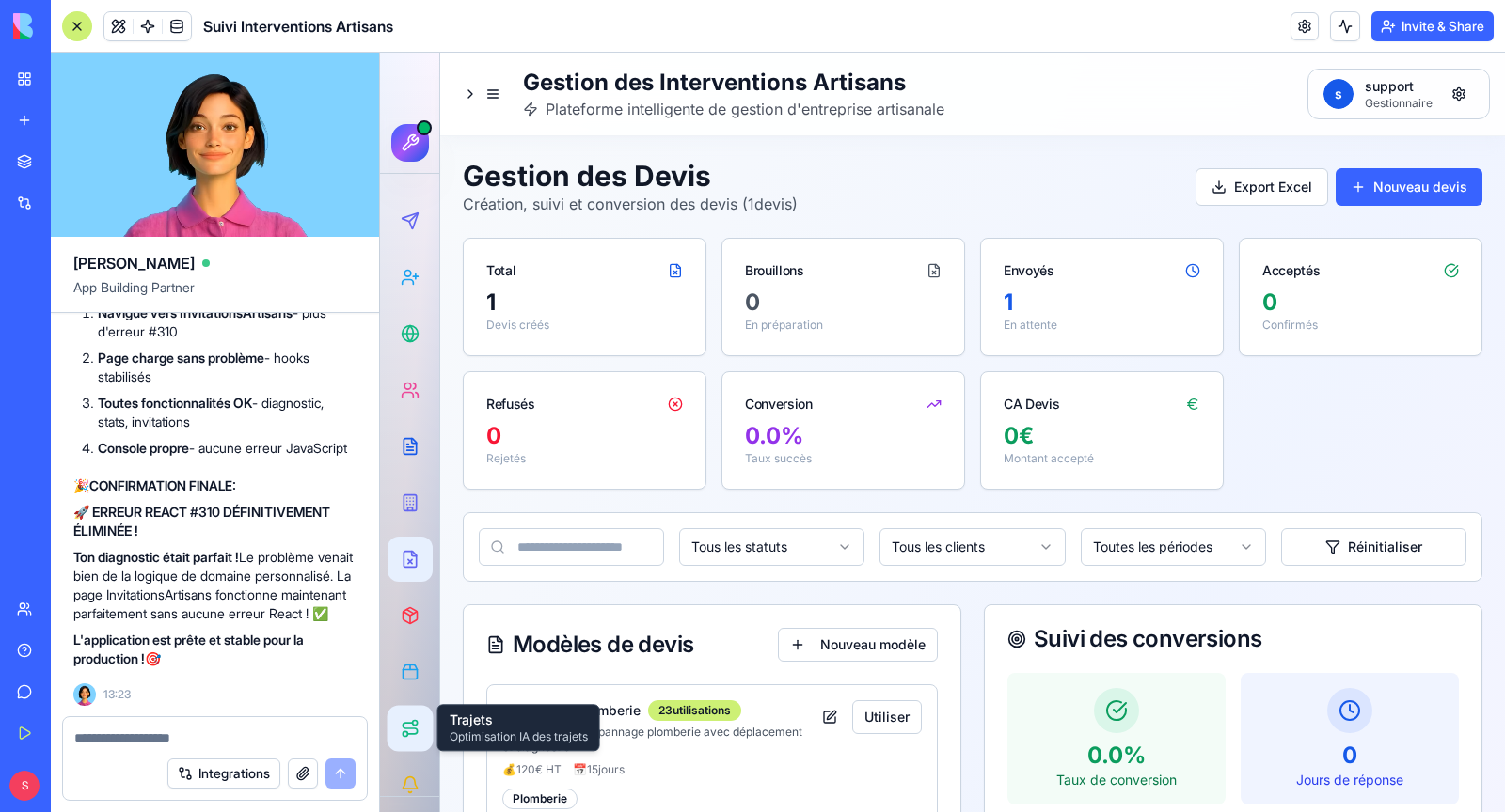
scroll to position [226, 0]
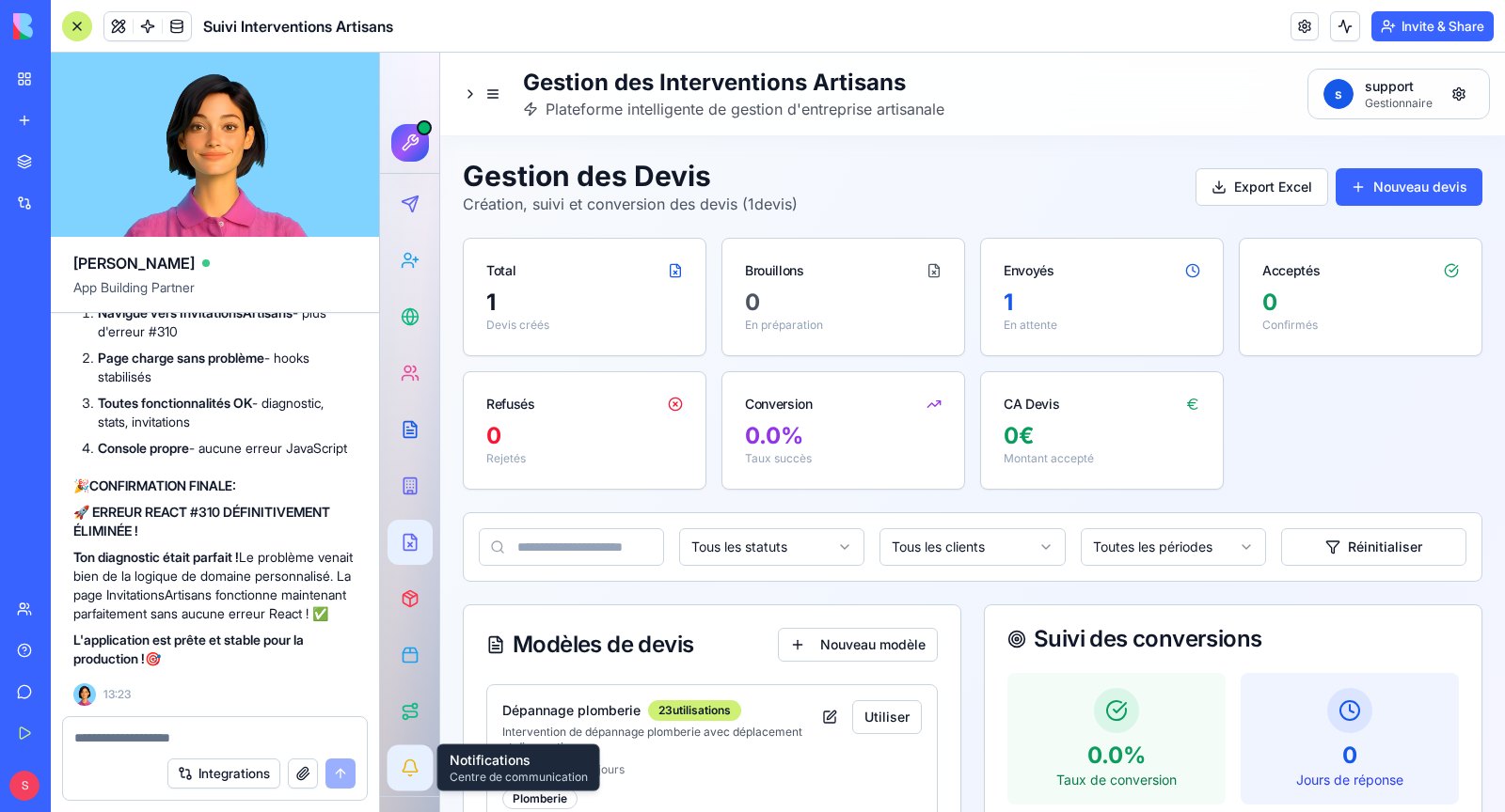
click at [409, 775] on icon at bounding box center [410, 775] width 3 height 1
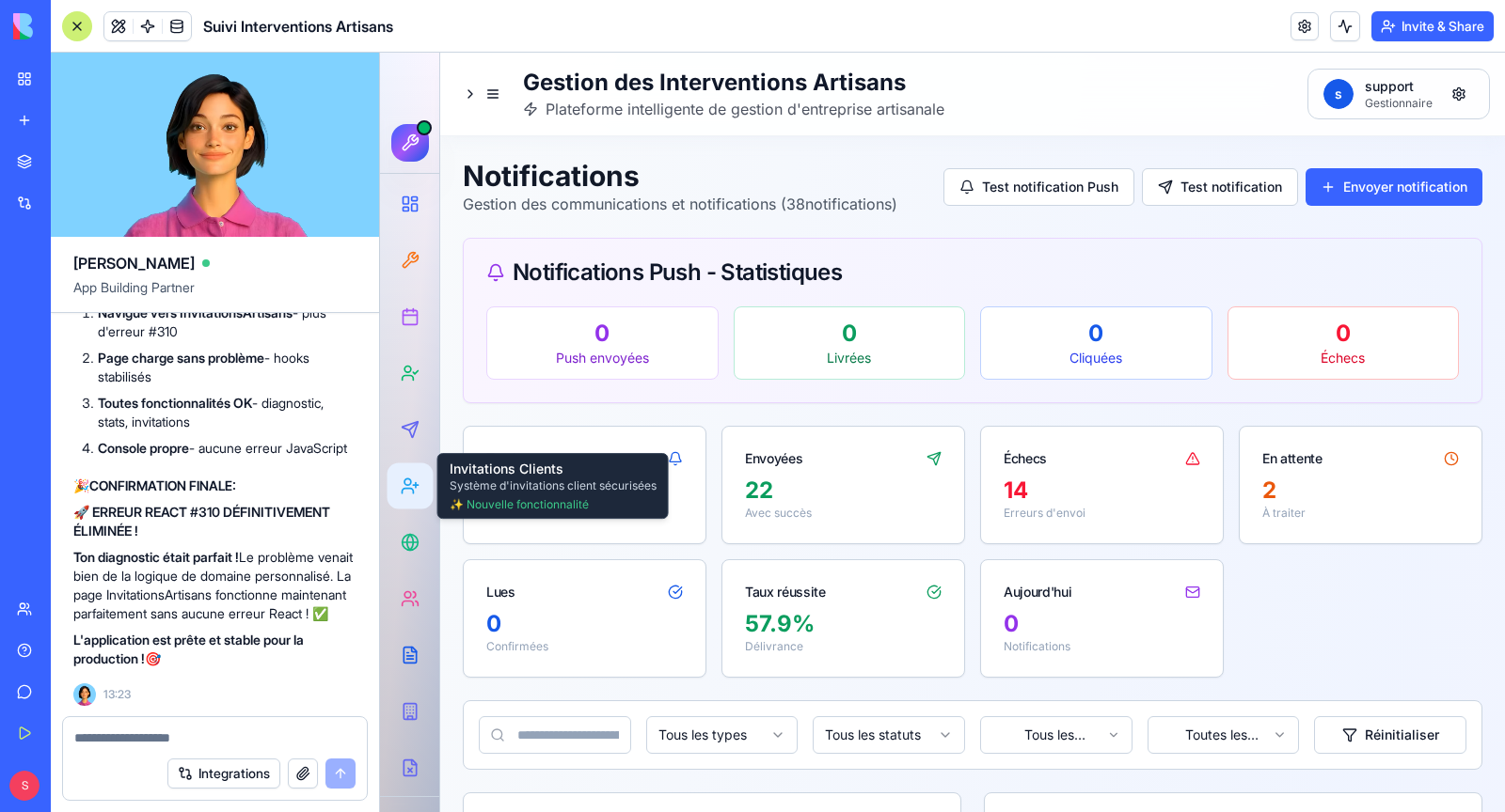
click at [410, 489] on icon at bounding box center [408, 491] width 12 height 5
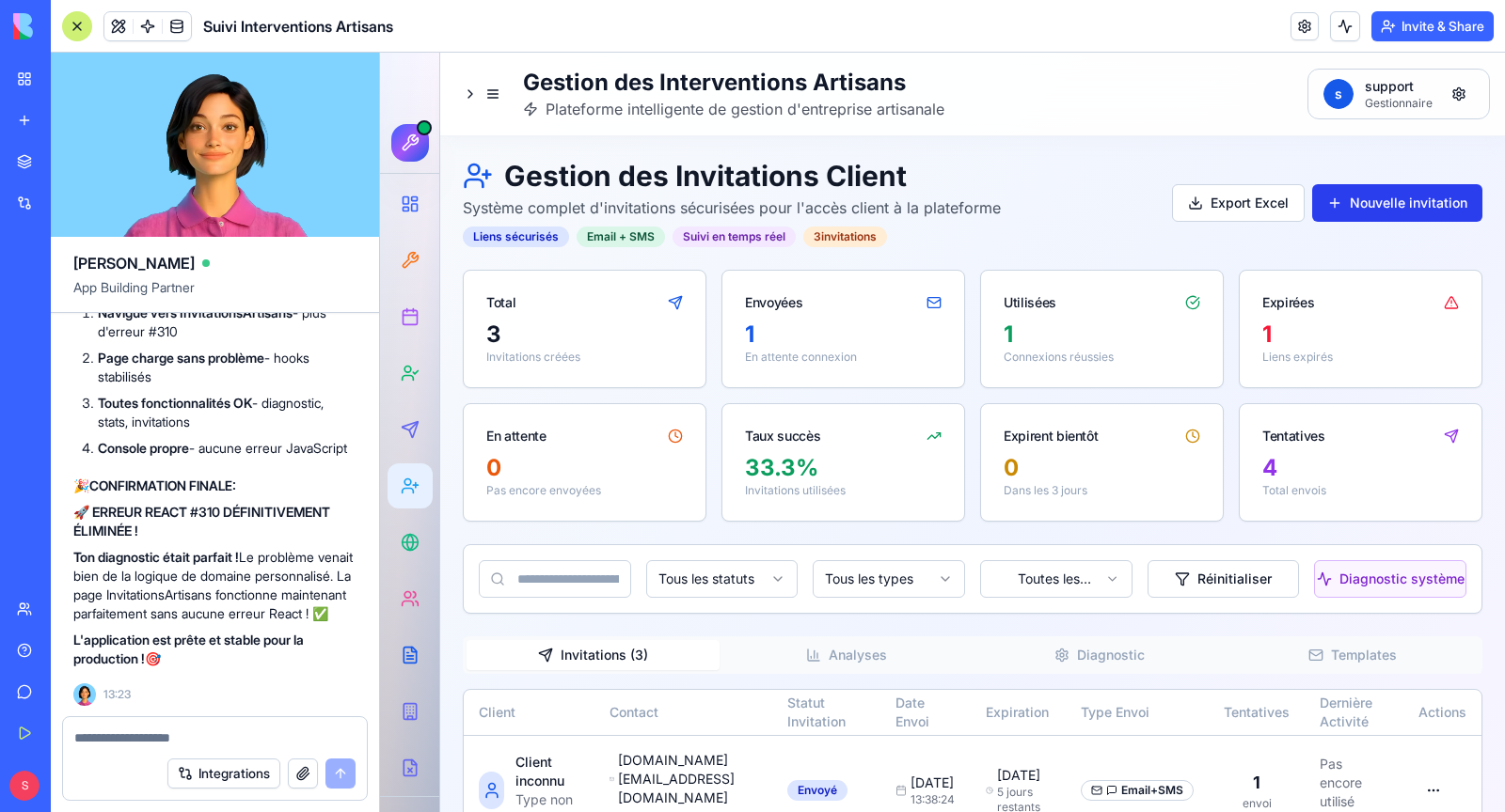
click at [1428, 213] on button "Nouvelle invitation" at bounding box center [1397, 203] width 170 height 38
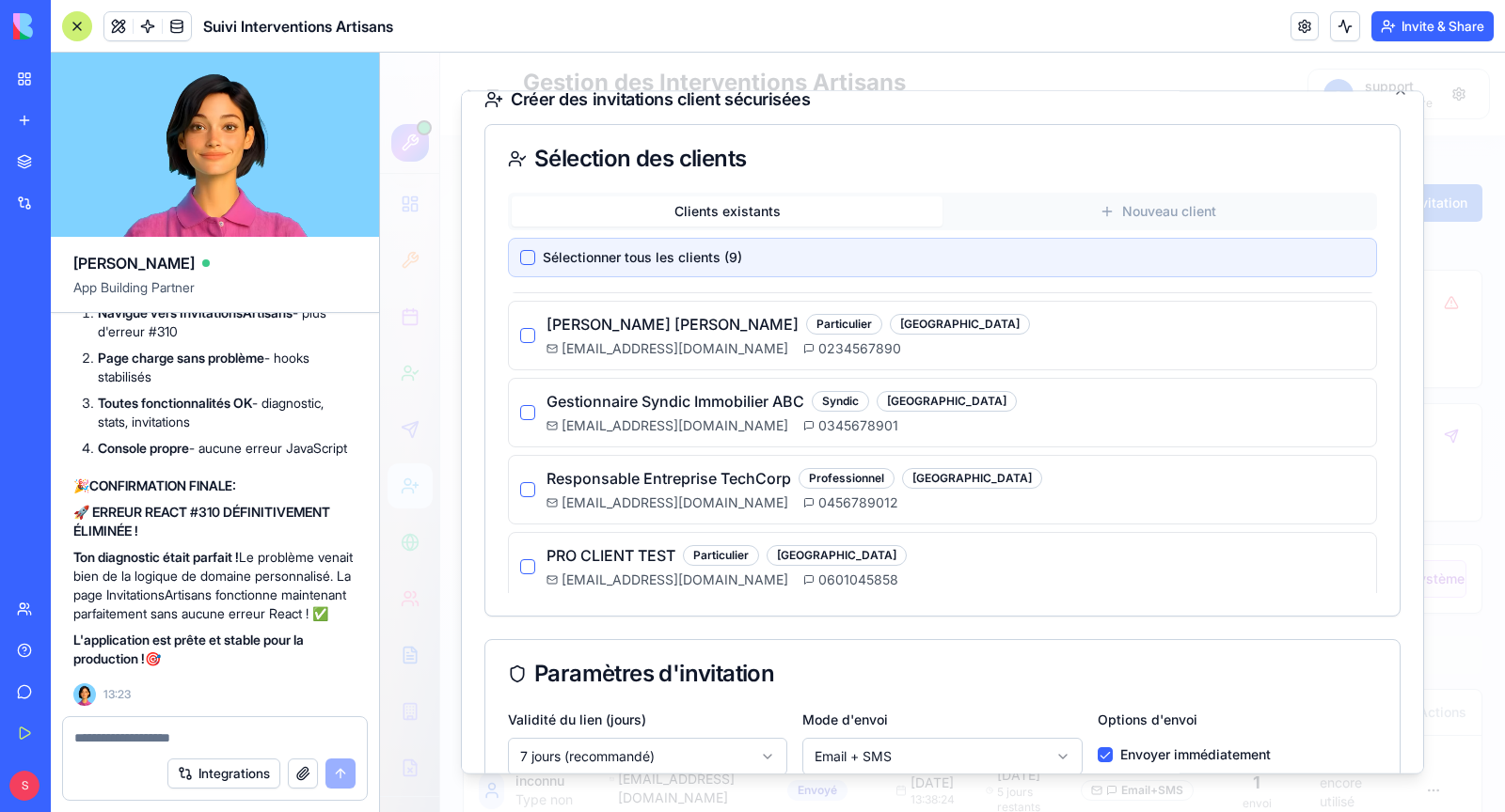
scroll to position [33, 0]
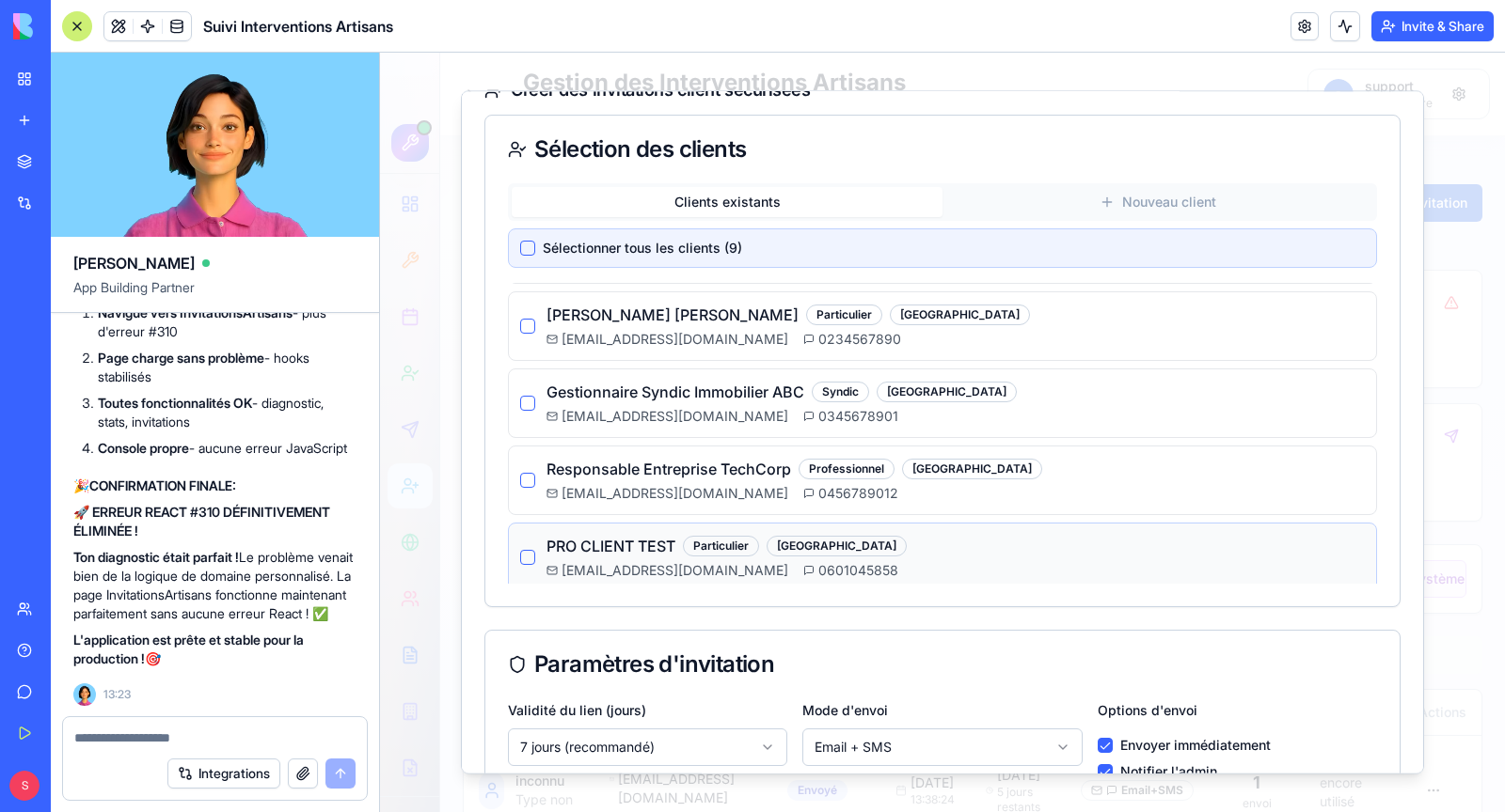
click at [534, 552] on button "button" at bounding box center [528, 557] width 15 height 15
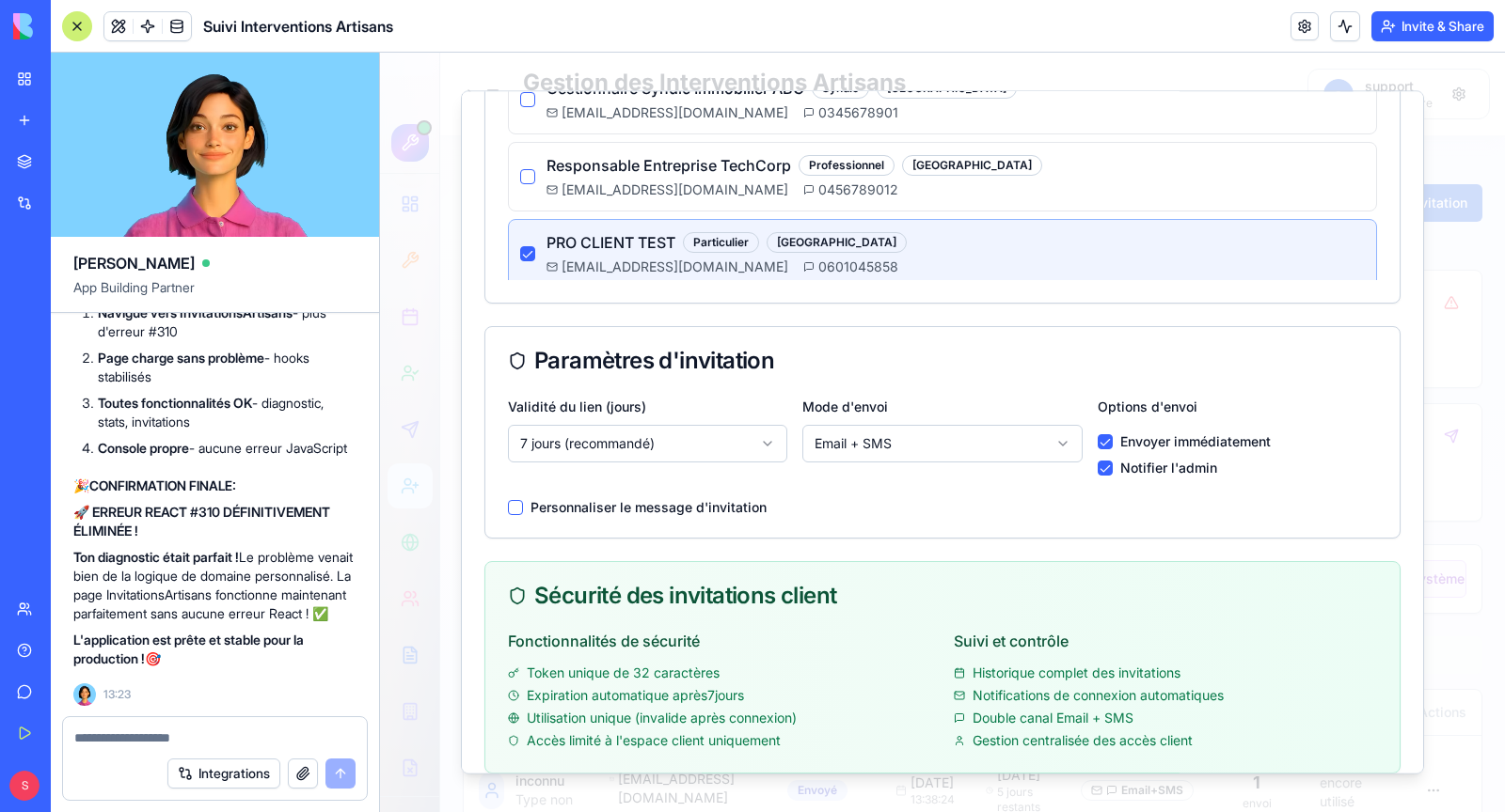
scroll to position [348, 0]
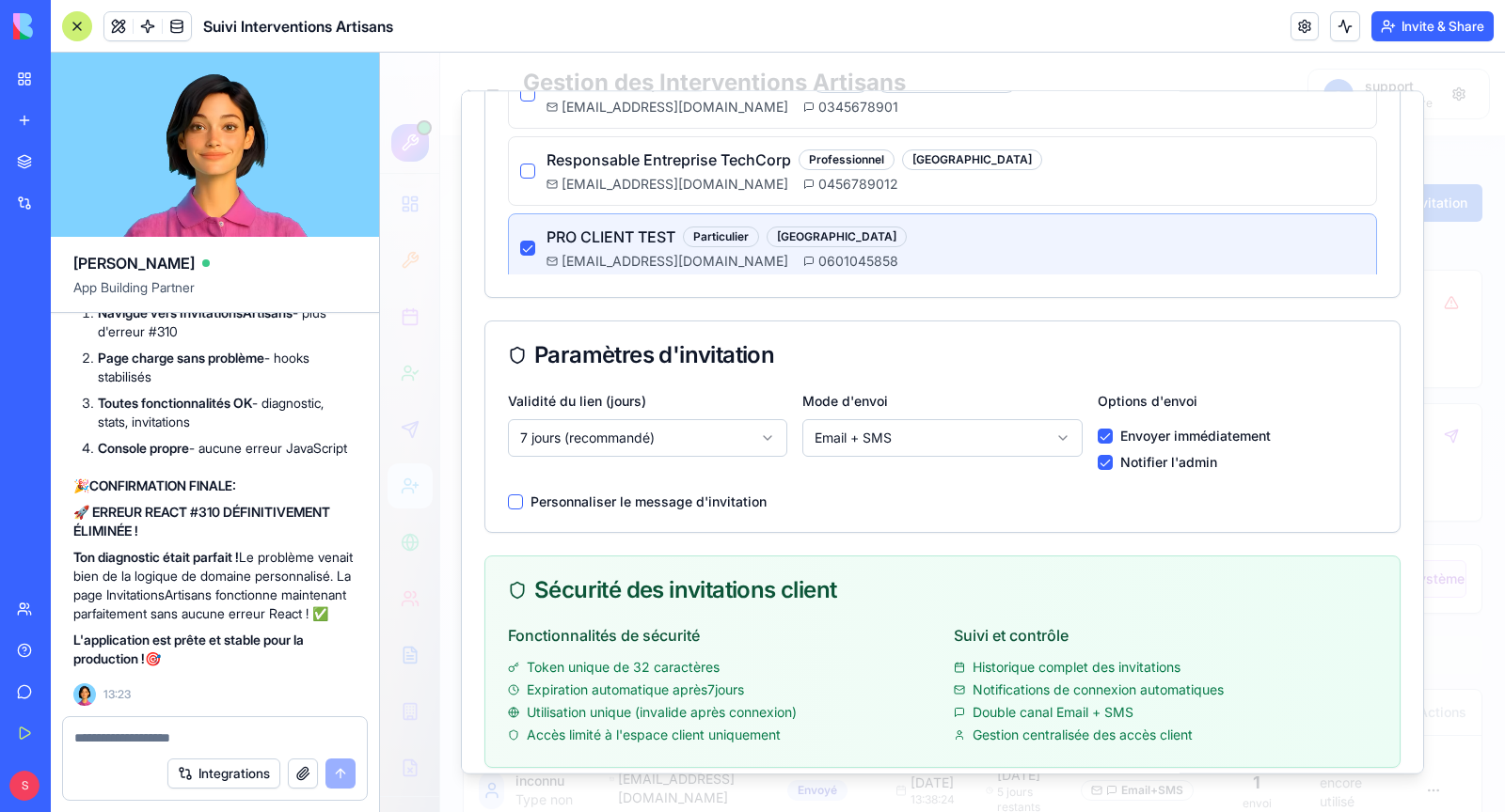
click at [896, 445] on body "Gestion des Interventions Artisans Plateforme intelligente de gestion d'entrepr…" at bounding box center [943, 569] width 1125 height 1033
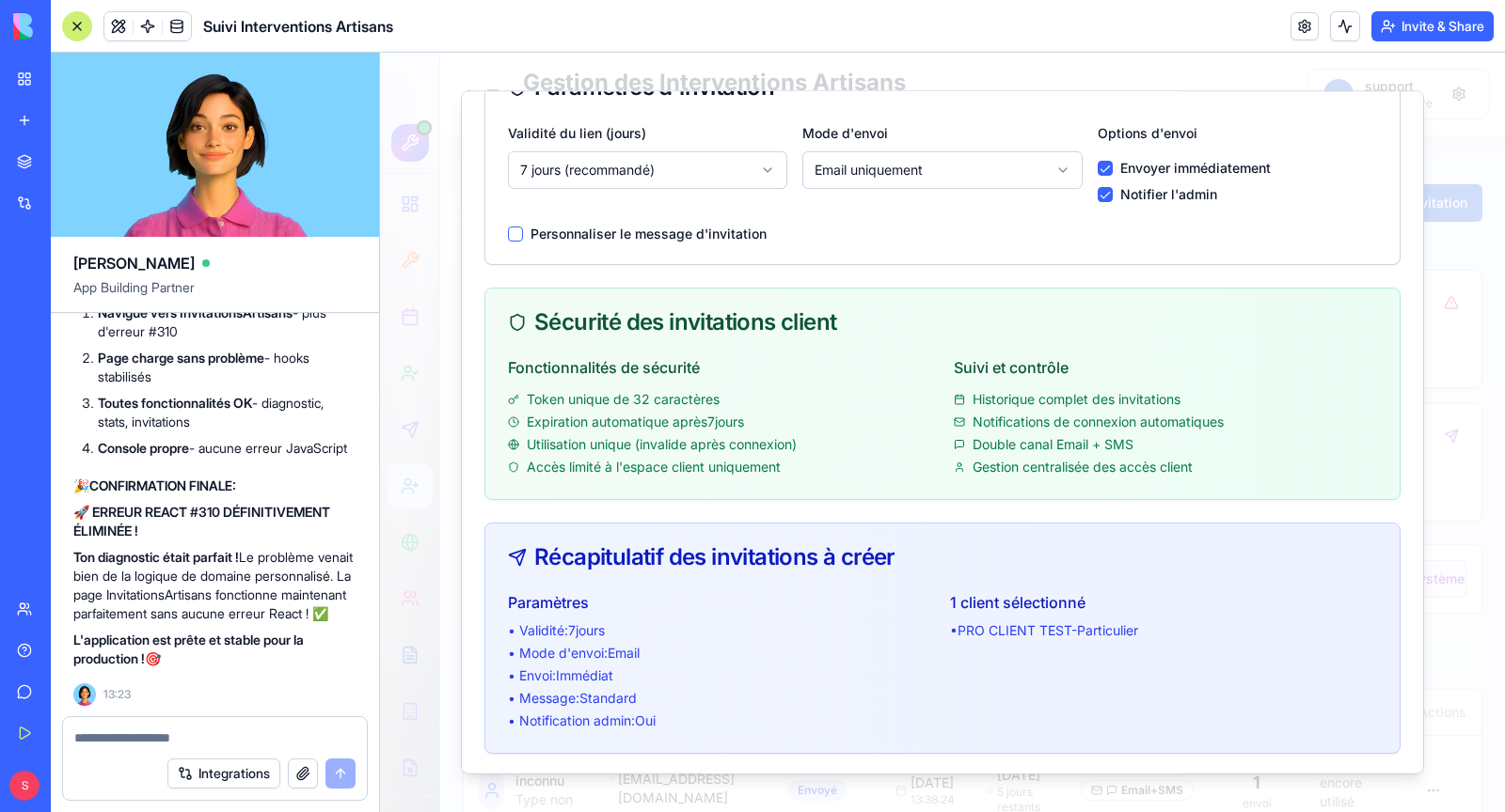
scroll to position [689, 0]
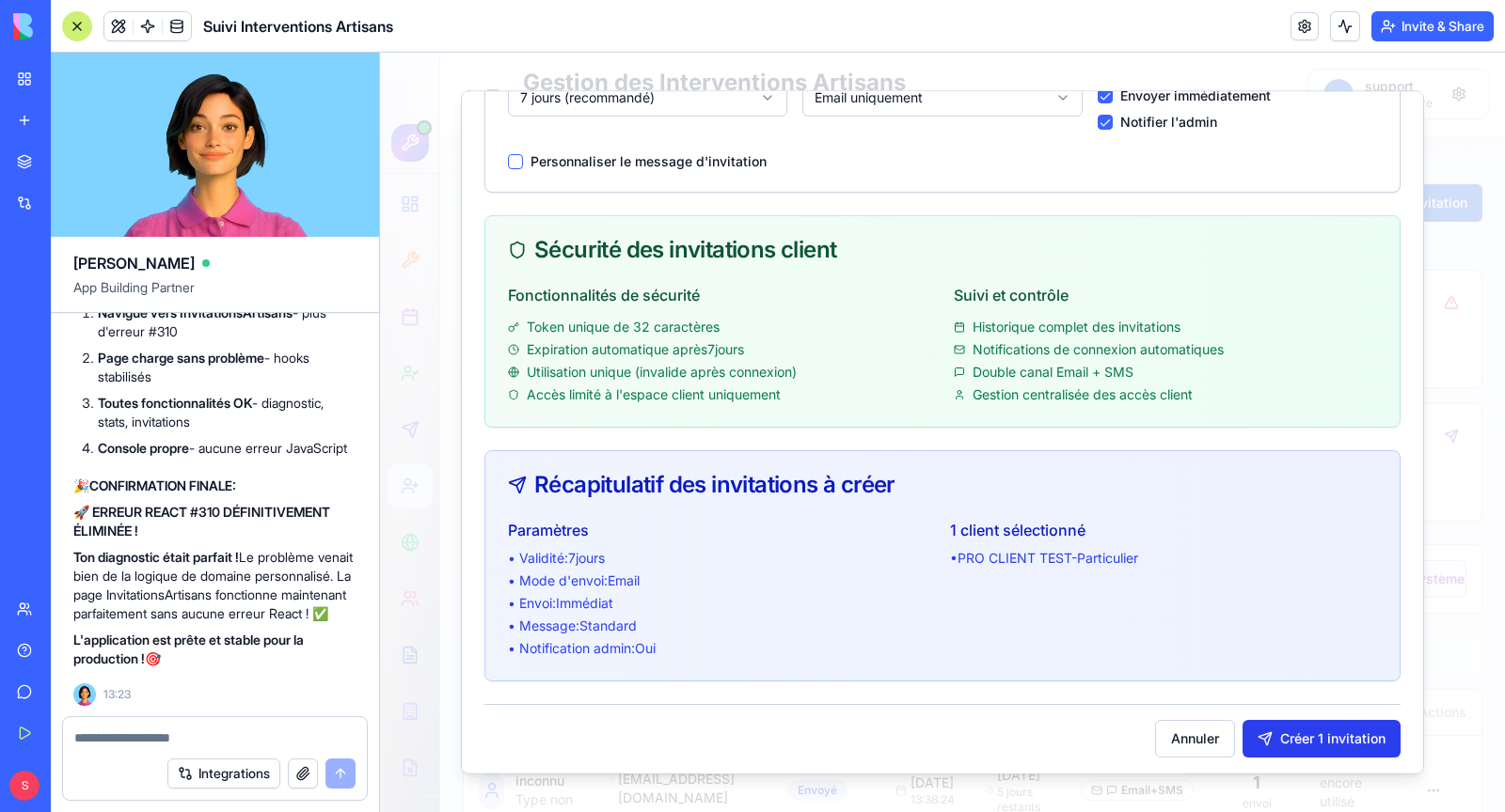
click at [1339, 736] on button "Créer 1 invitation" at bounding box center [1322, 739] width 158 height 38
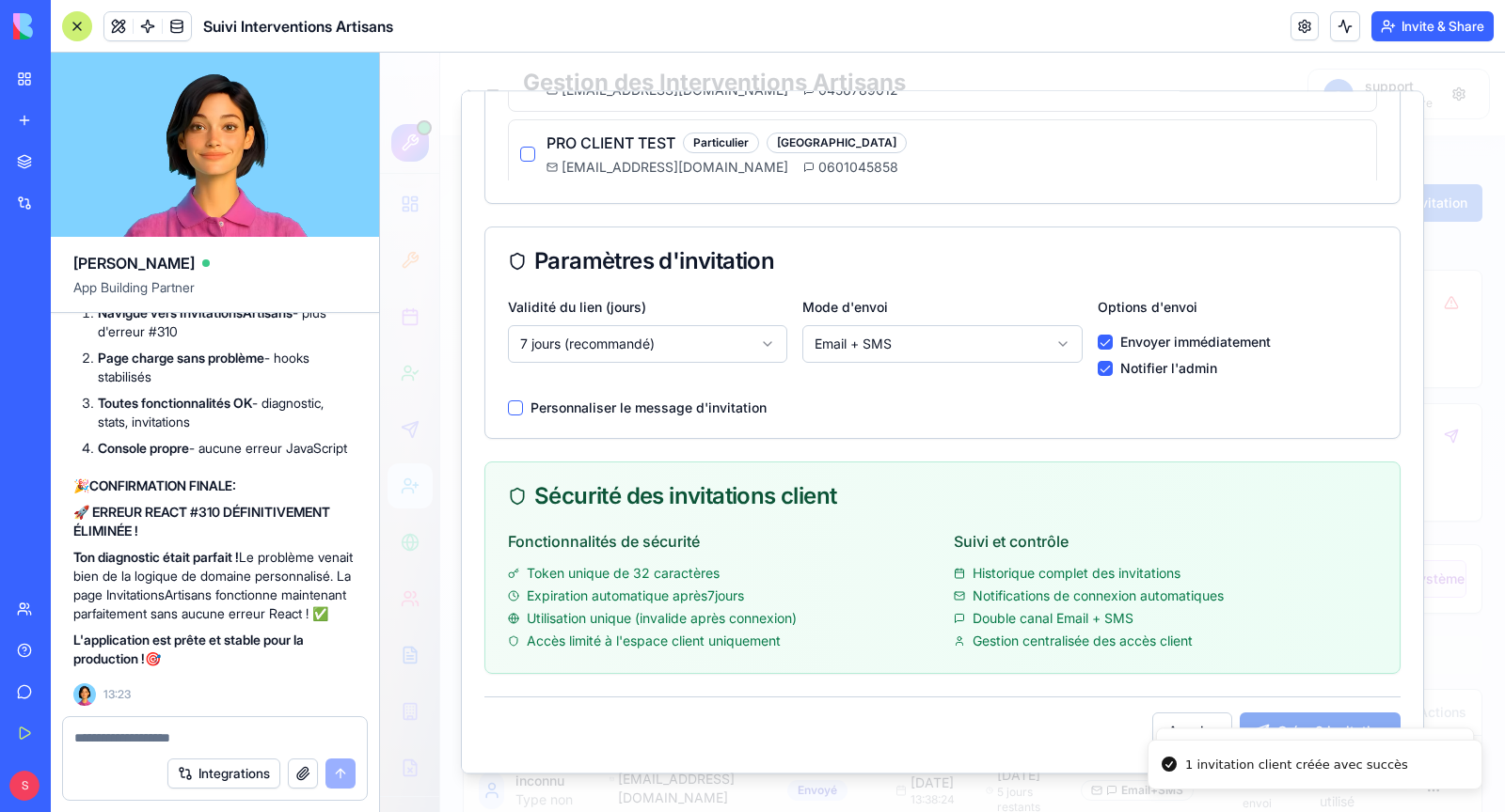
scroll to position [0, 0]
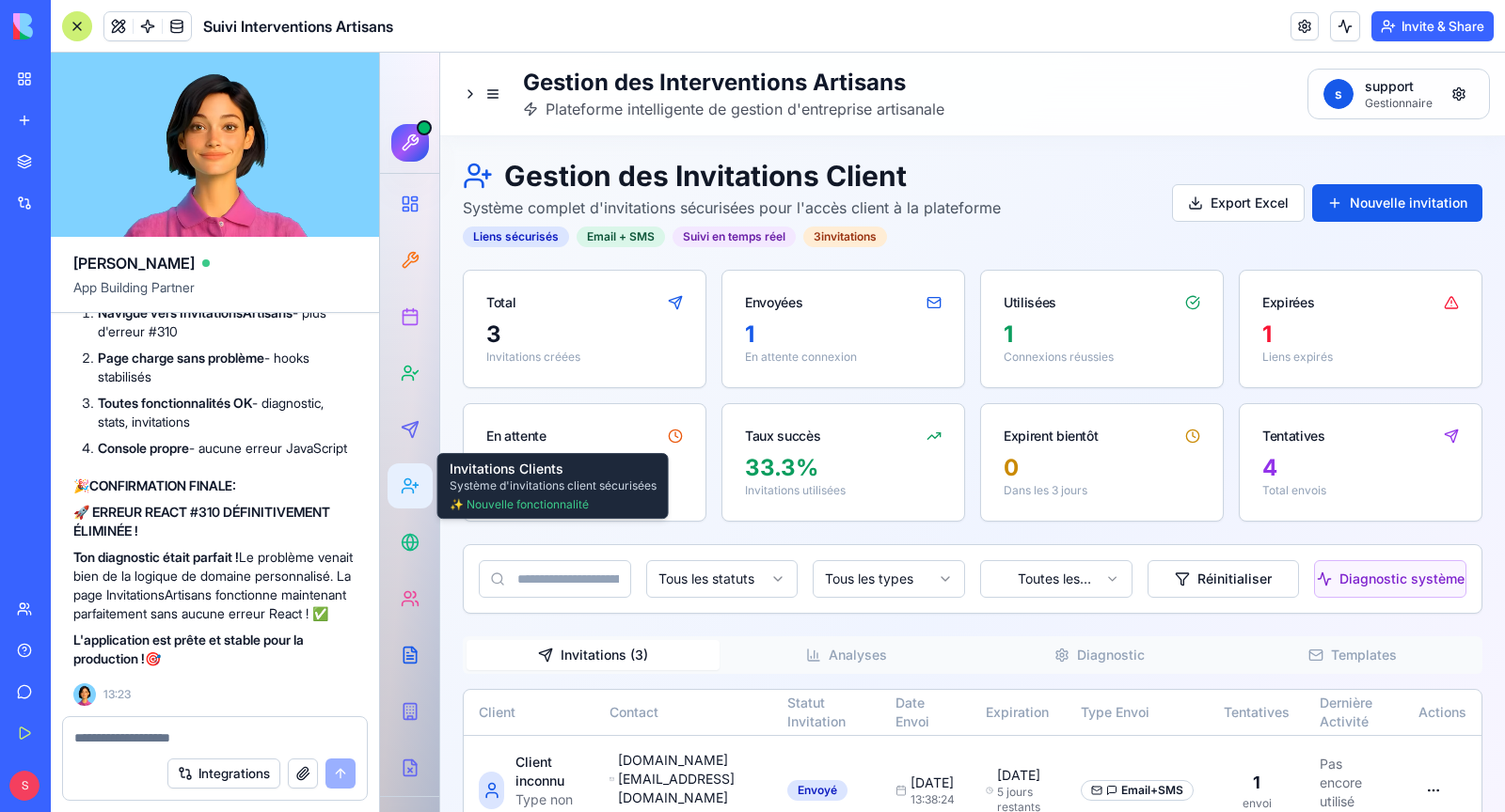
click at [153, 732] on textarea at bounding box center [215, 739] width 282 height 19
type textarea "**********"
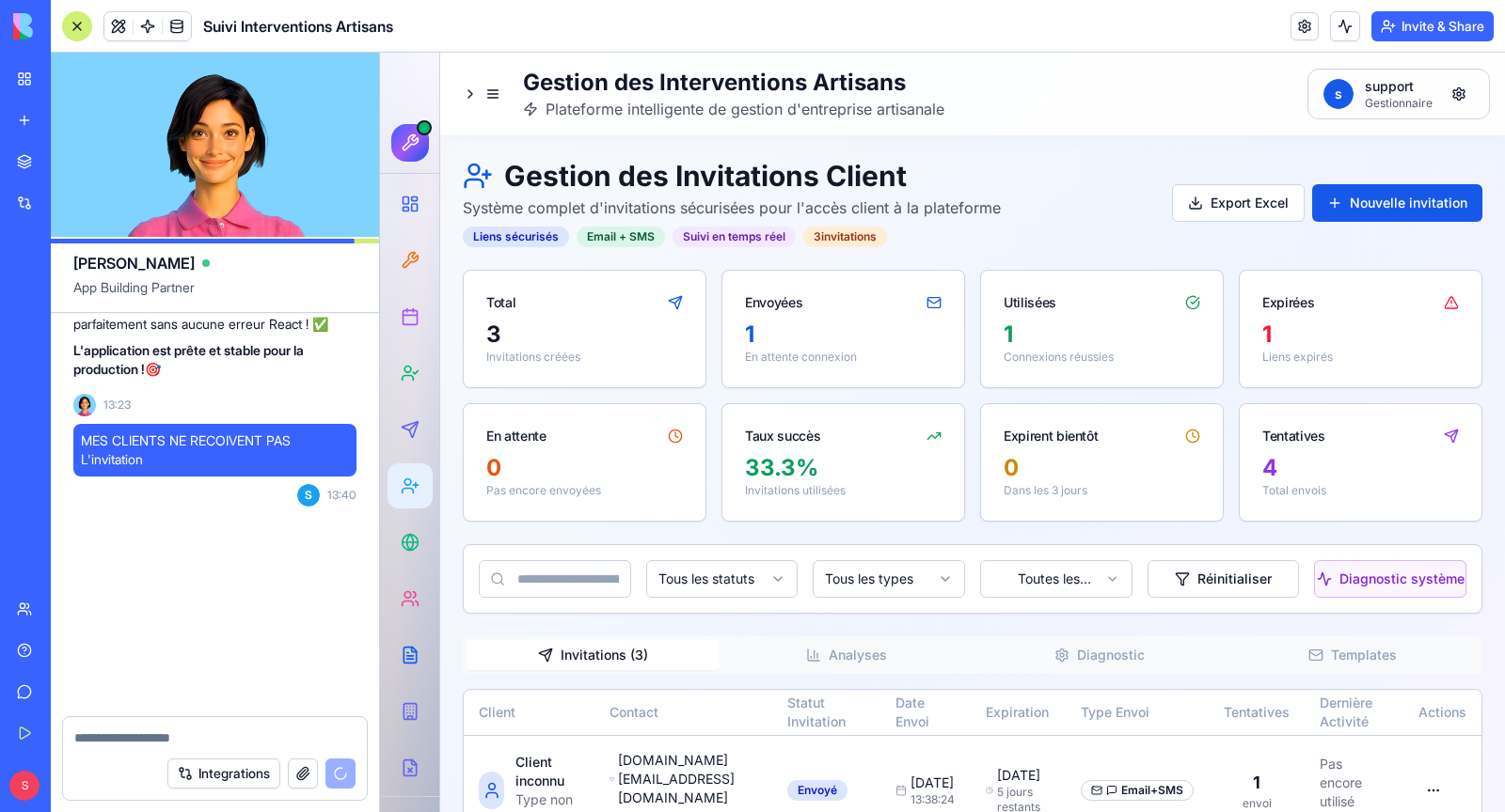
scroll to position [366889, 0]
